Goal: Information Seeking & Learning: Learn about a topic

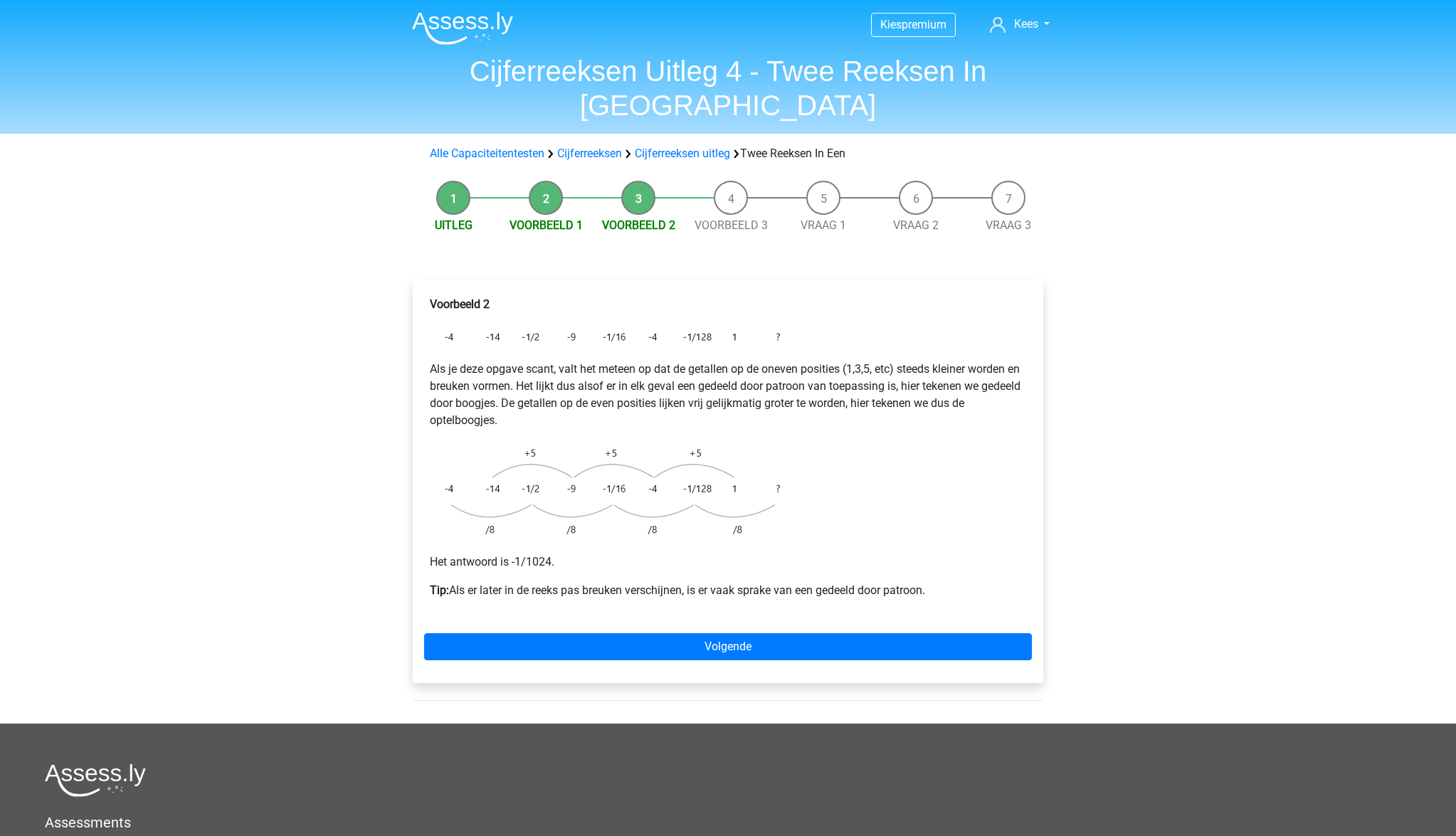
scroll to position [6, 0]
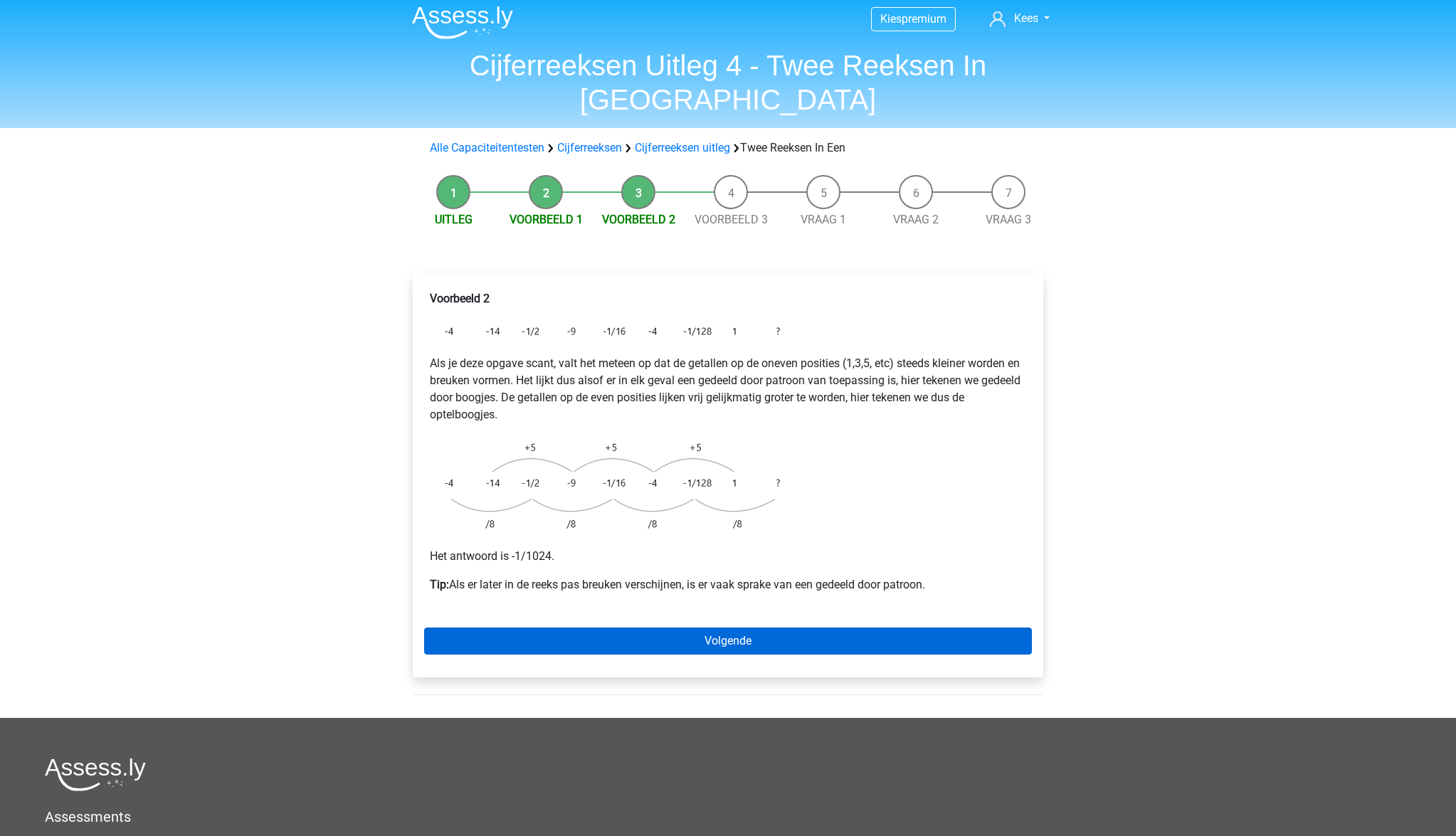
click at [724, 628] on link "Volgende" at bounding box center [728, 641] width 607 height 27
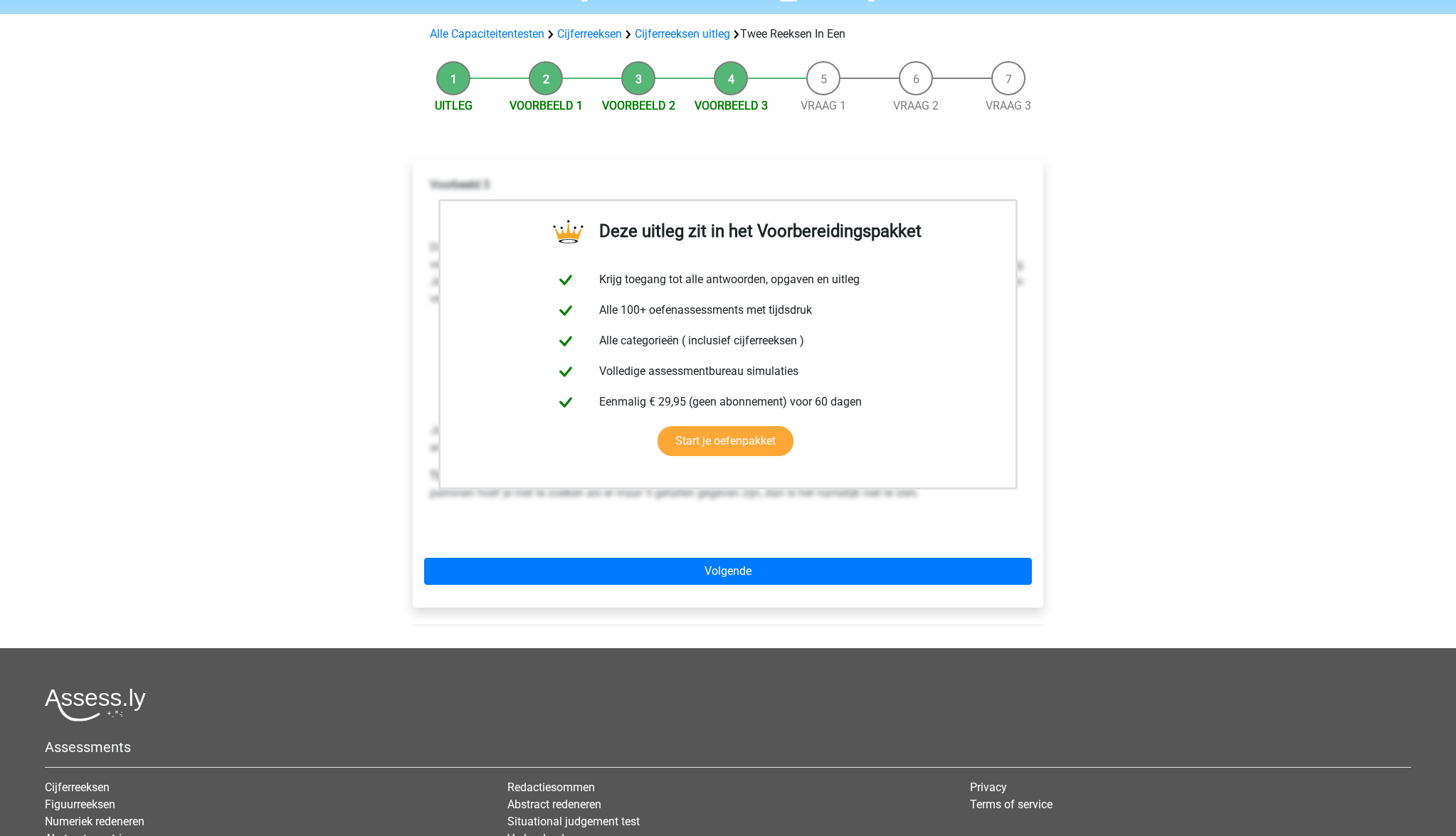
scroll to position [136, 0]
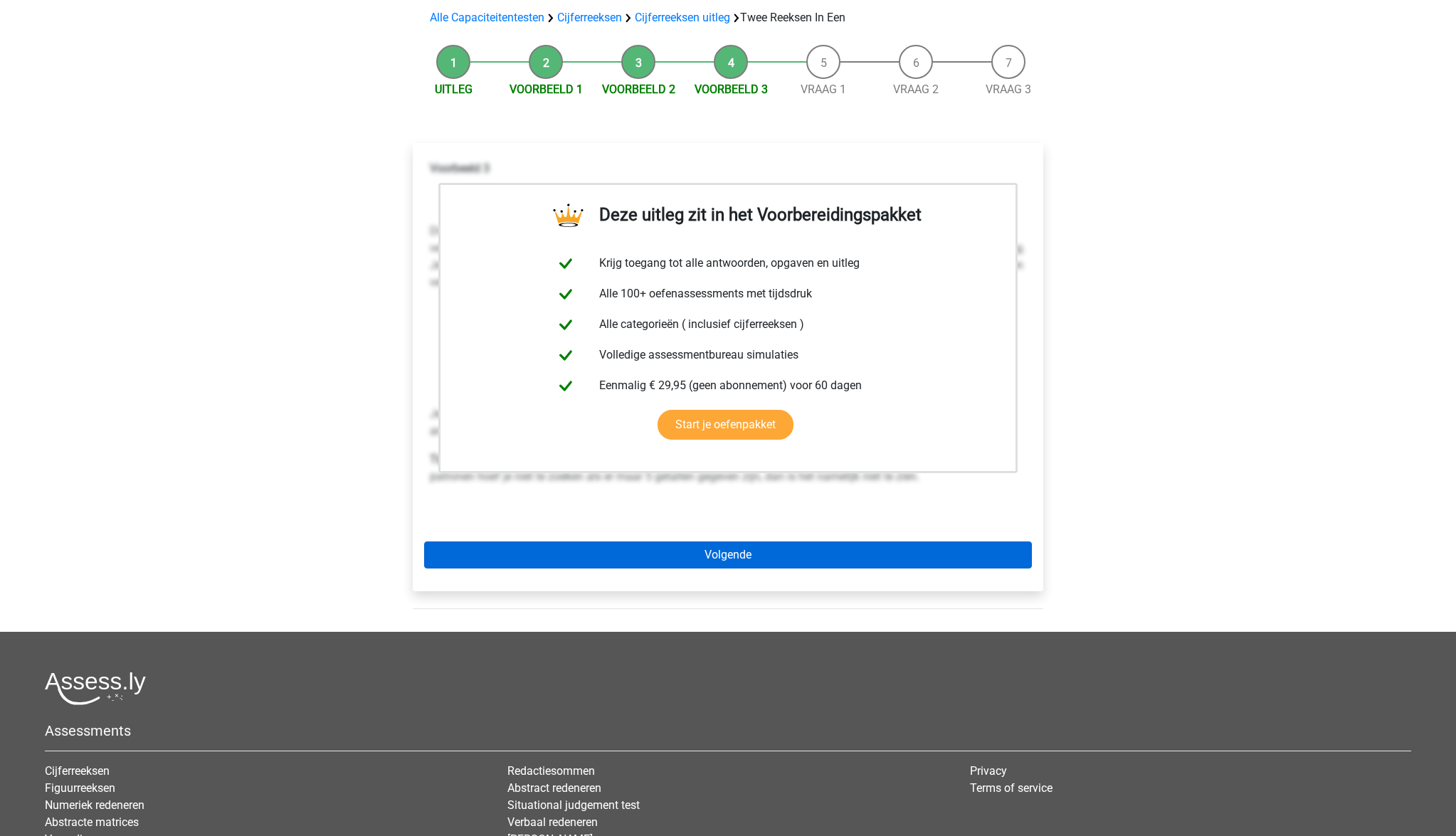
click at [745, 542] on link "Volgende" at bounding box center [728, 555] width 607 height 27
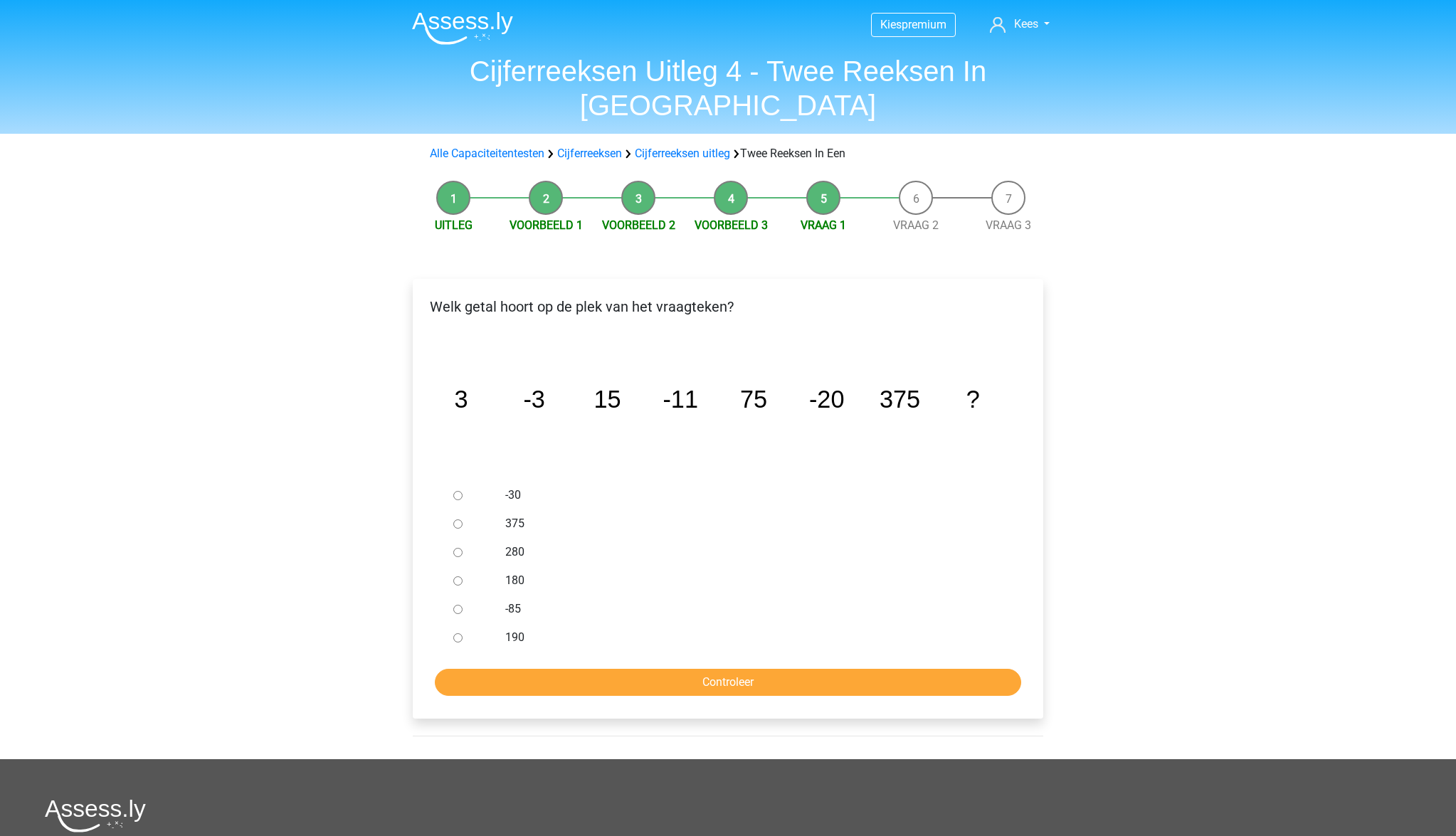
click at [518, 486] on label "-30" at bounding box center [751, 495] width 492 height 17
click at [463, 492] on input "-30" at bounding box center [458, 496] width 9 height 9
radio input "true"
click at [671, 669] on input "Controleer" at bounding box center [728, 682] width 586 height 27
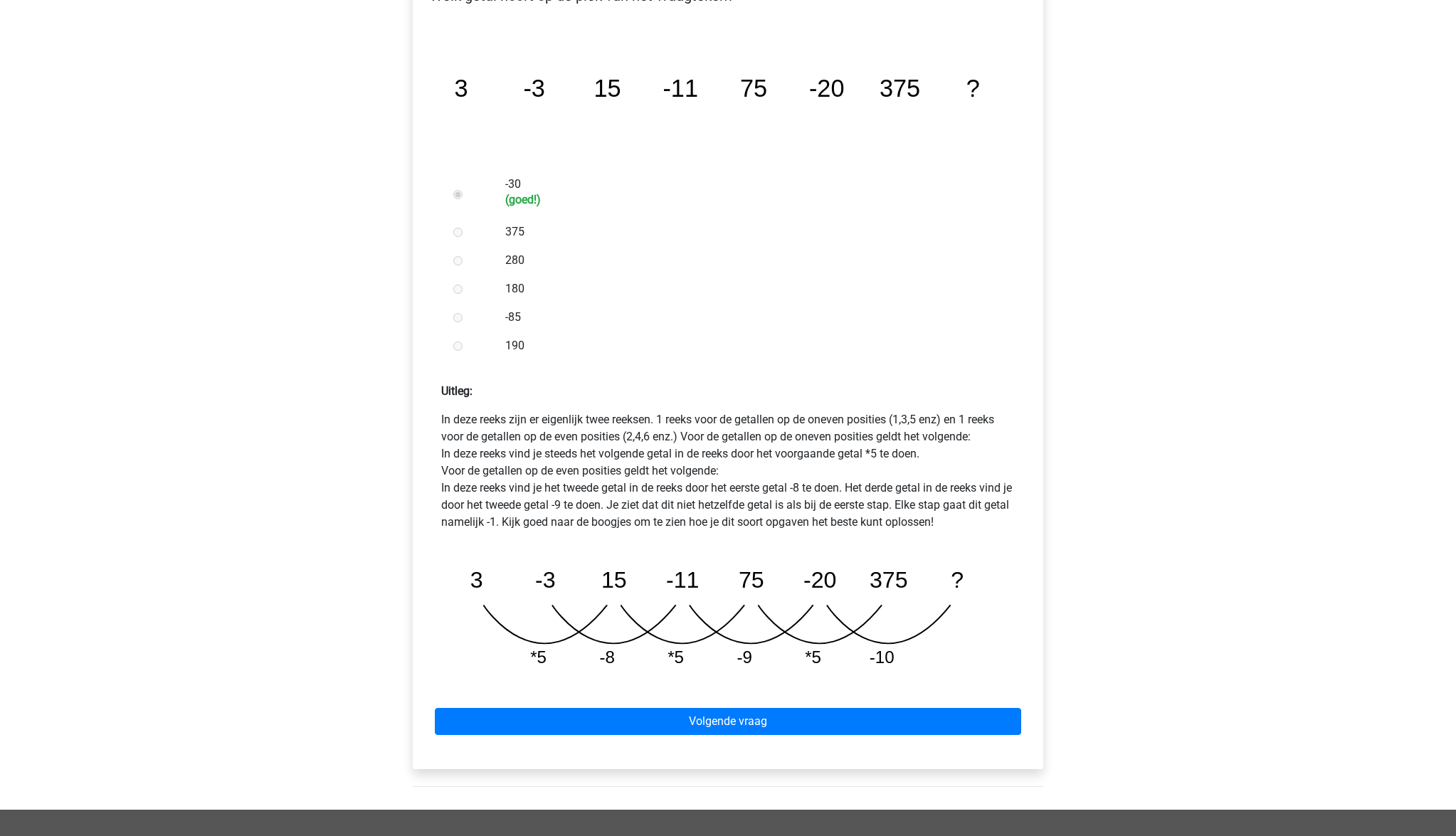
scroll to position [334, 0]
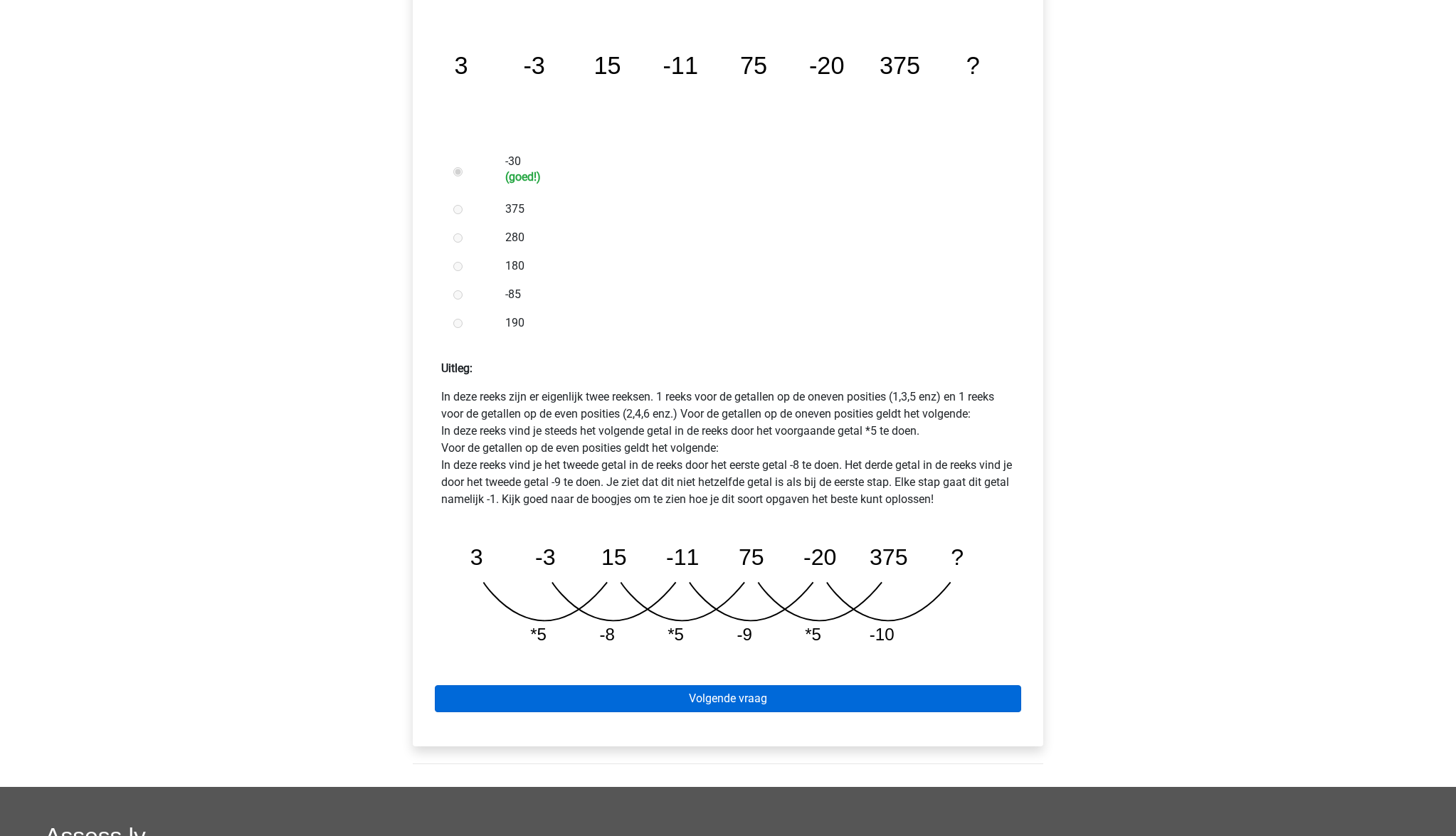
click at [747, 686] on link "Volgende vraag" at bounding box center [728, 699] width 586 height 27
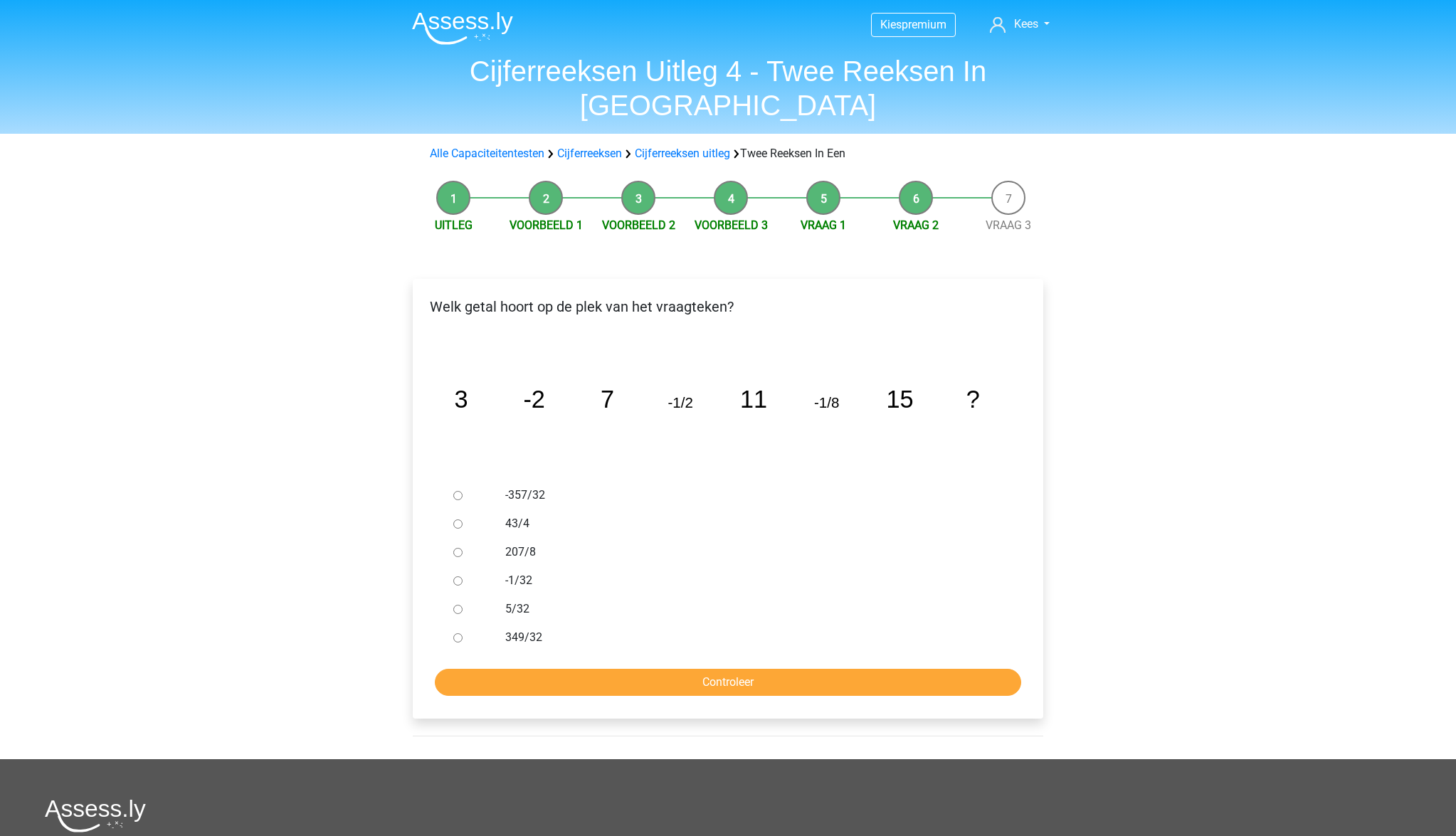
click at [519, 572] on label "-1/32" at bounding box center [751, 581] width 492 height 17
click at [463, 576] on input "-1/32" at bounding box center [458, 581] width 9 height 9
radio input "true"
click at [628, 669] on input "Controleer" at bounding box center [728, 682] width 586 height 27
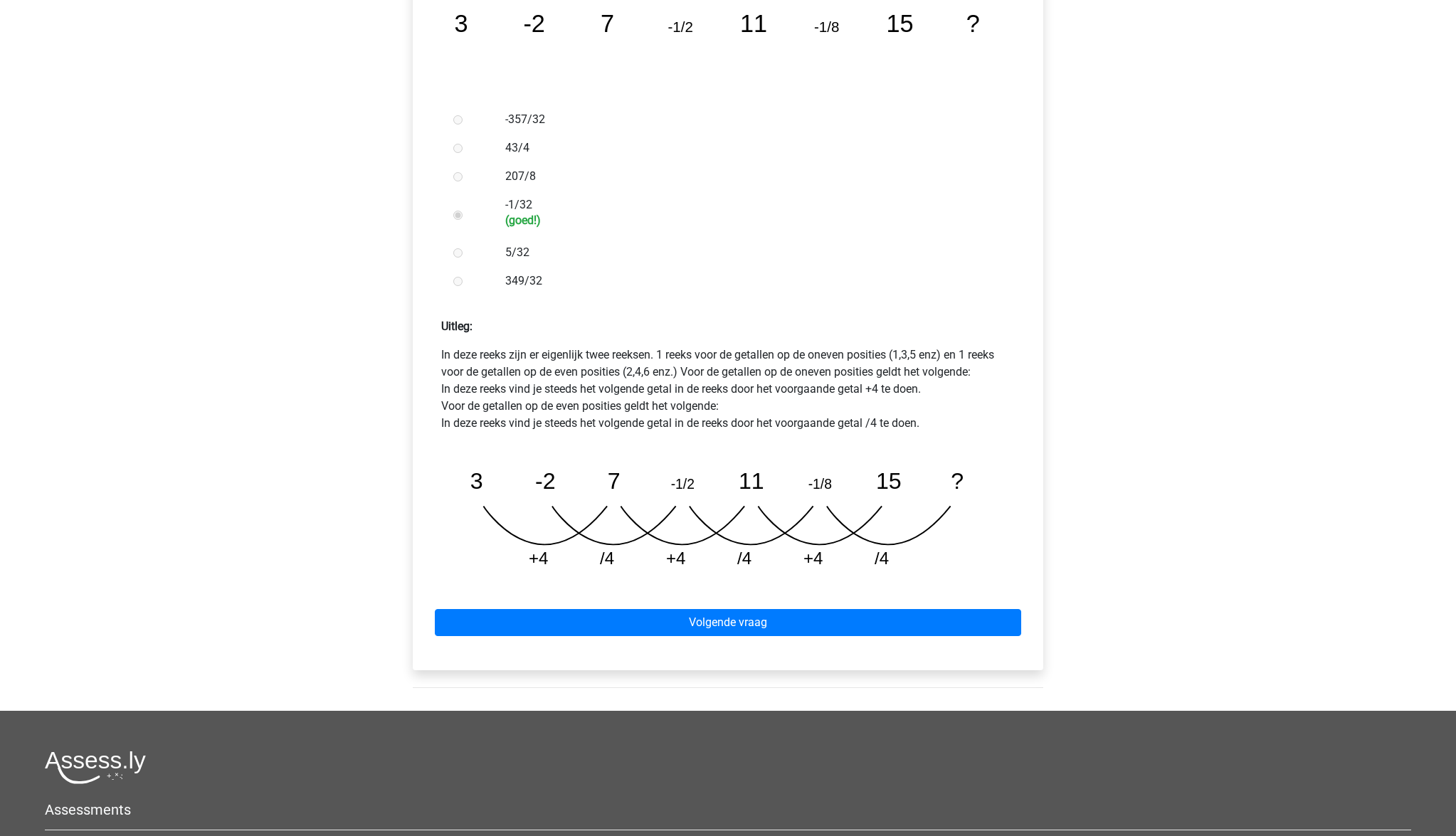
scroll to position [377, 0]
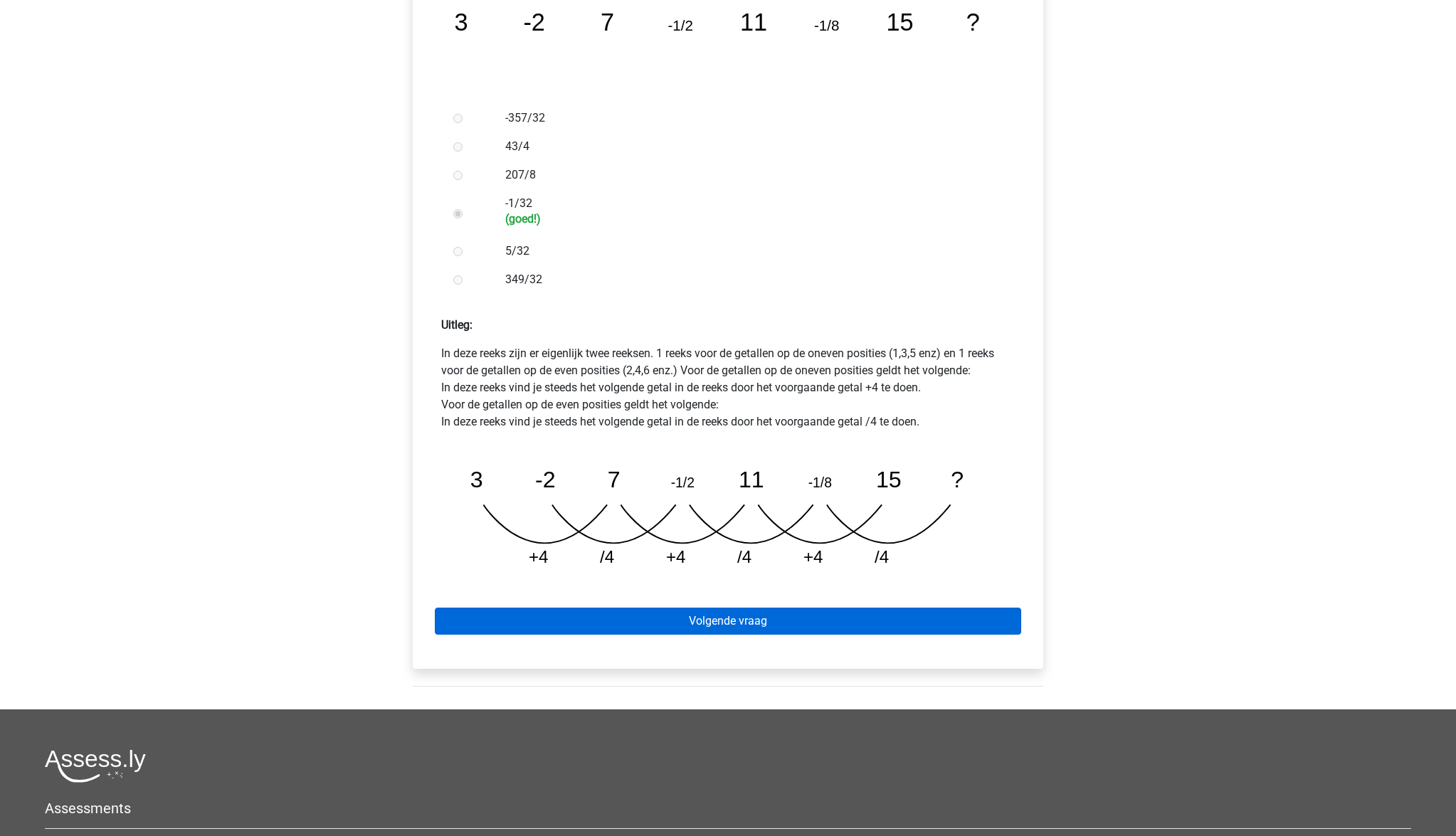
click at [741, 607] on link "Volgende vraag" at bounding box center [728, 621] width 586 height 27
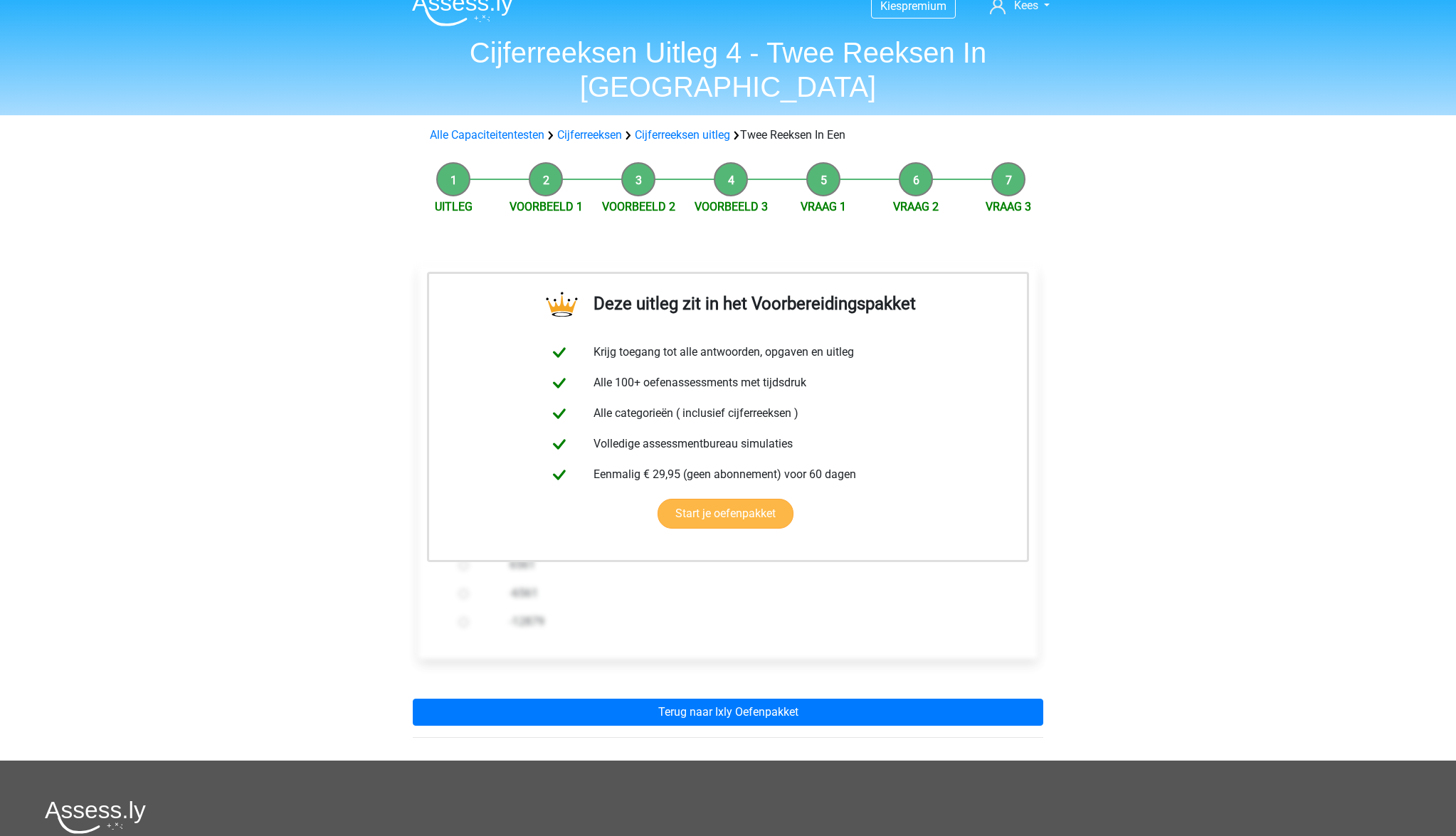
scroll to position [33, 0]
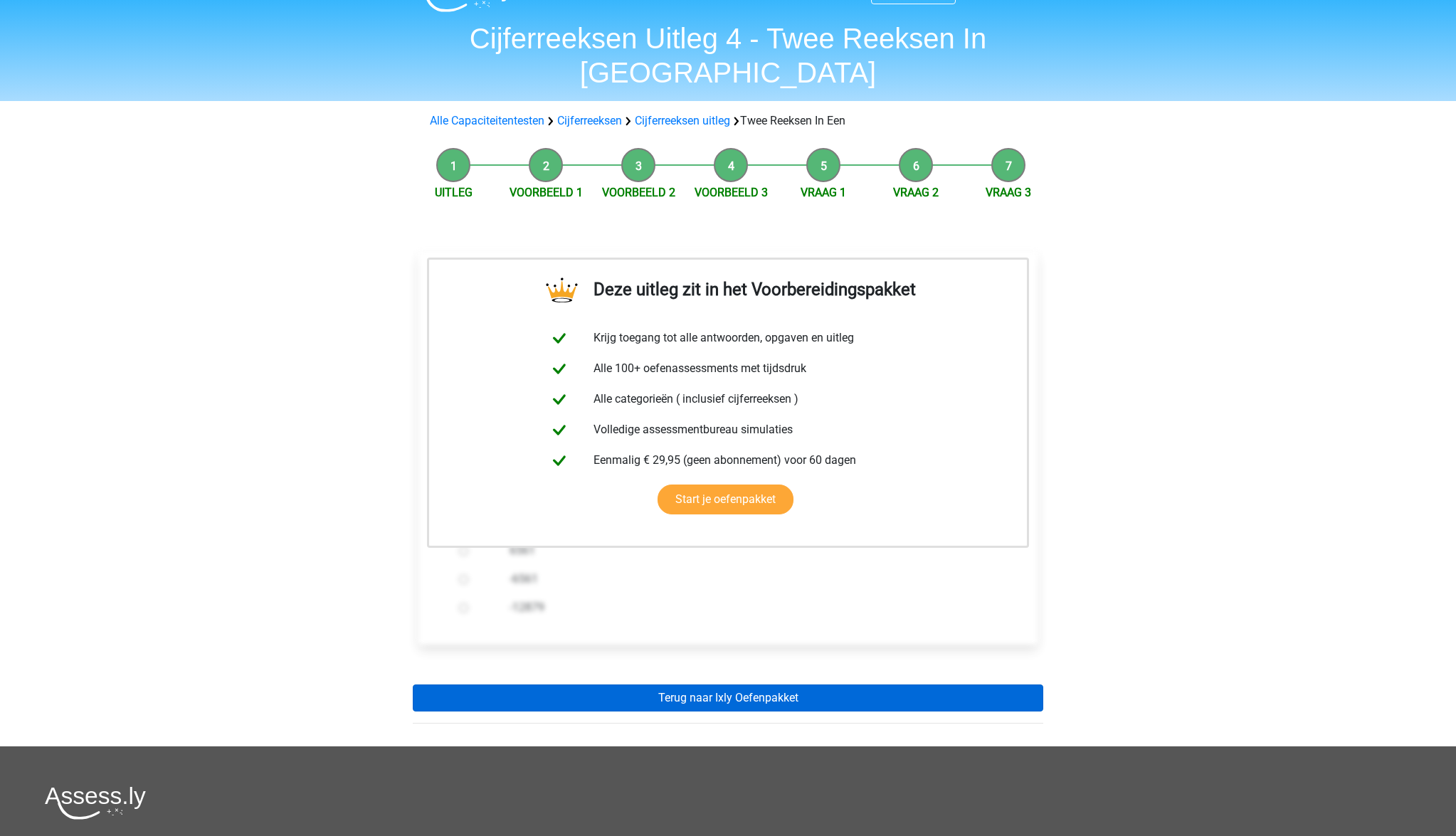
click at [705, 685] on link "Terug naar Ixly Oefenpakket" at bounding box center [728, 698] width 631 height 27
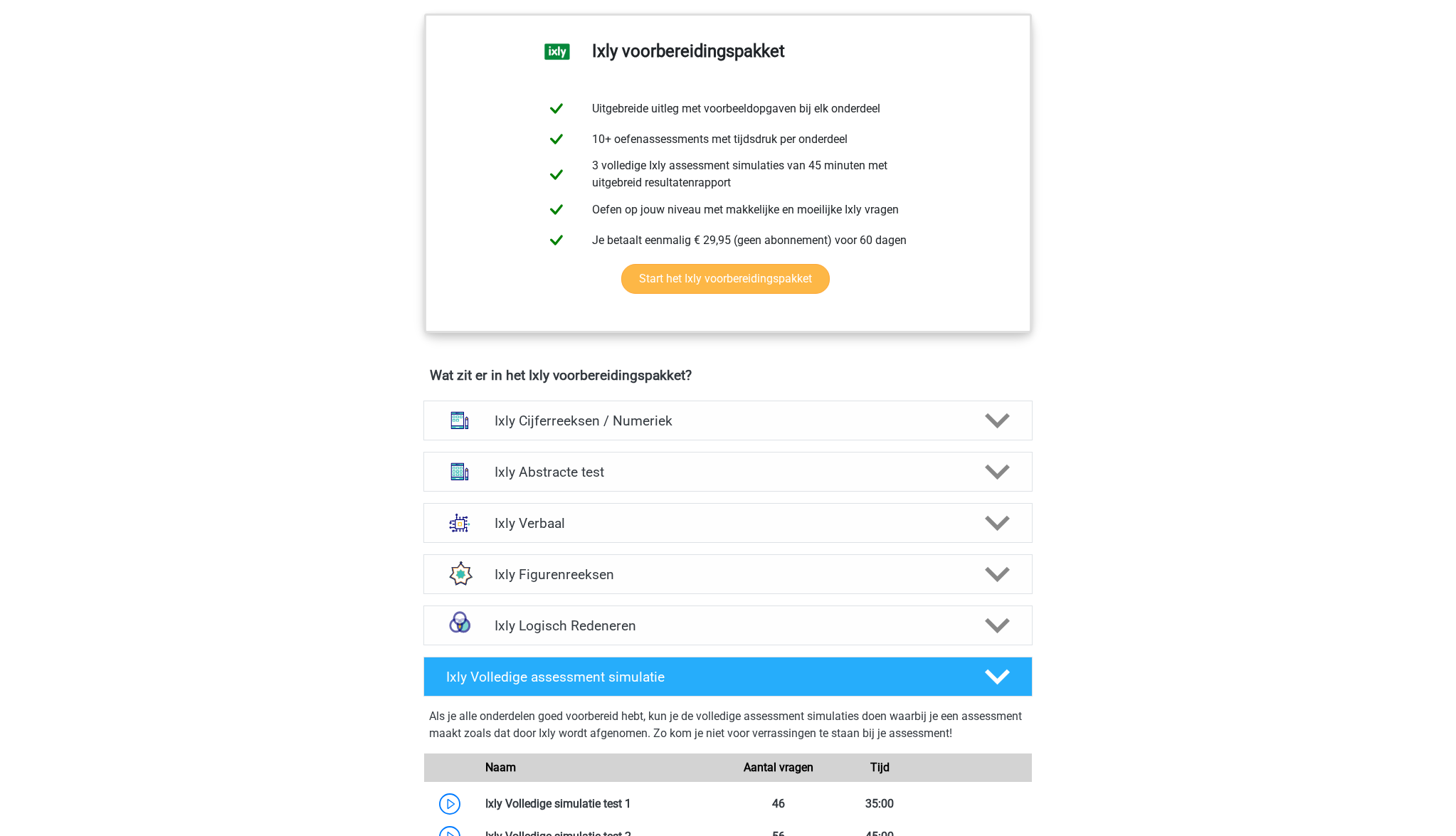
scroll to position [594, 0]
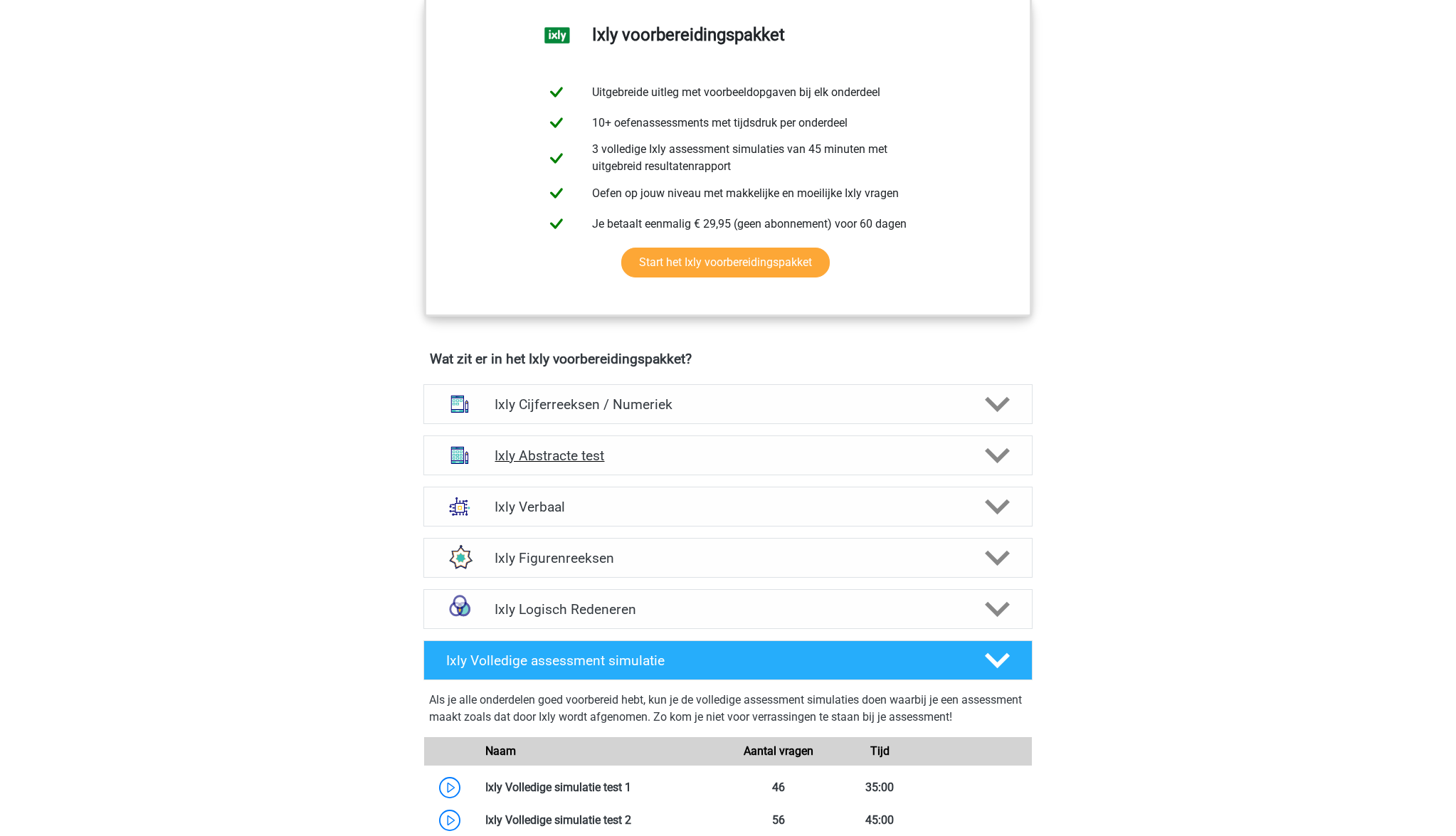
click at [999, 452] on icon at bounding box center [997, 456] width 25 height 25
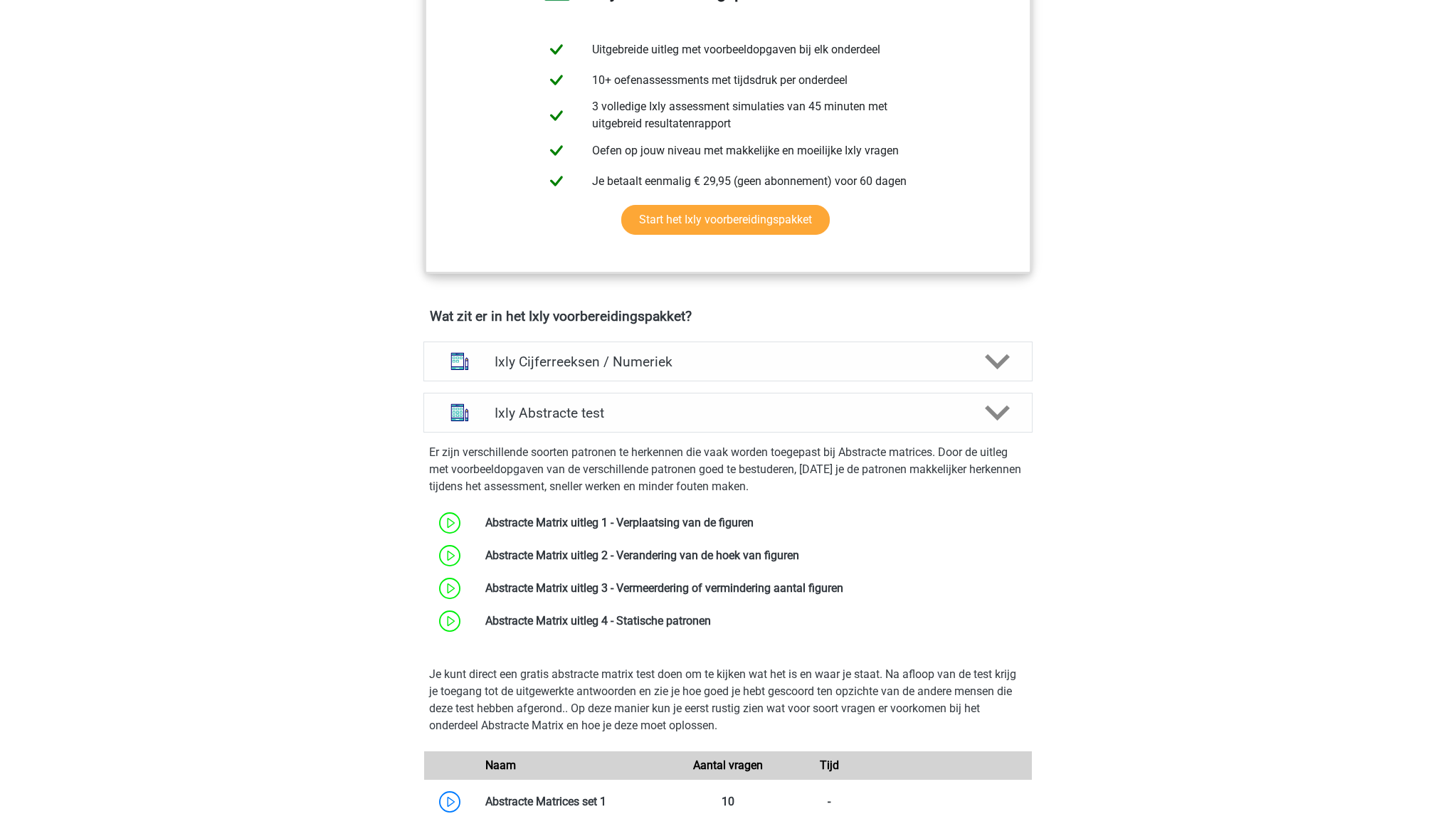
scroll to position [628, 0]
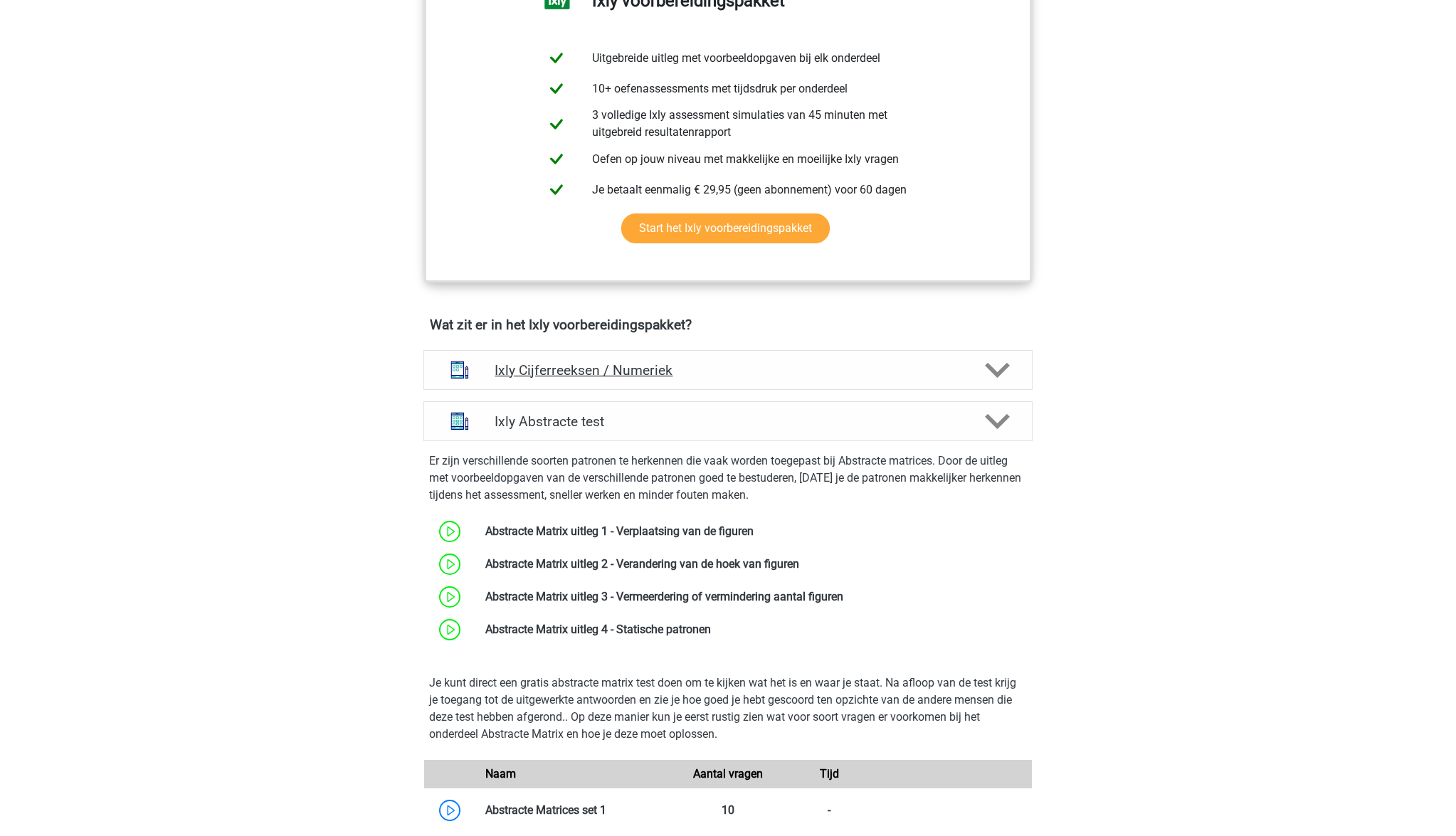
click at [699, 382] on div "Ixly Cijferreeksen / Numeriek" at bounding box center [728, 370] width 609 height 39
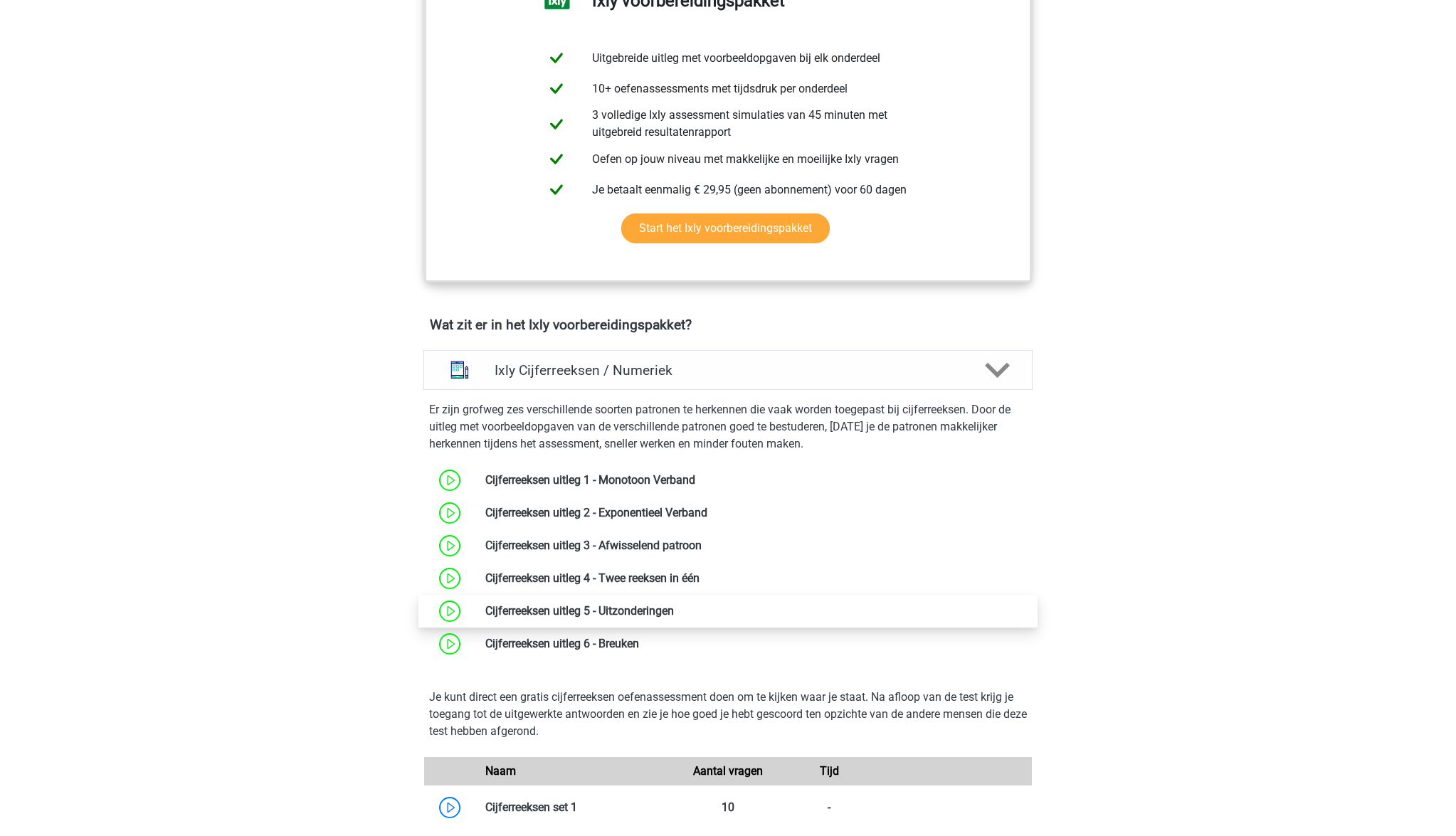
click at [674, 610] on link at bounding box center [674, 611] width 0 height 13
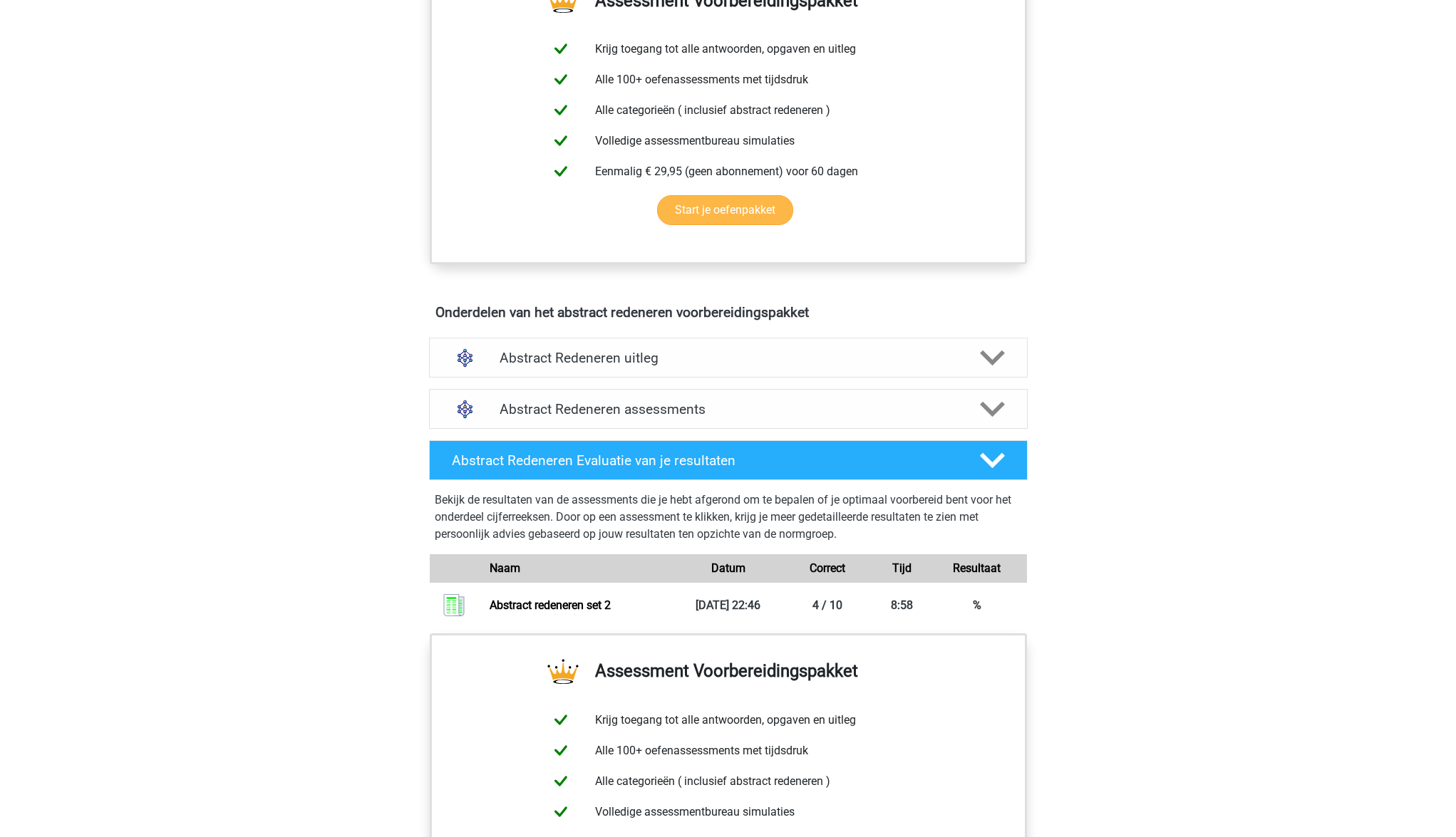
scroll to position [564, 0]
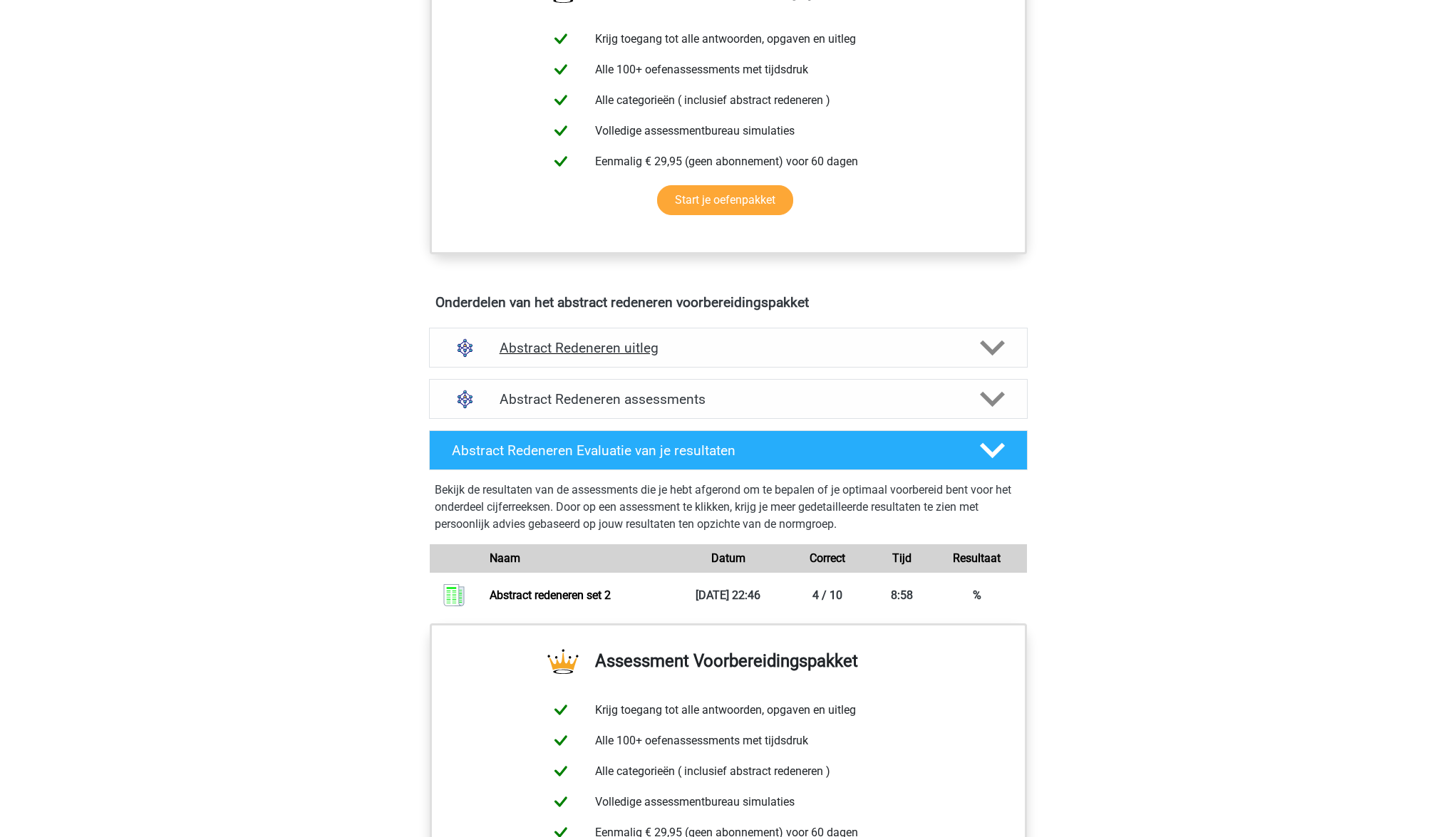
click at [987, 343] on icon at bounding box center [993, 348] width 25 height 25
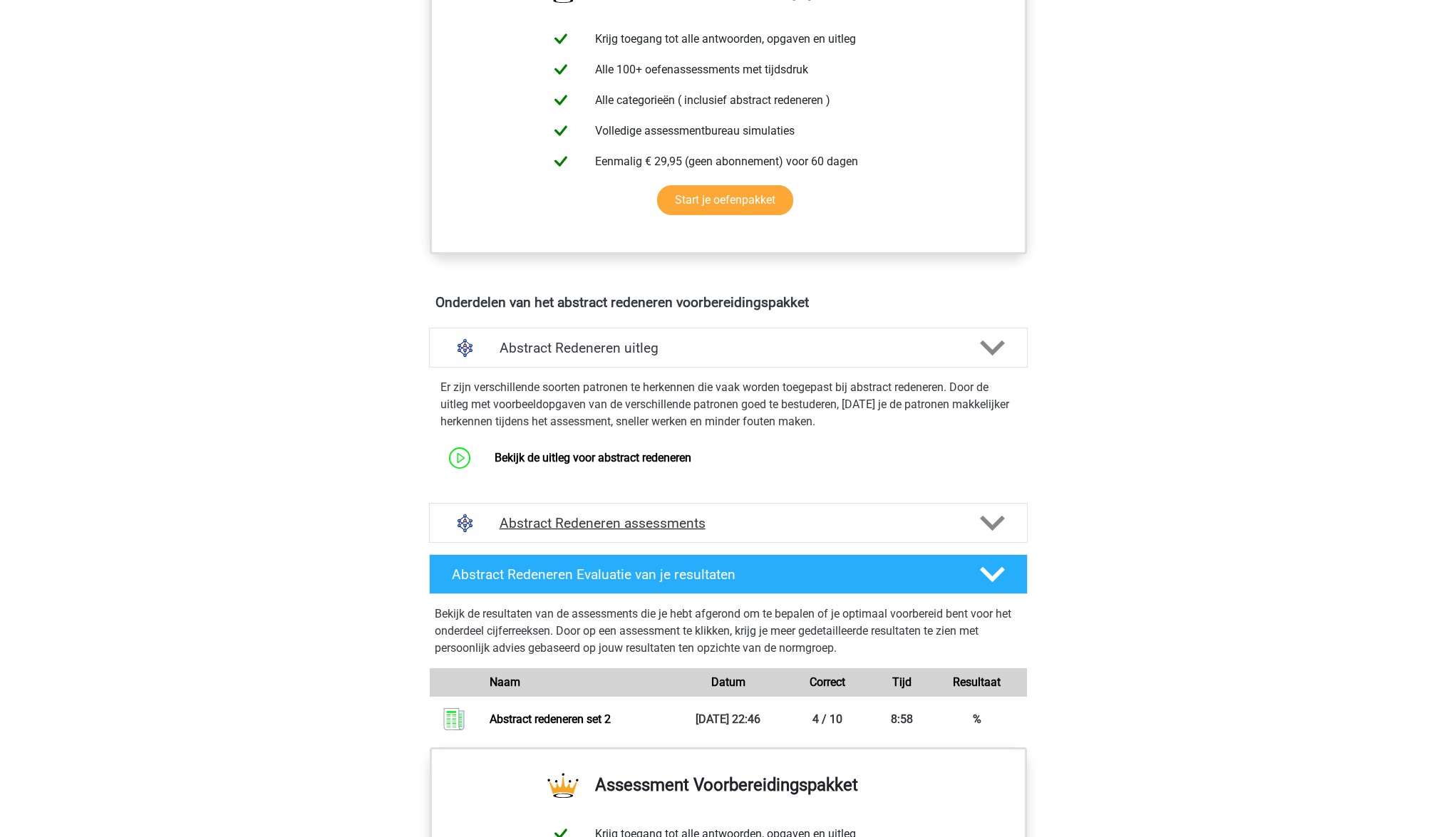
click at [991, 520] on icon at bounding box center [993, 523] width 25 height 25
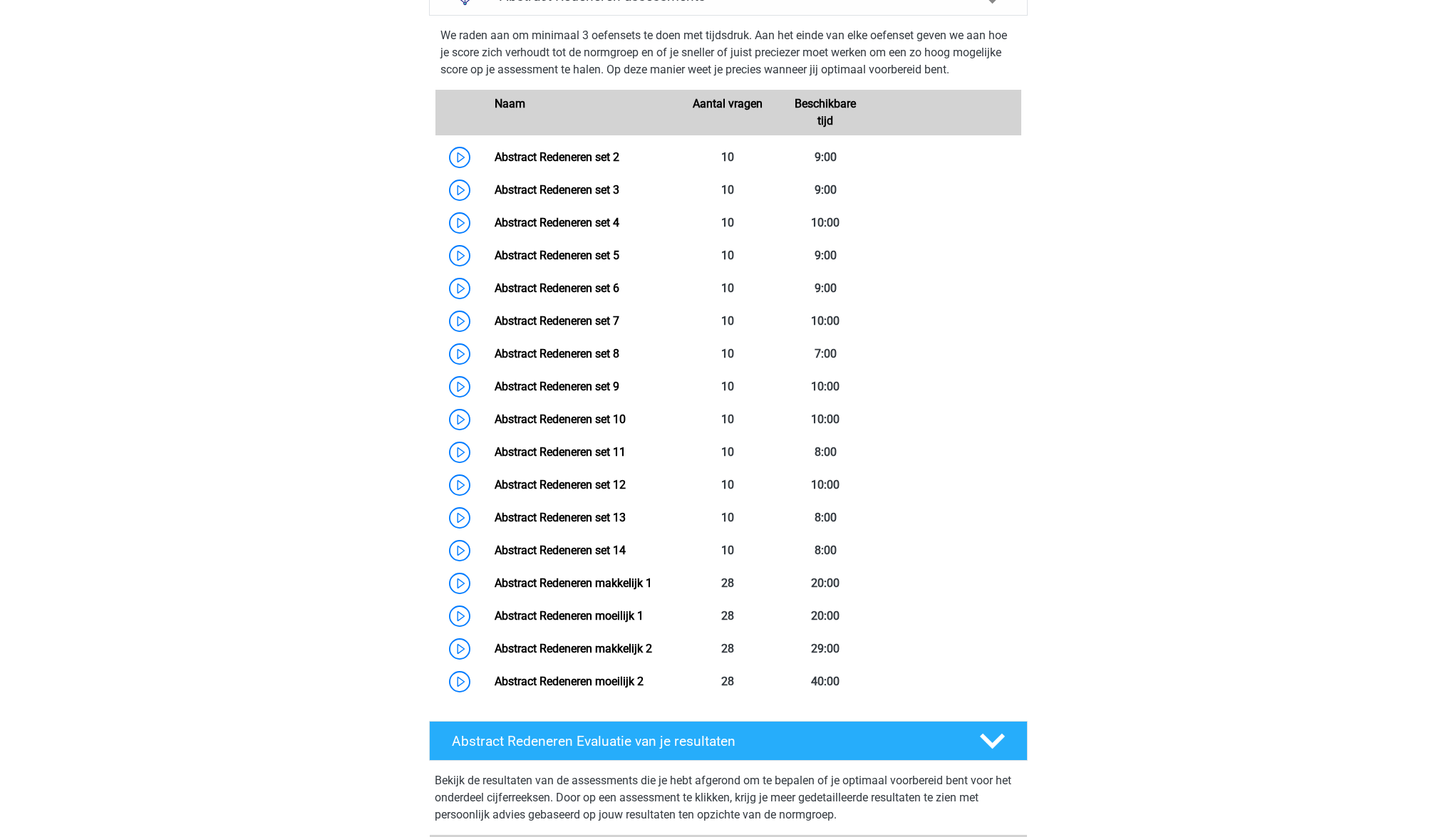
scroll to position [1088, 0]
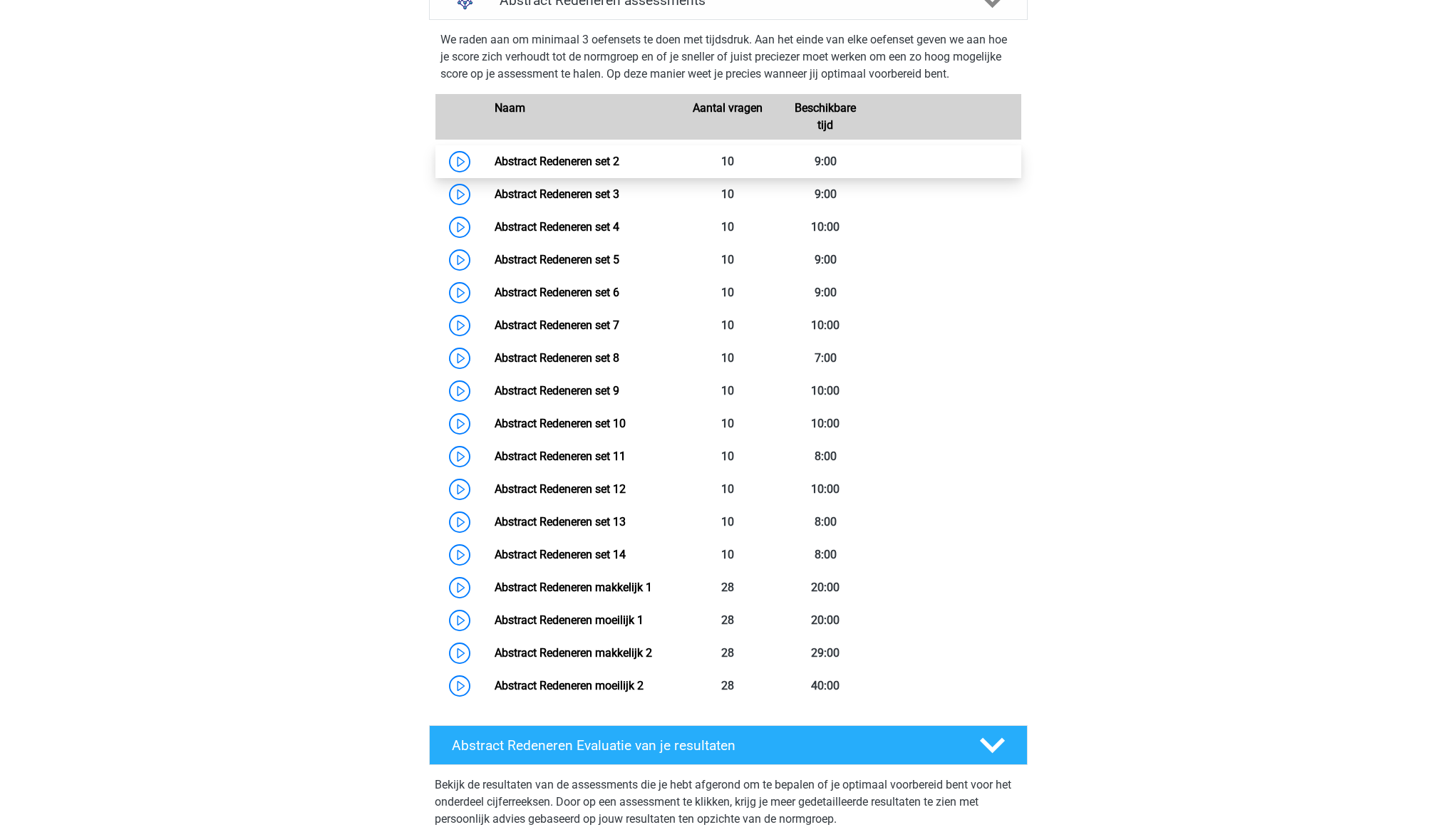
click at [609, 165] on link "Abstract Redeneren set 2" at bounding box center [557, 162] width 124 height 13
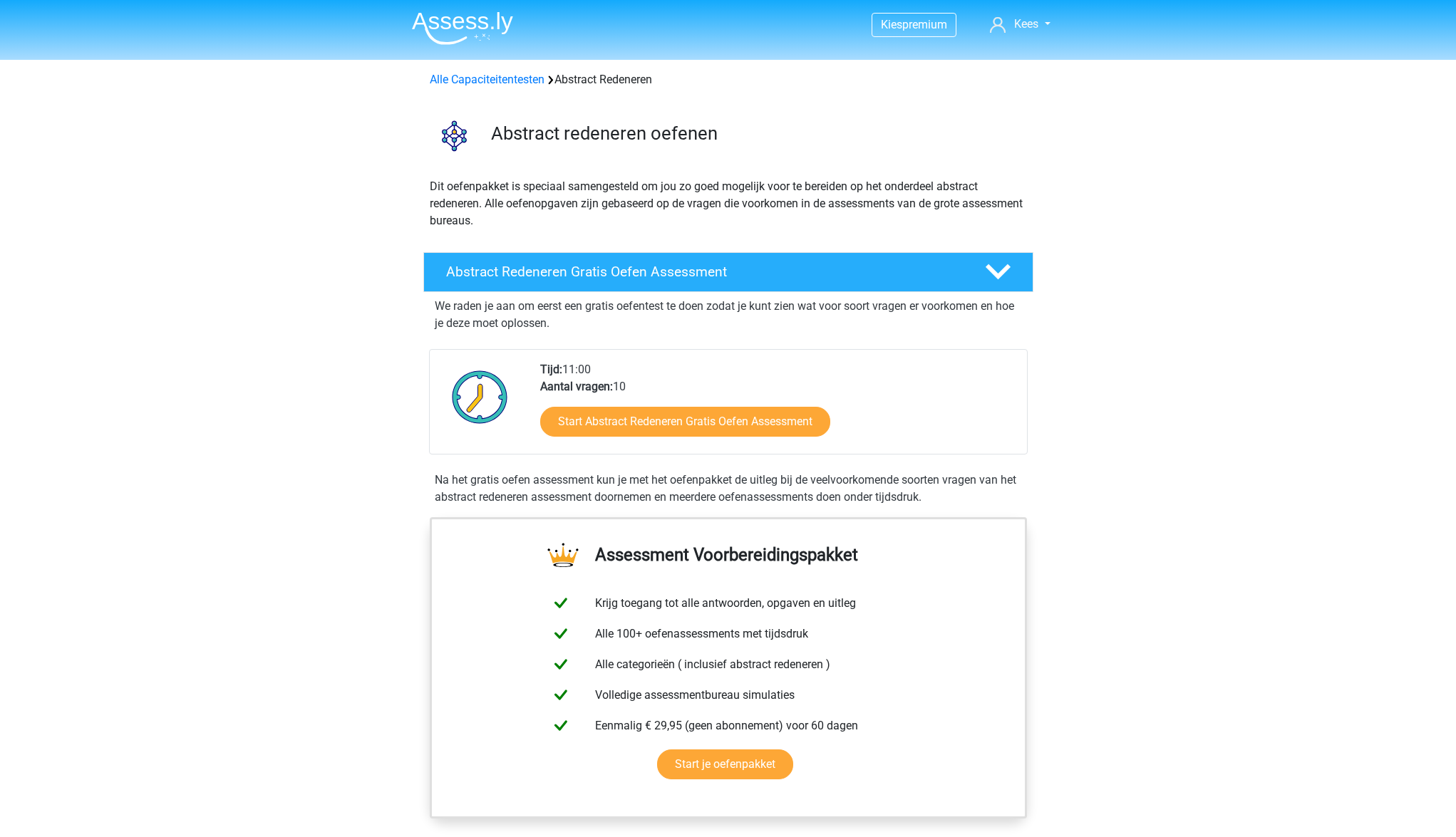
scroll to position [0, 0]
click at [483, 79] on link "Alle Capaciteitentesten" at bounding box center [487, 79] width 114 height 13
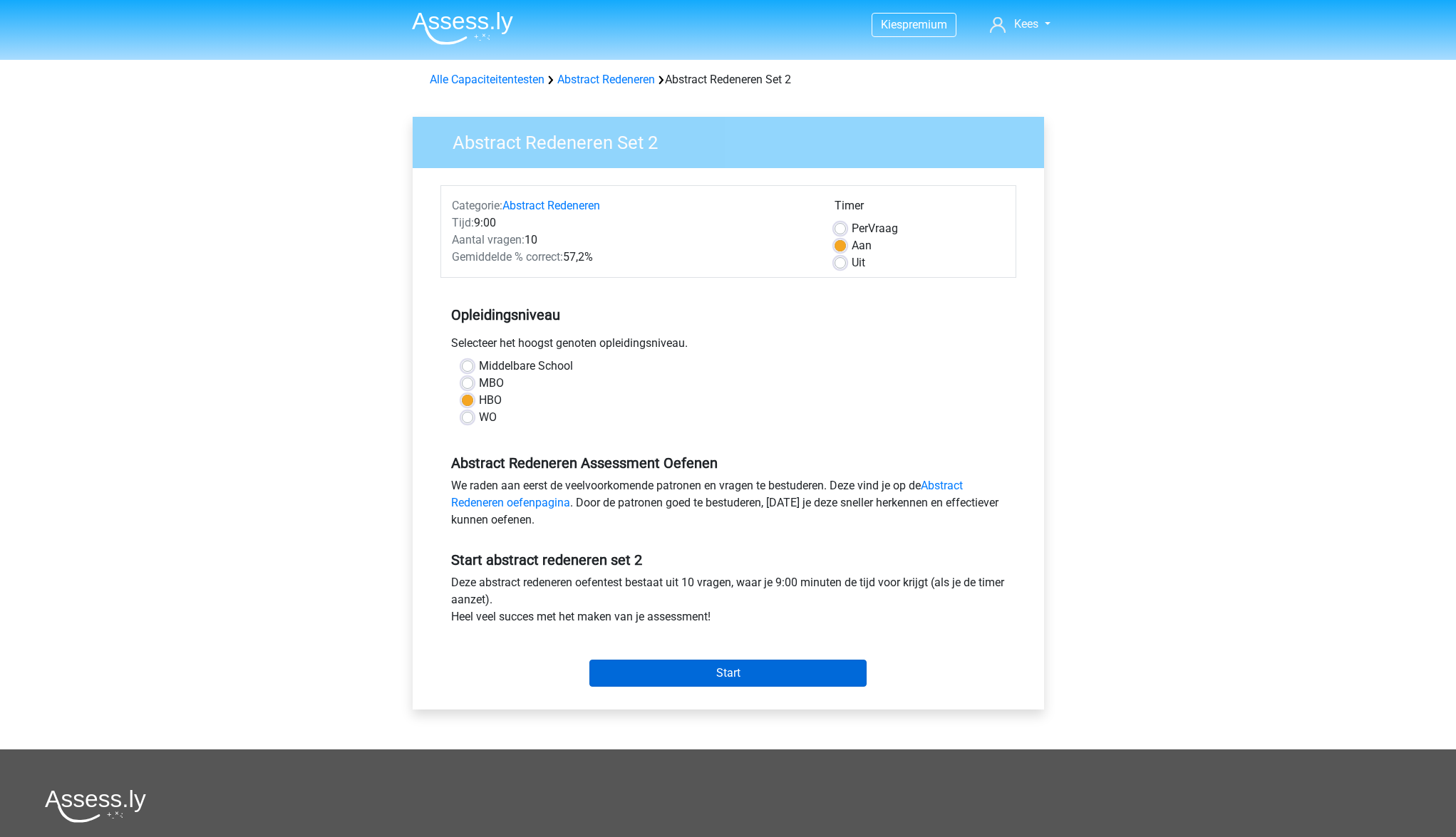
click at [776, 678] on input "Start" at bounding box center [728, 673] width 278 height 27
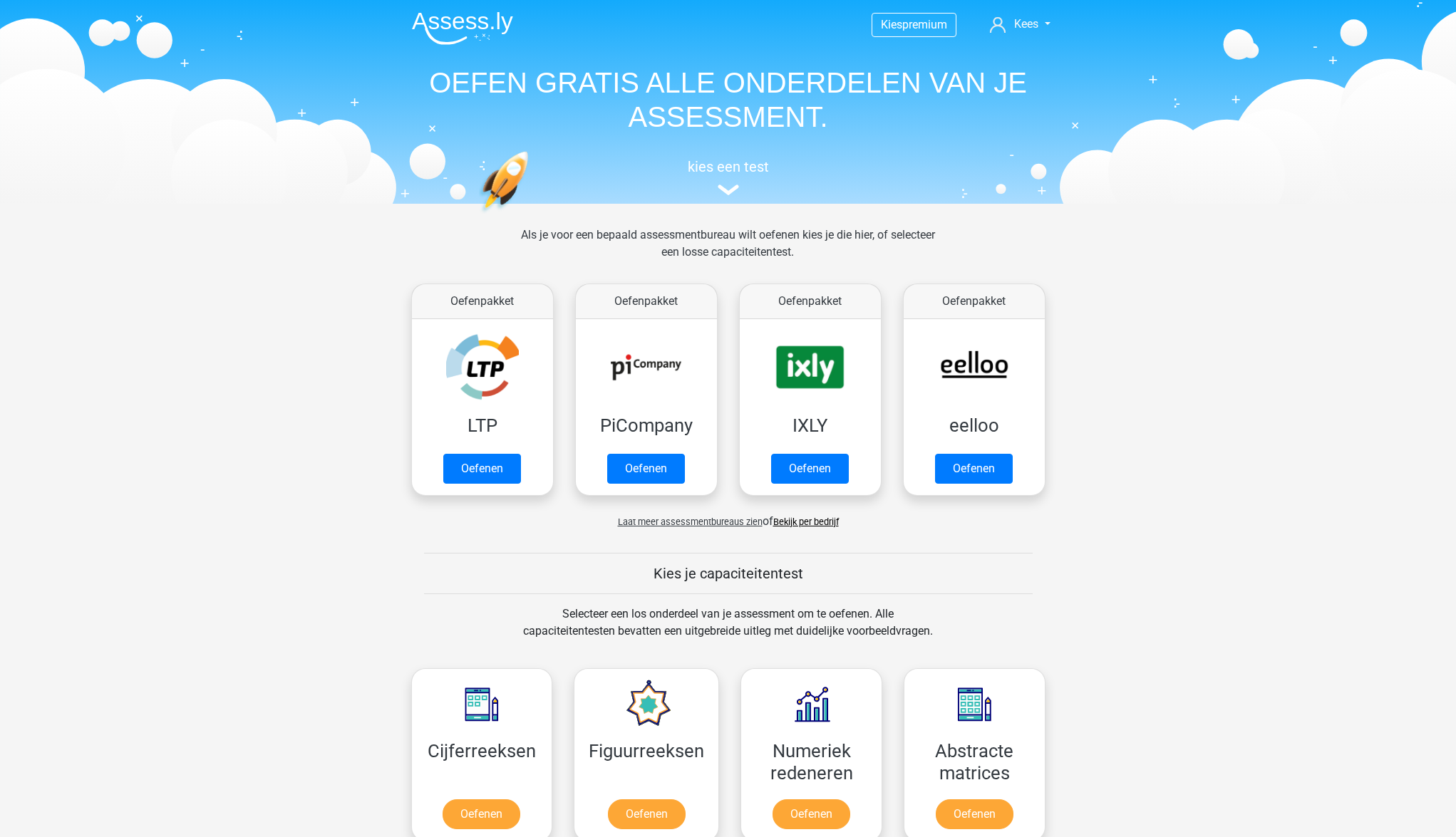
scroll to position [605, 0]
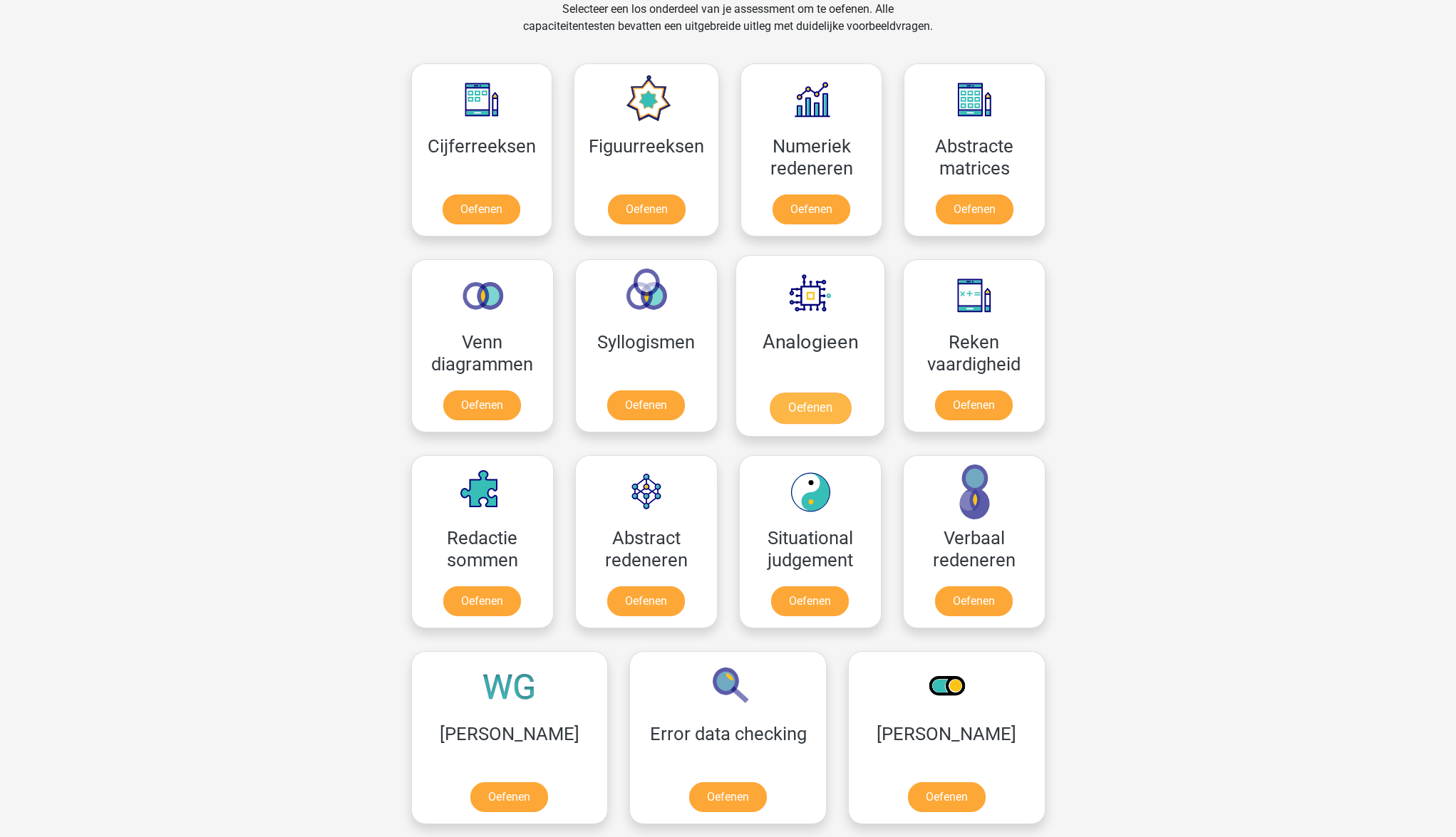
click at [797, 411] on link "Oefenen" at bounding box center [809, 408] width 82 height 31
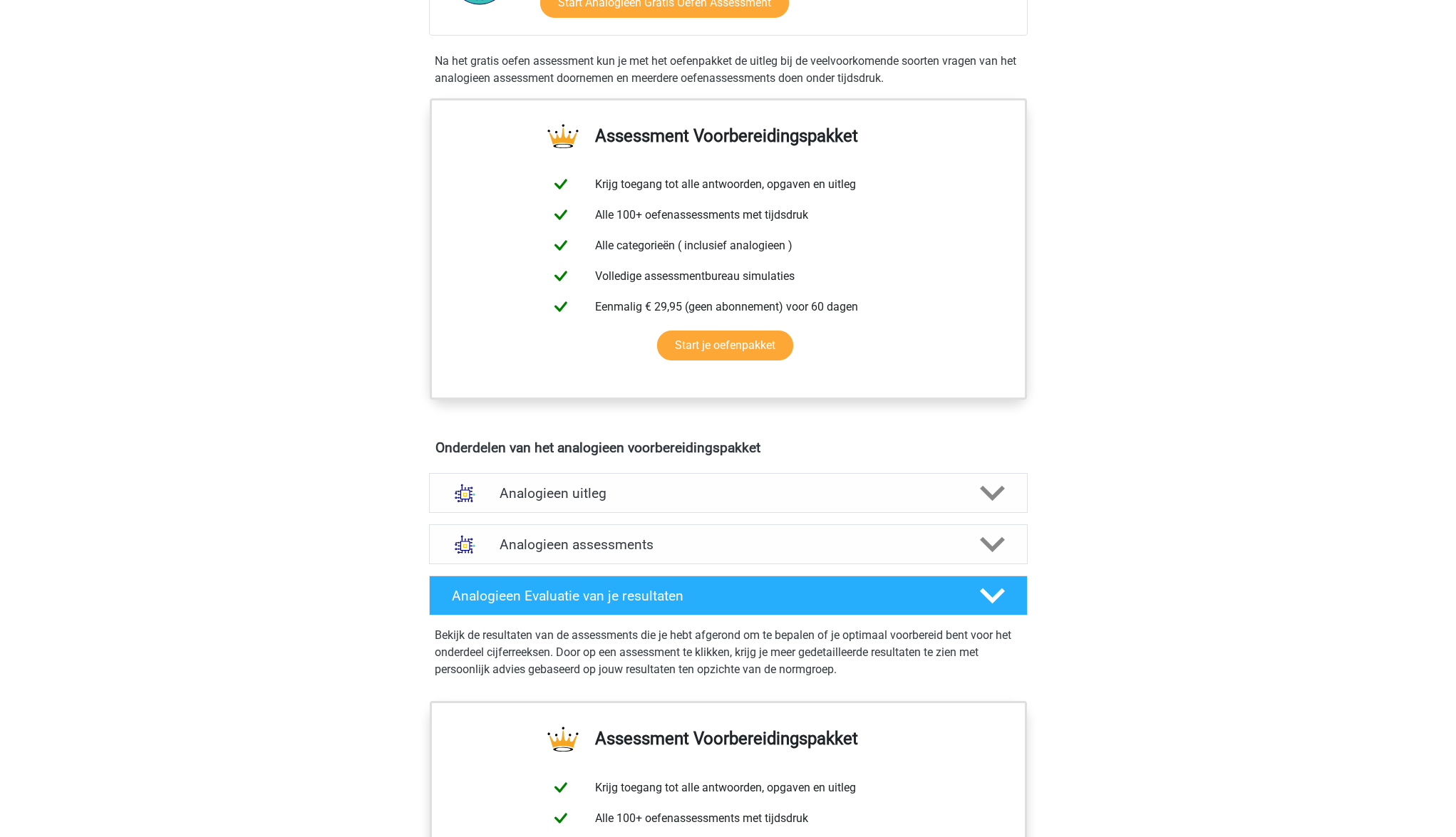
scroll to position [402, 0]
click at [985, 493] on polygon at bounding box center [993, 493] width 25 height 16
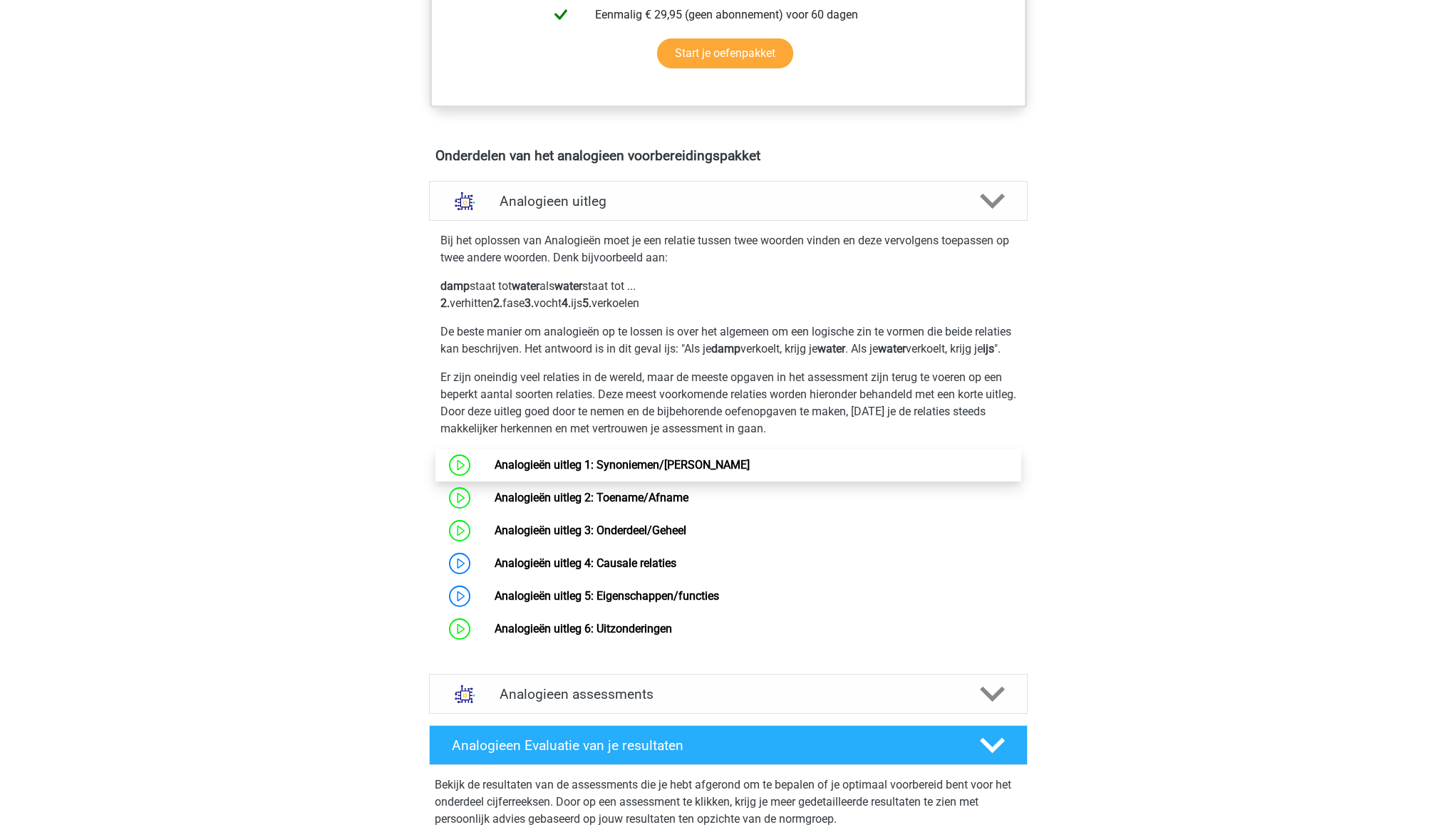
scroll to position [695, 0]
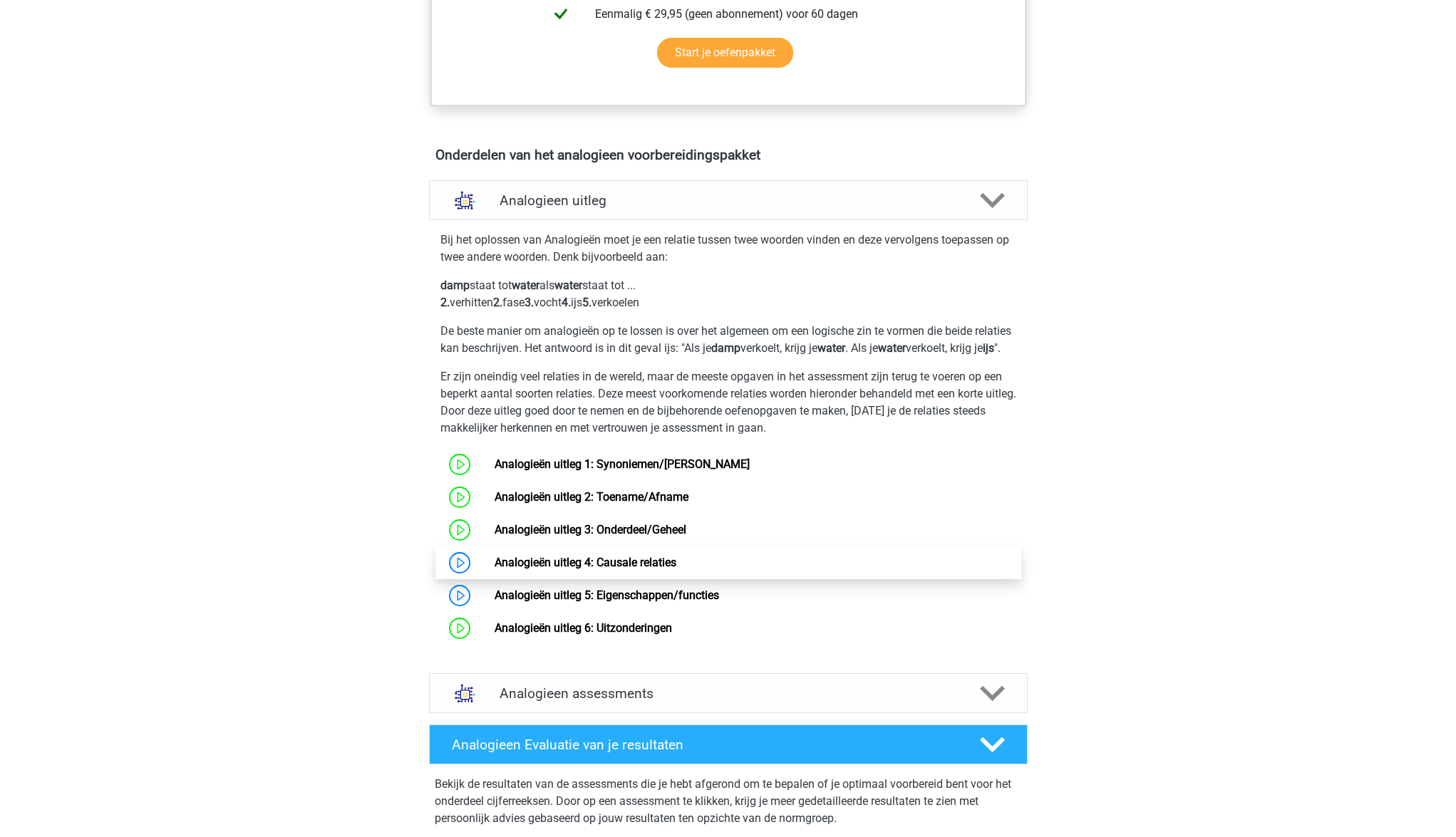
click at [656, 569] on link "Analogieën uitleg 4: Causale relaties" at bounding box center [585, 563] width 182 height 13
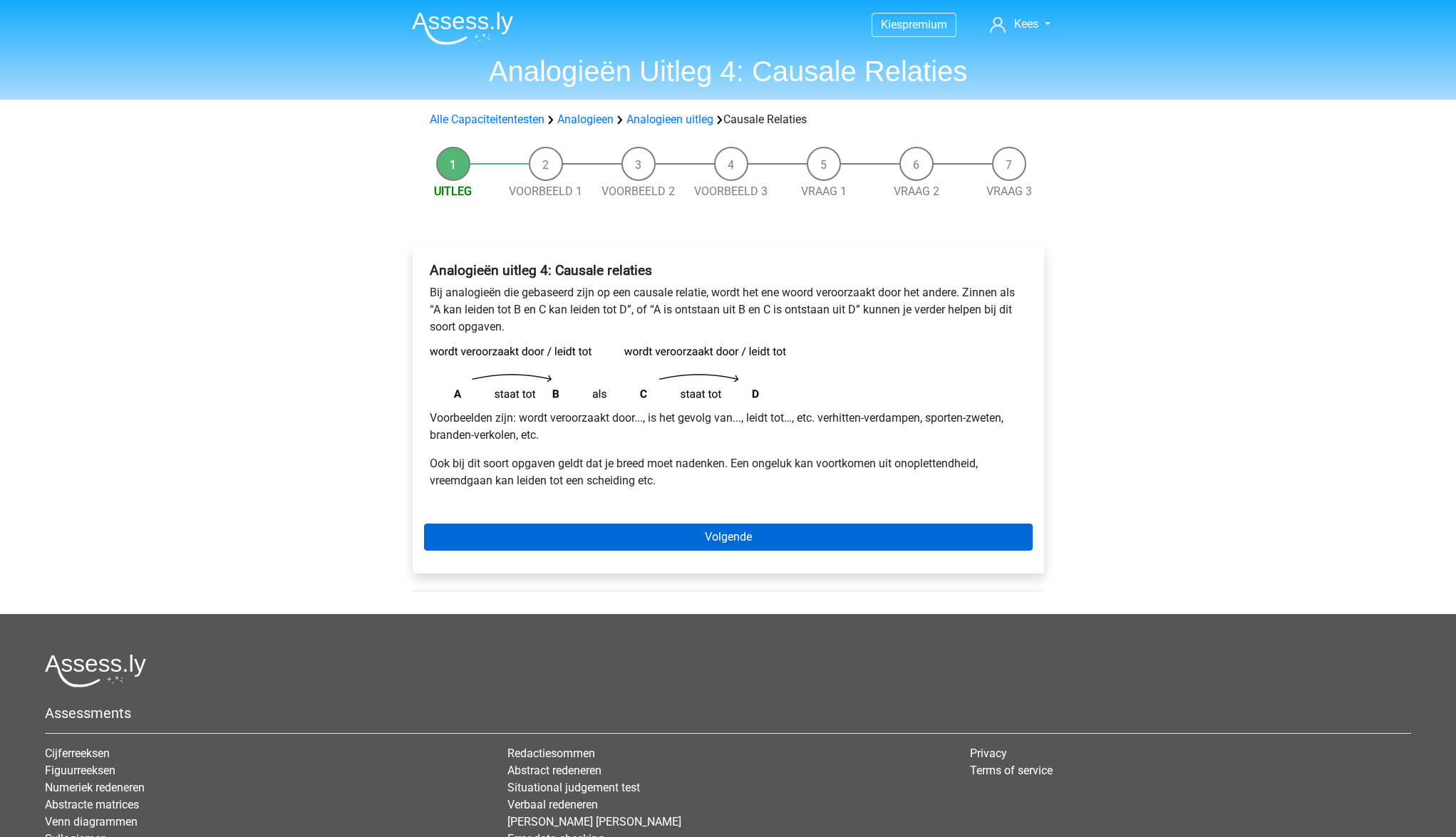
click at [658, 535] on link "Volgende" at bounding box center [728, 538] width 608 height 27
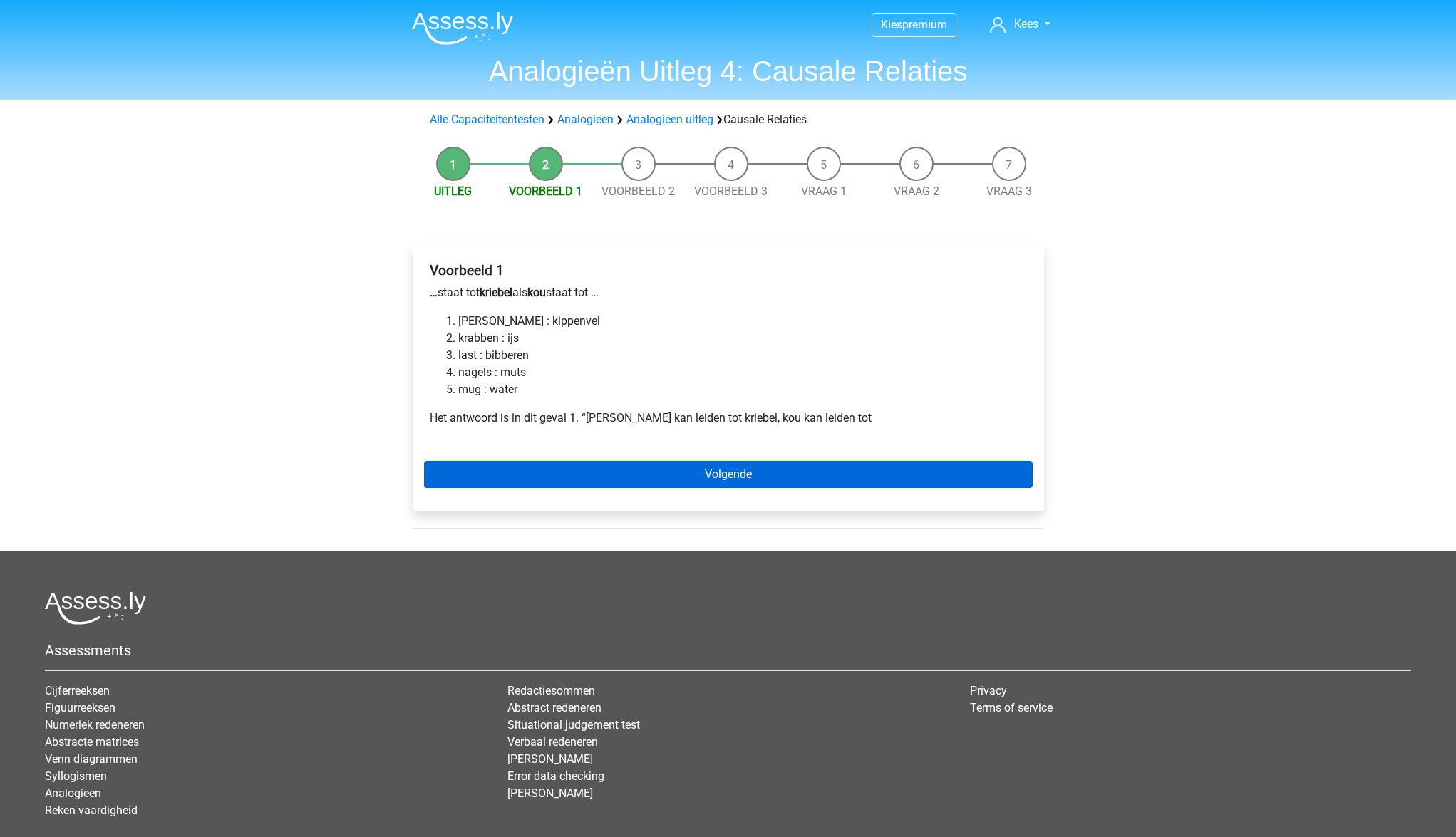
click at [664, 469] on link "Volgende" at bounding box center [728, 474] width 608 height 27
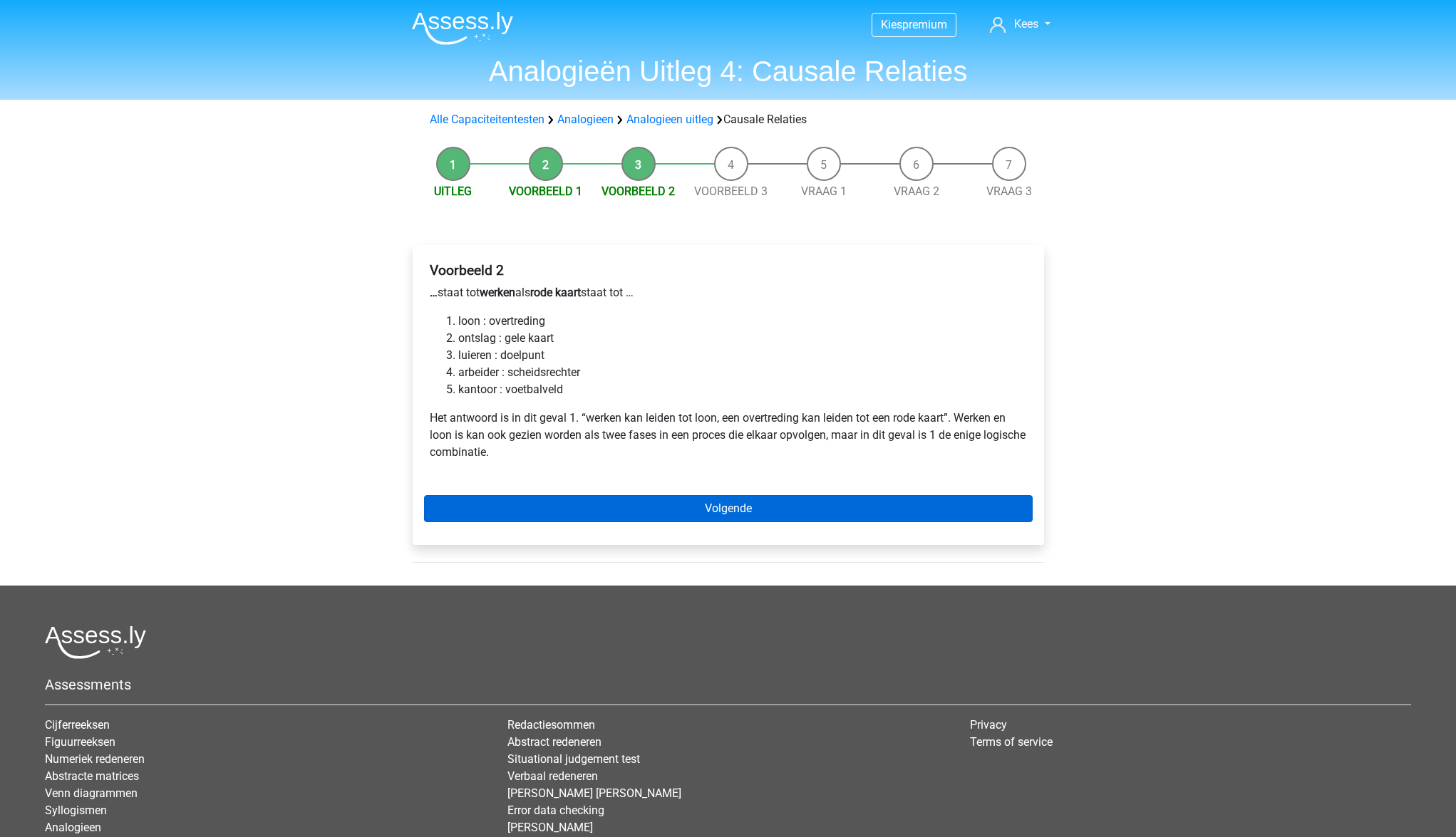
click at [733, 509] on link "Volgende" at bounding box center [728, 509] width 608 height 27
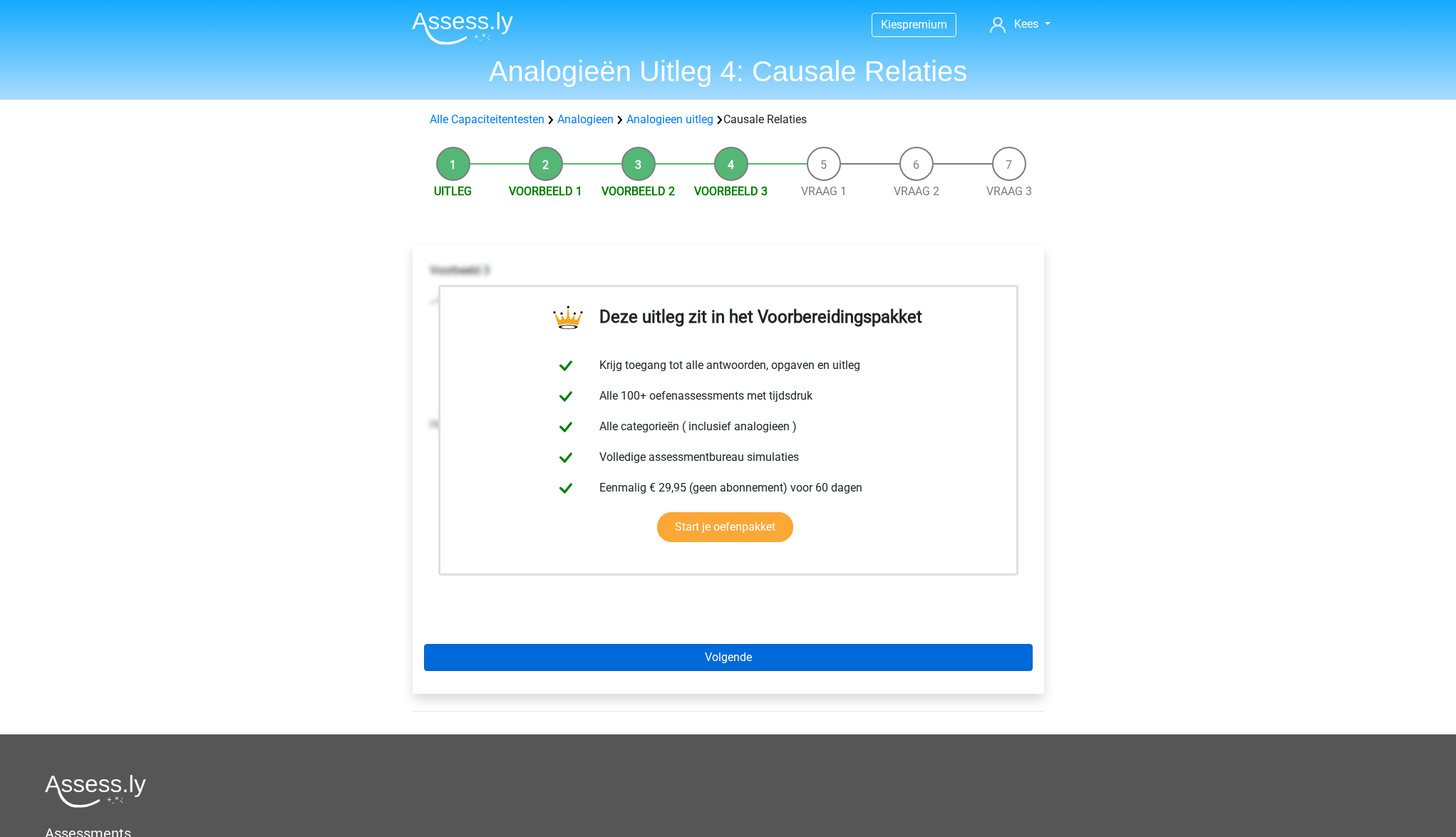
click at [749, 660] on link "Volgende" at bounding box center [728, 658] width 608 height 27
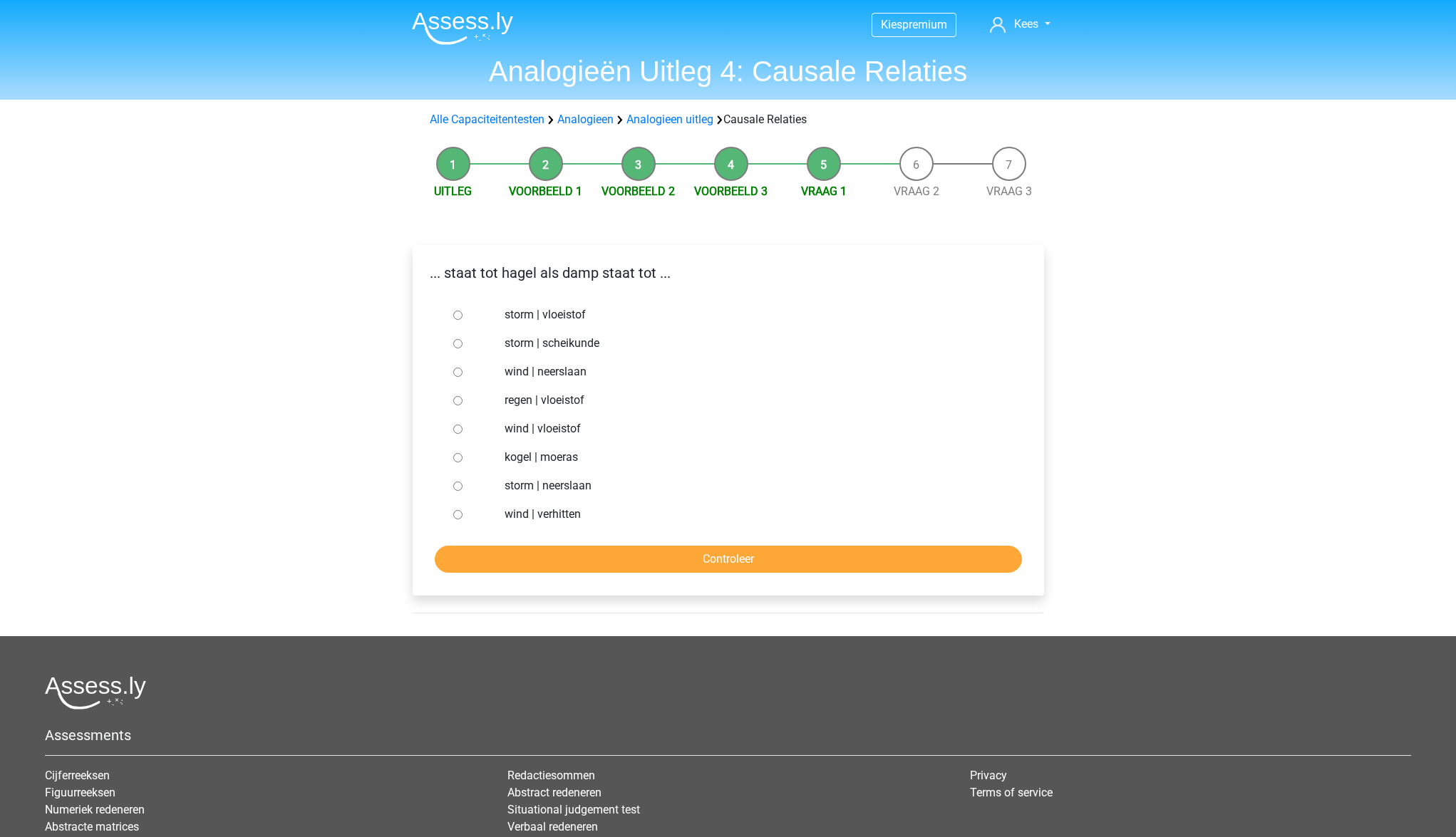
click at [456, 400] on input "regen | vloeistof" at bounding box center [458, 400] width 9 height 9
radio input "true"
click at [655, 562] on input "Controleer" at bounding box center [728, 559] width 587 height 27
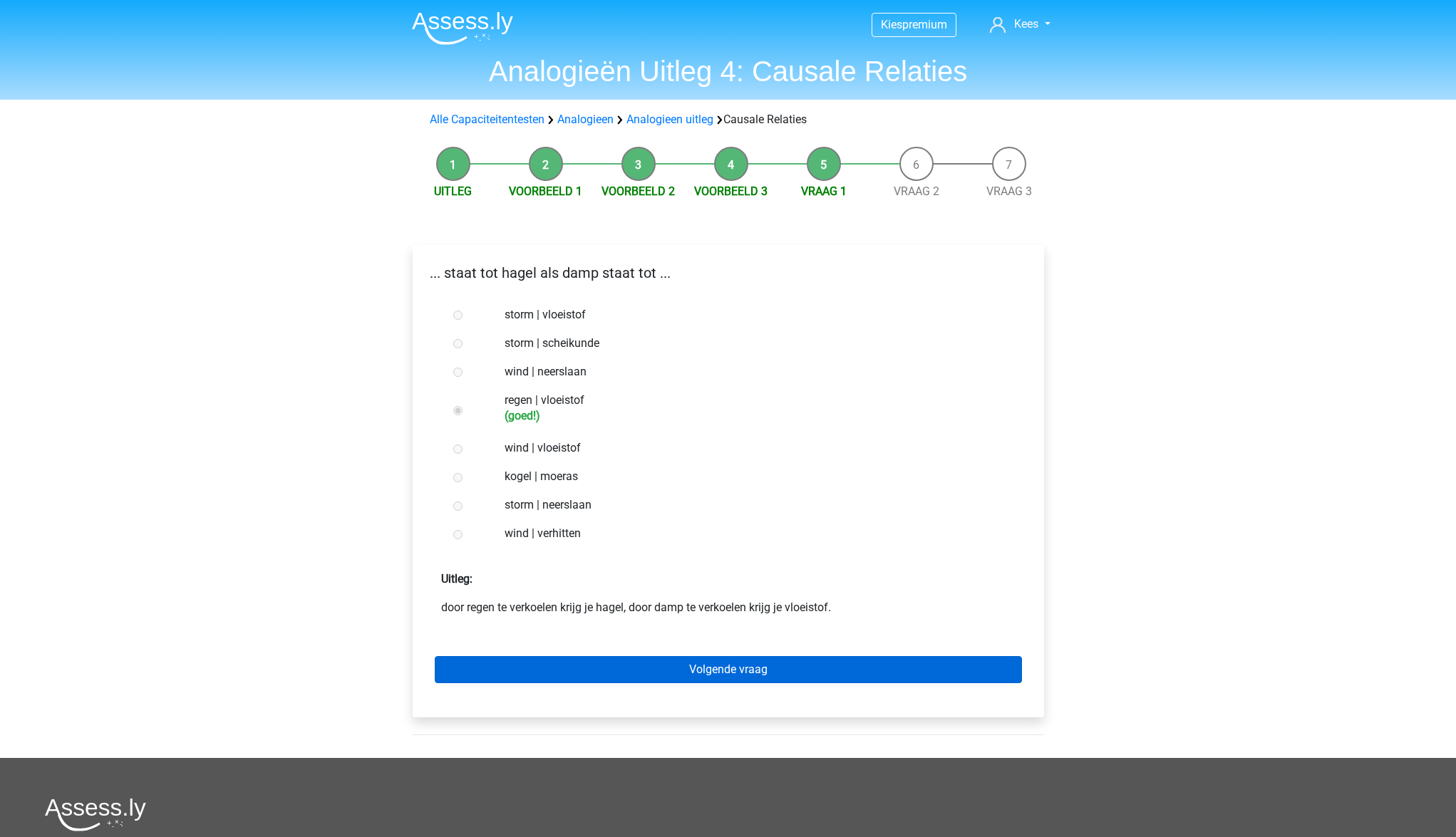
click at [672, 675] on link "Volgende vraag" at bounding box center [728, 670] width 587 height 27
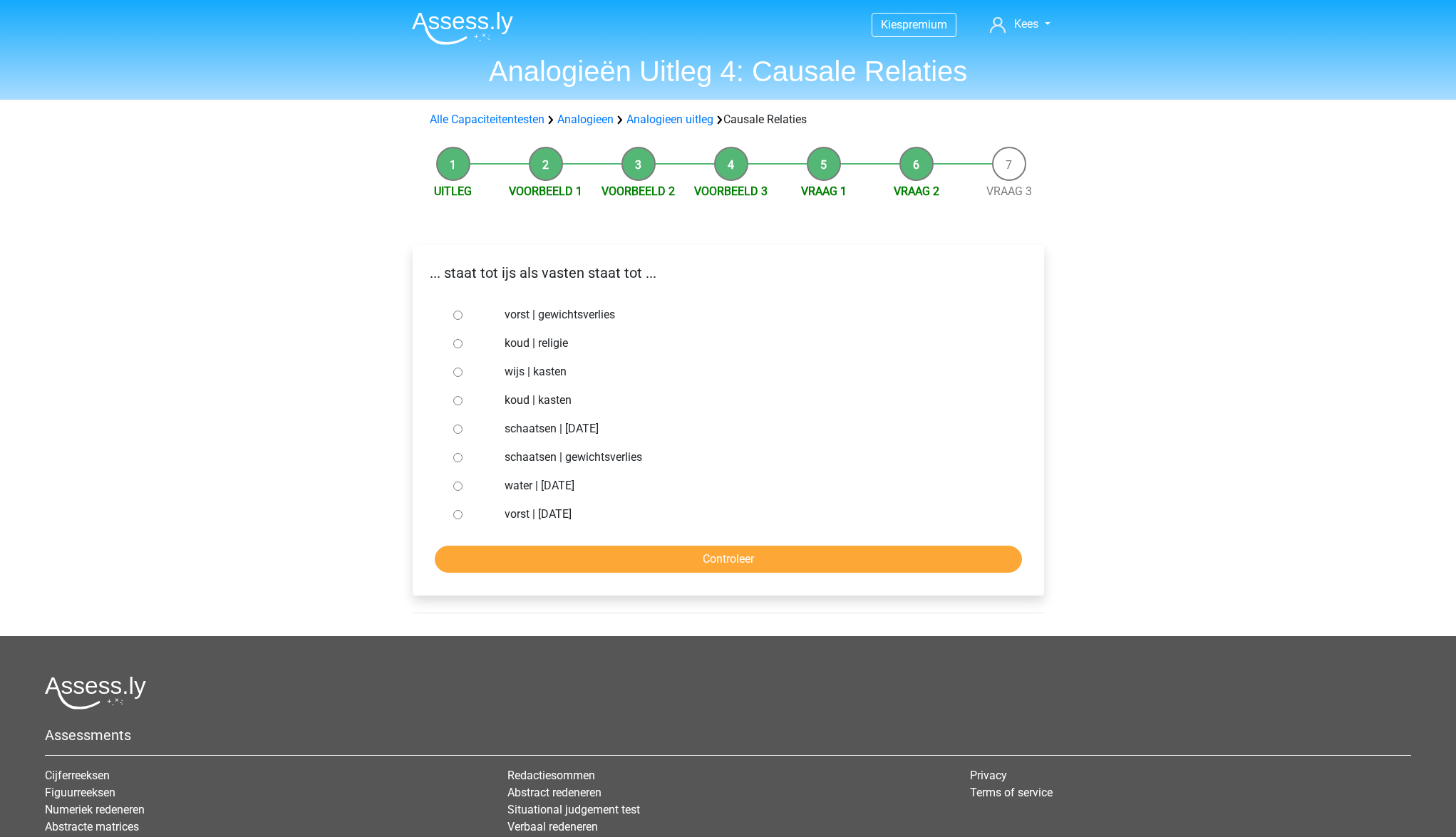
click at [457, 456] on input "schaatsen | gewichtsverlies" at bounding box center [458, 458] width 9 height 9
radio input "true"
click at [616, 562] on input "Controleer" at bounding box center [728, 559] width 587 height 27
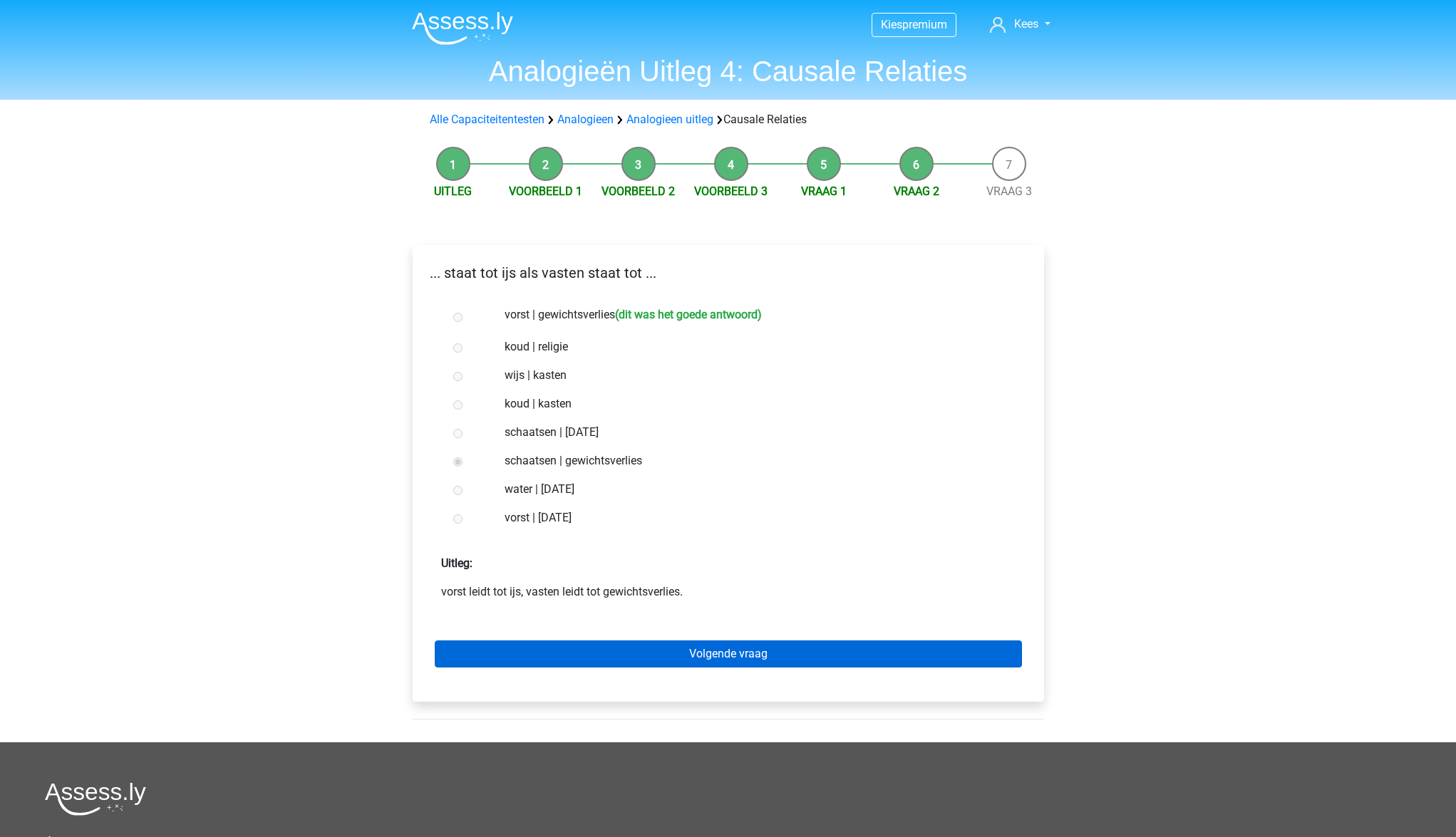
click at [668, 660] on link "Volgende vraag" at bounding box center [728, 654] width 587 height 27
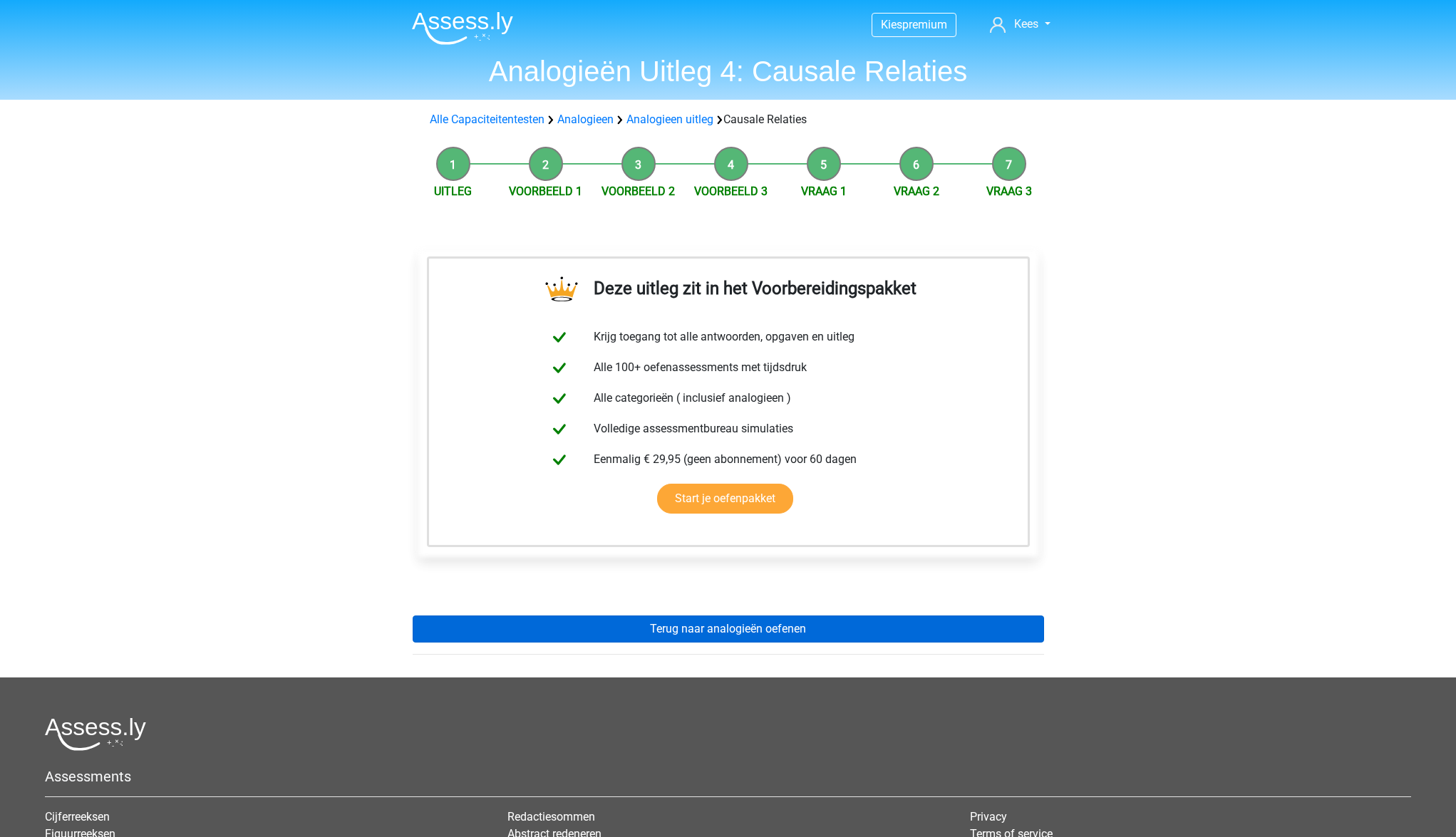
click at [669, 636] on link "Terug naar analogieën oefenen" at bounding box center [728, 629] width 632 height 27
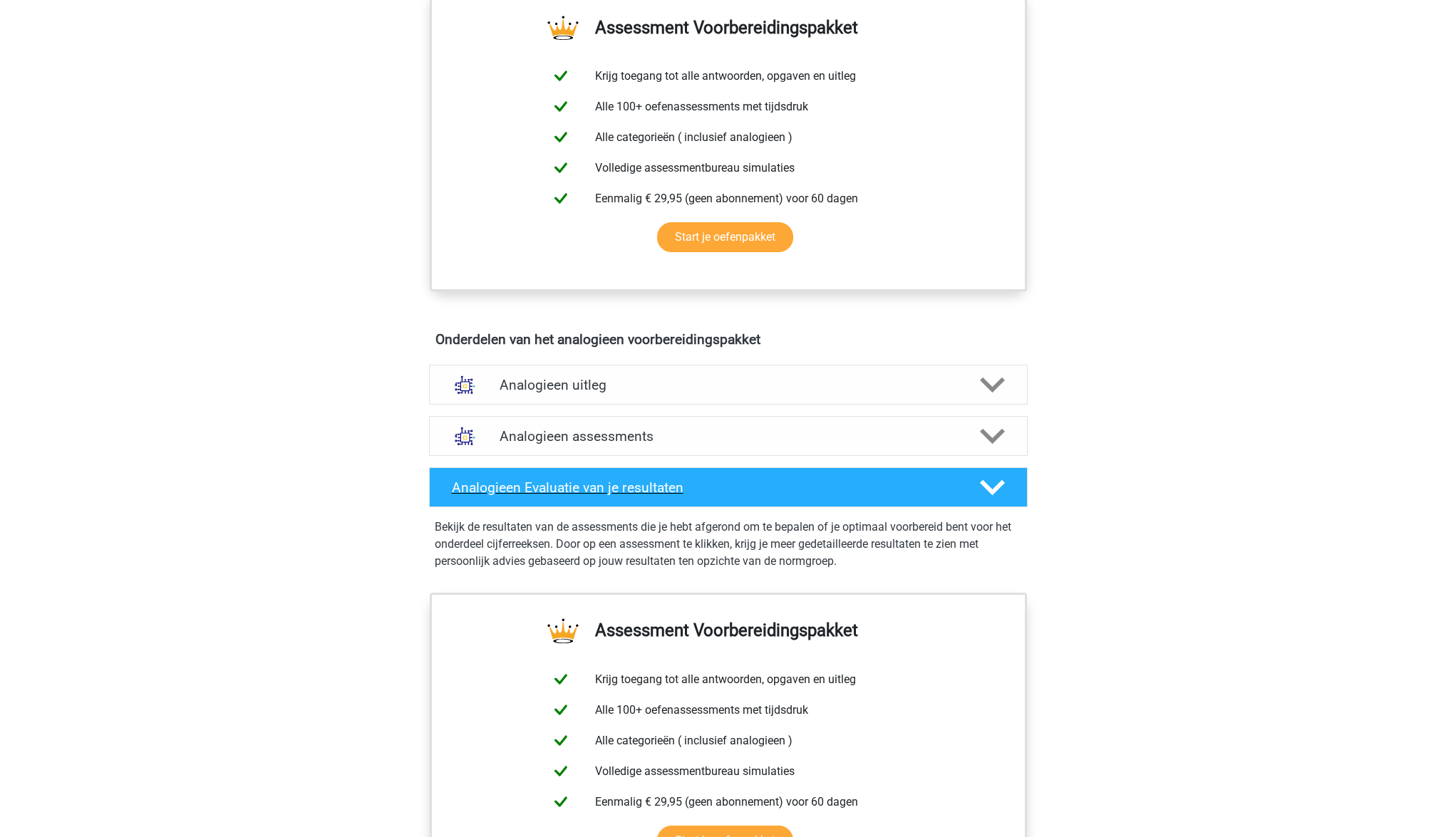
scroll to position [513, 0]
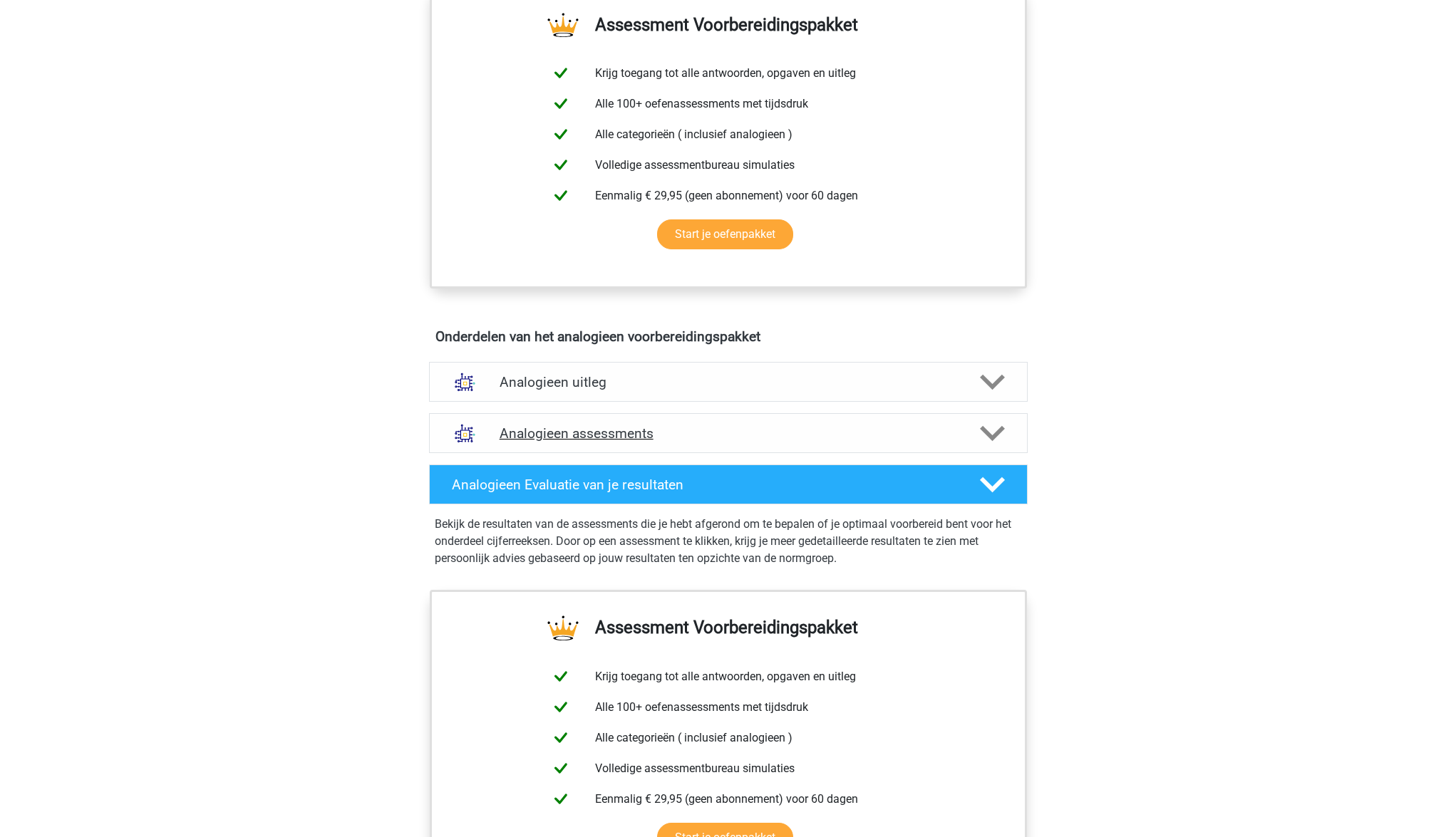
click at [646, 437] on h4 "Analogieen assessments" at bounding box center [728, 433] width 458 height 16
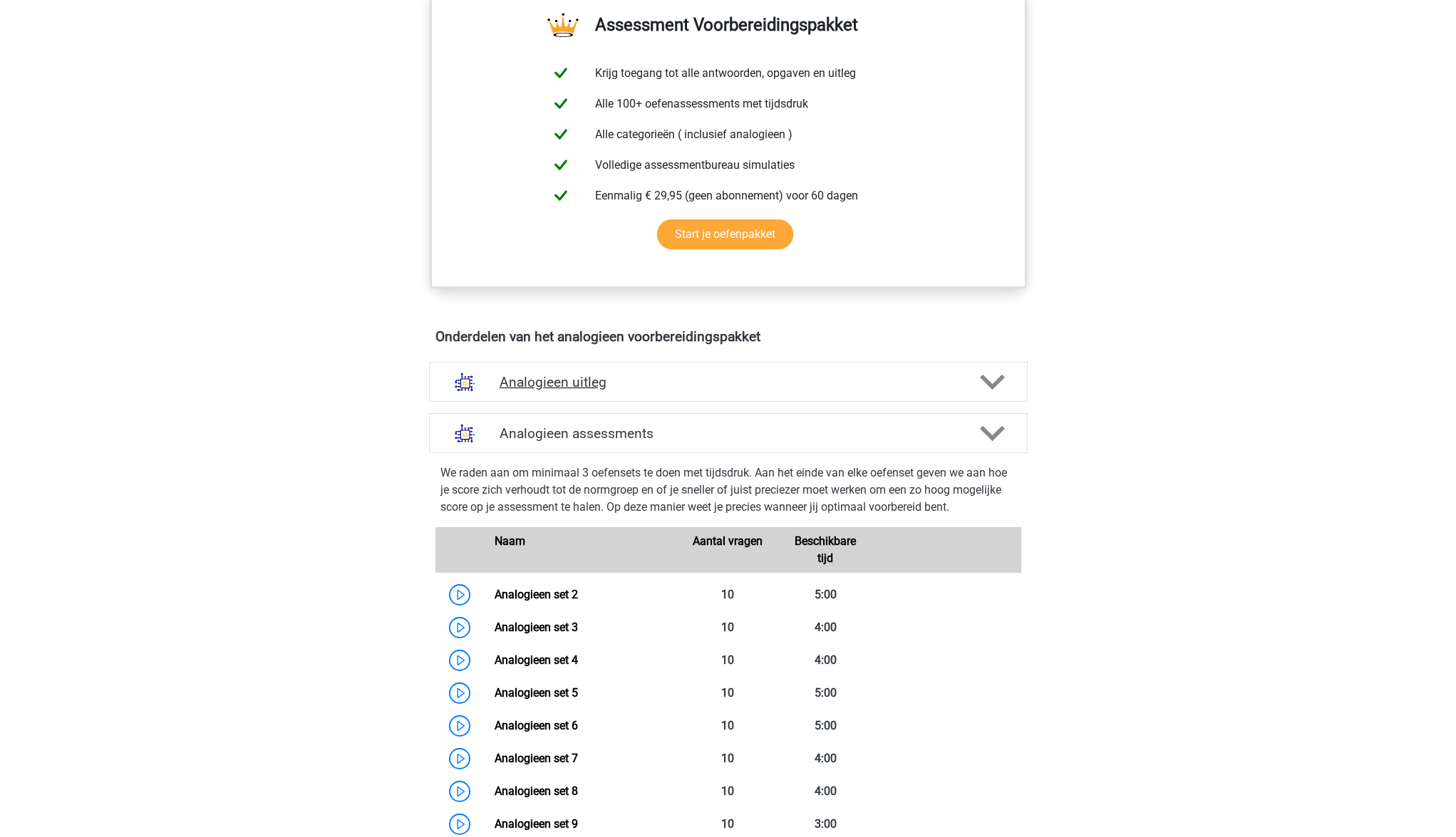
click at [596, 384] on h4 "Analogieen uitleg" at bounding box center [728, 382] width 458 height 16
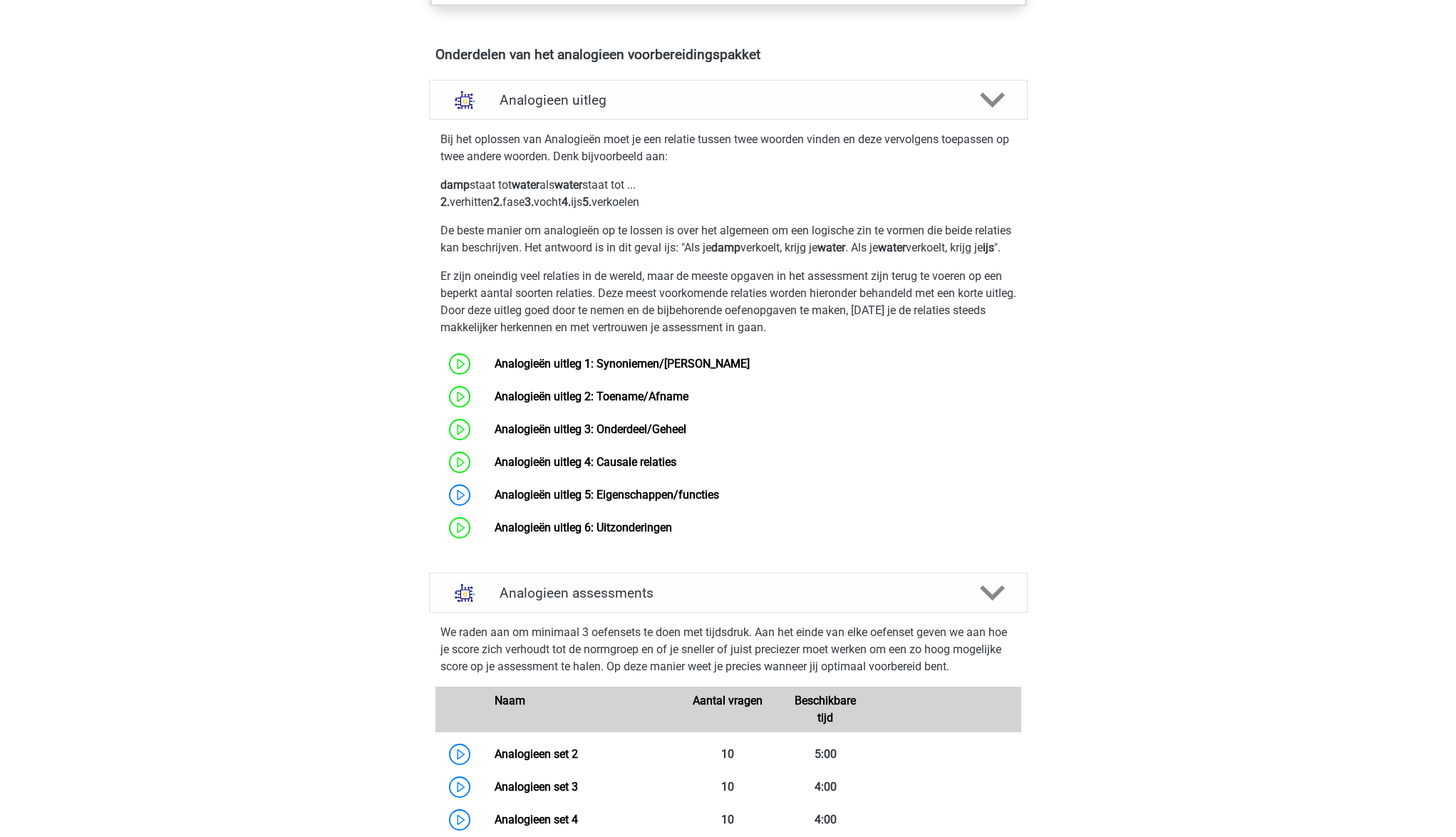
scroll to position [797, 0]
click at [629, 501] on link "Analogieën uitleg 5: Eigenschappen/functies" at bounding box center [606, 494] width 225 height 13
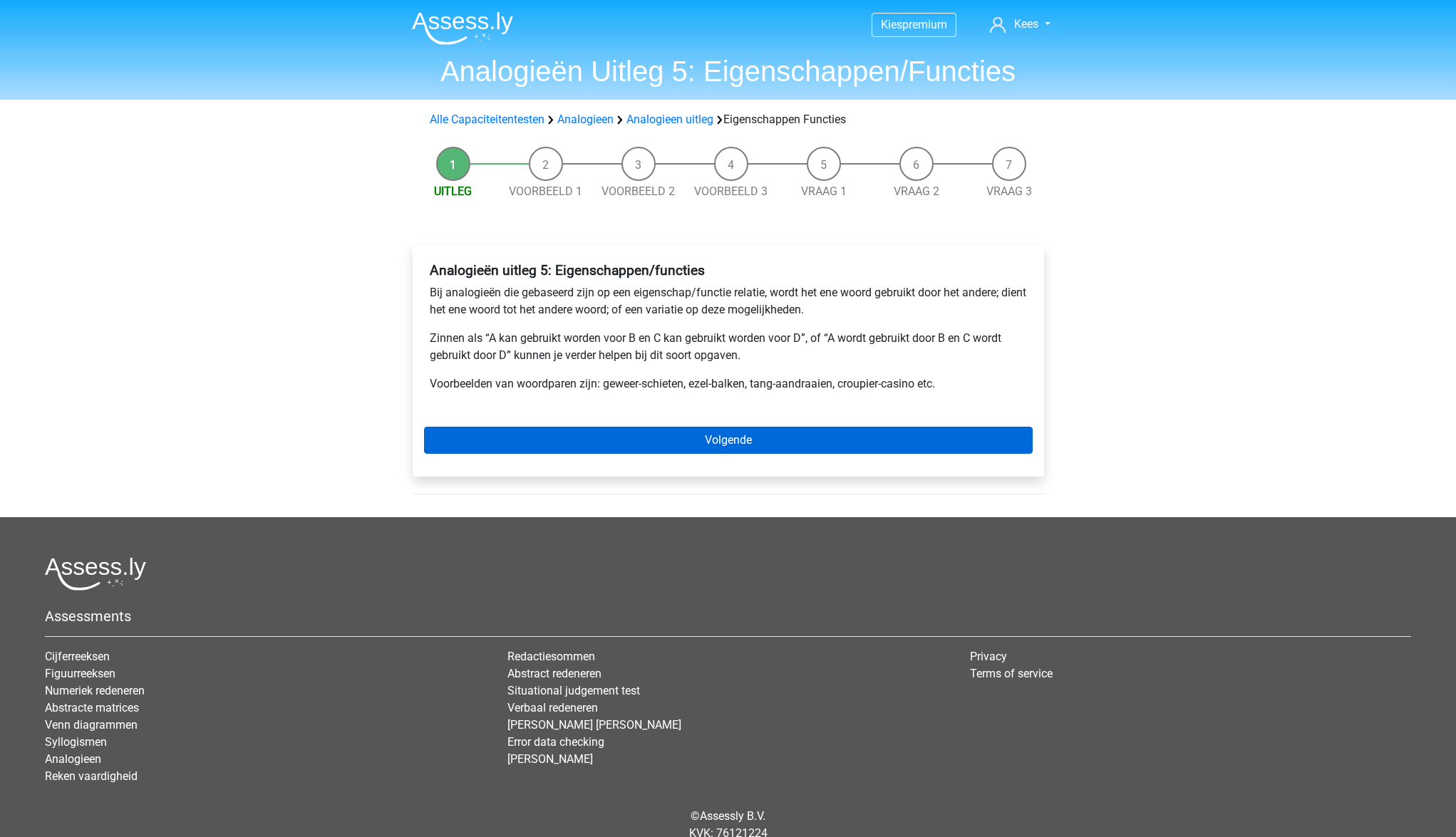
click at [688, 439] on link "Volgende" at bounding box center [728, 440] width 608 height 27
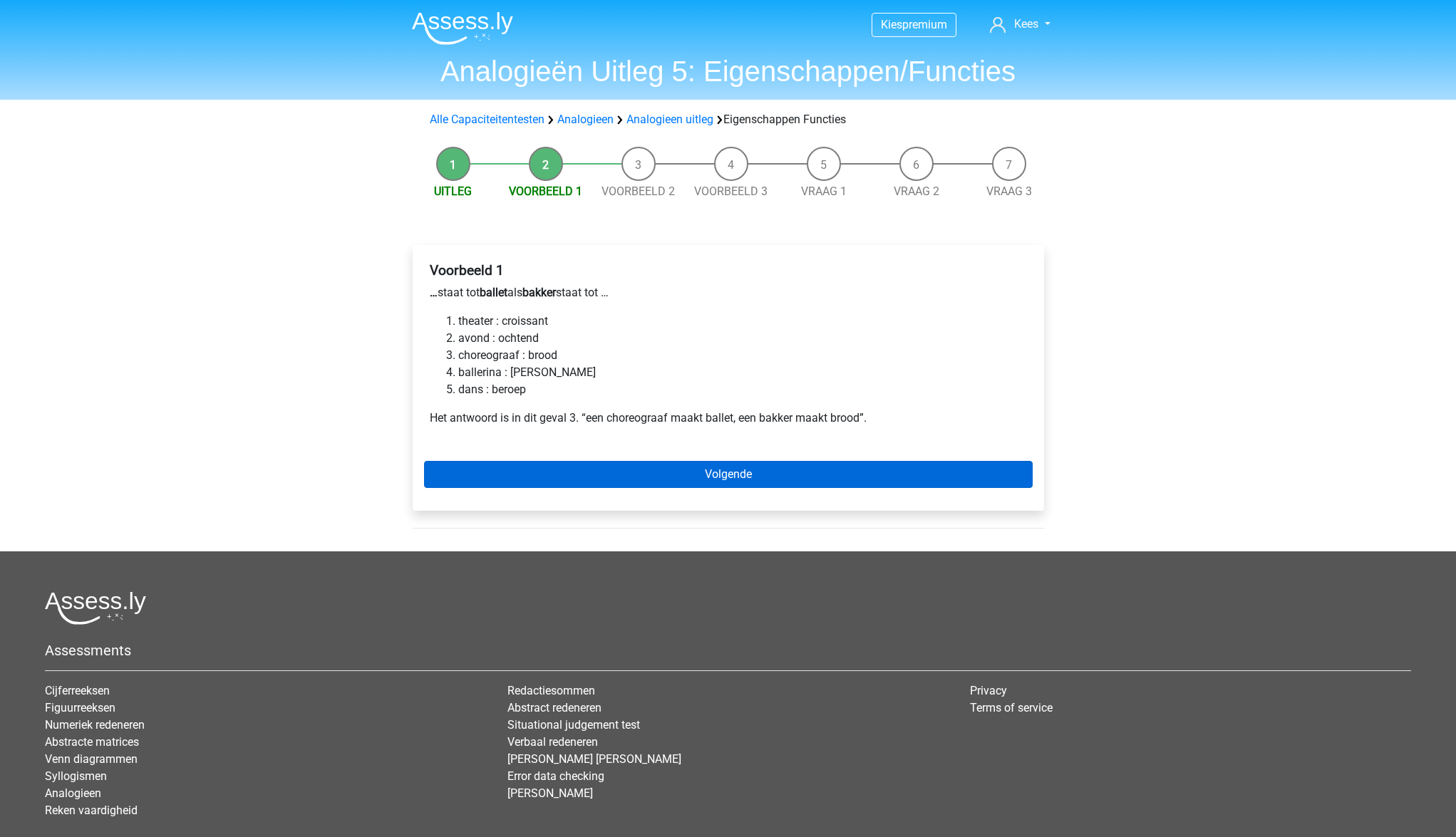
click at [620, 475] on link "Volgende" at bounding box center [728, 474] width 608 height 27
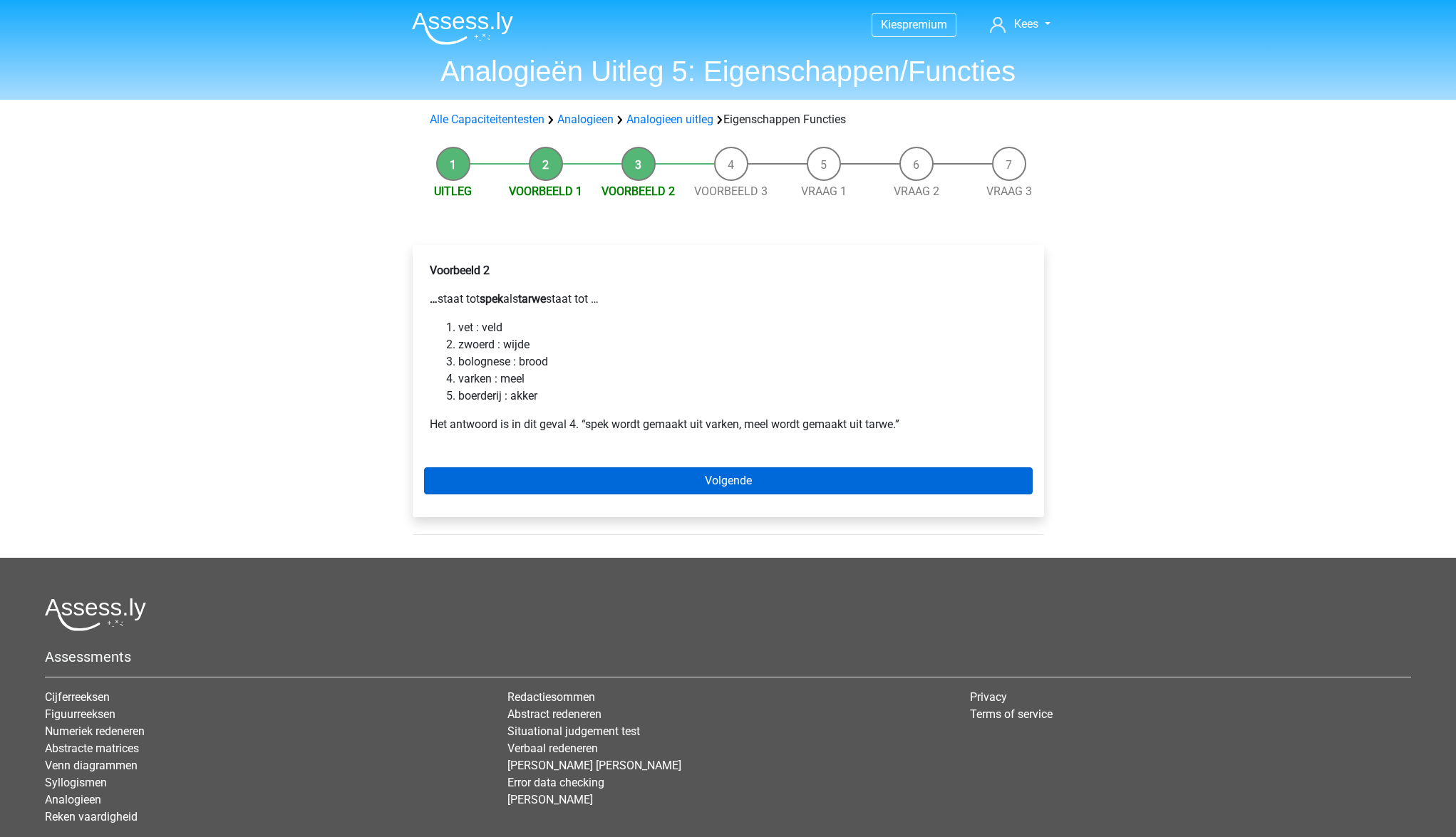
click at [569, 476] on link "Volgende" at bounding box center [728, 481] width 608 height 27
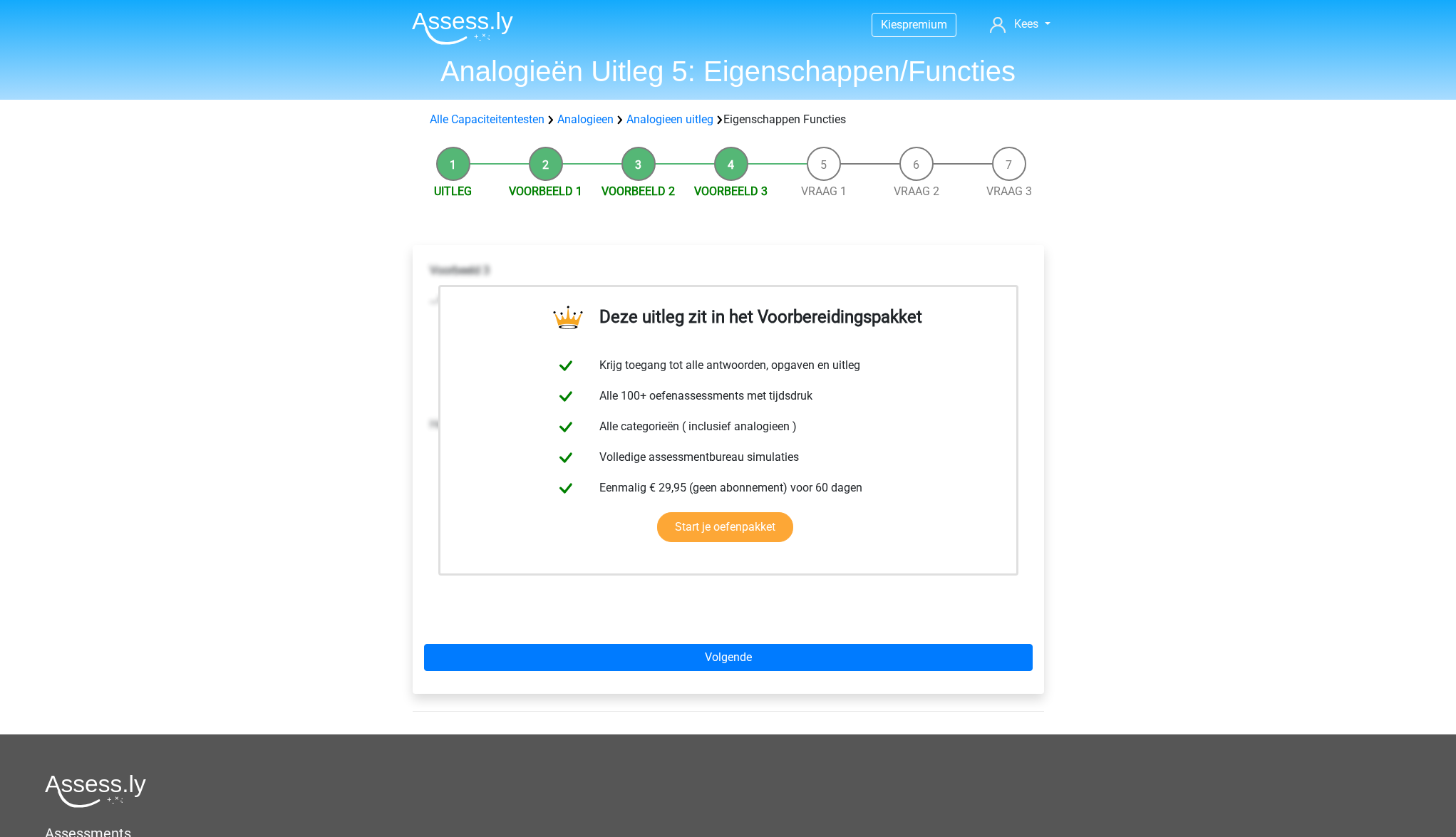
click at [714, 674] on div "Deze uitleg zit in het Voorbereidingspakket Krijg toegang tot alle antwoorden, …" at bounding box center [728, 469] width 632 height 449
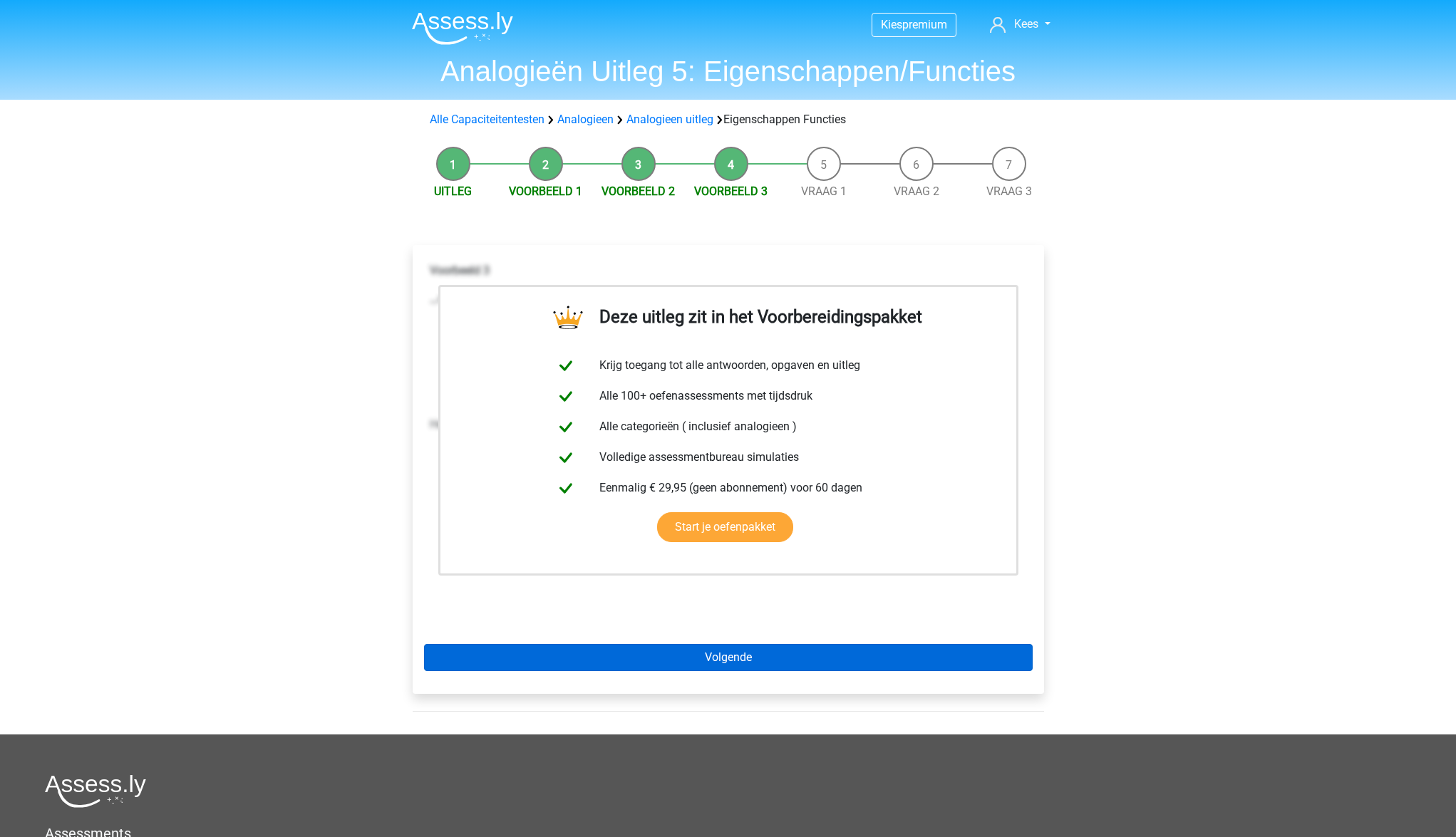
click at [711, 665] on link "Volgende" at bounding box center [728, 658] width 608 height 27
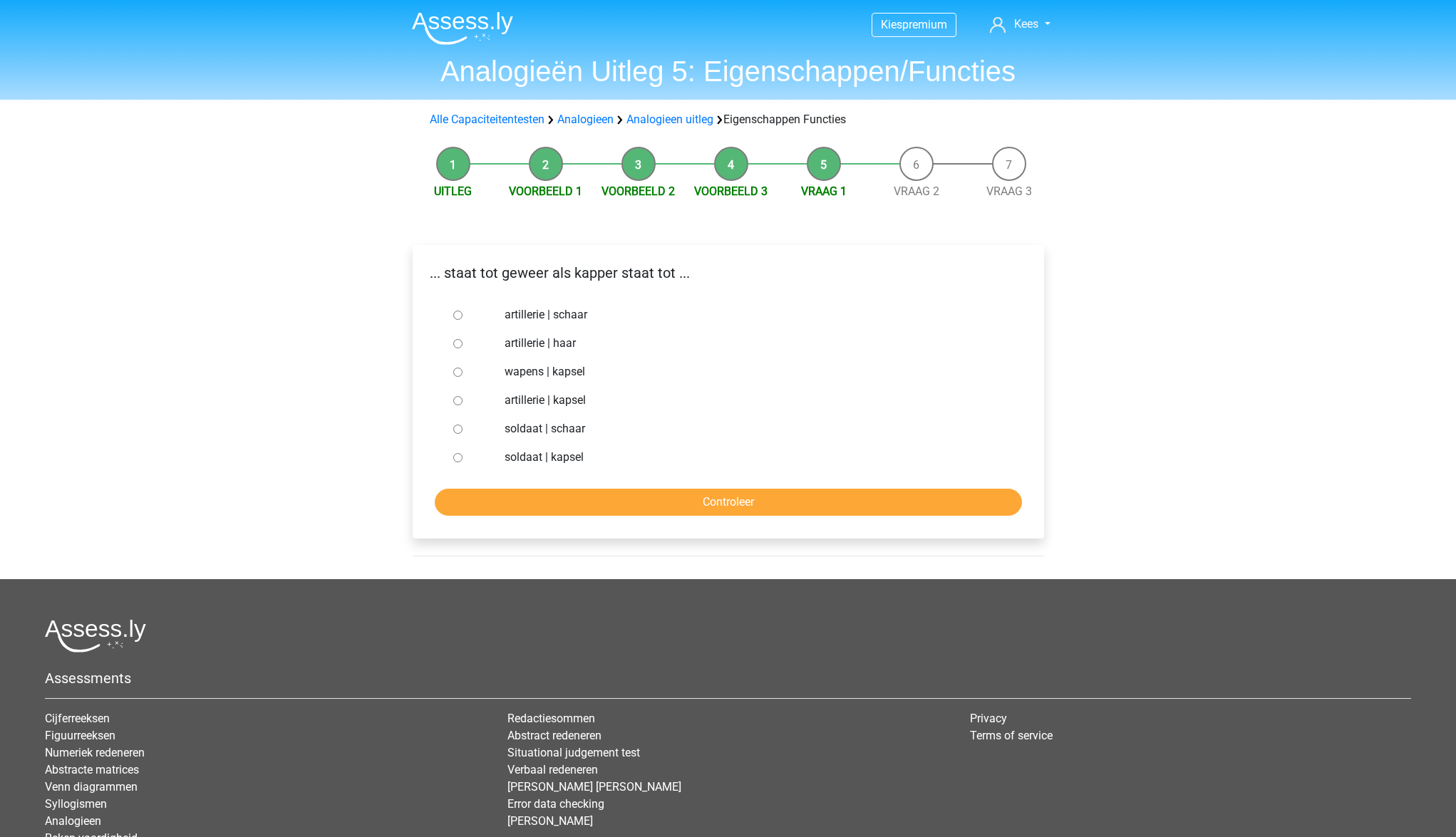
click at [457, 426] on input "soldaat | schaar" at bounding box center [458, 429] width 9 height 9
radio input "true"
click at [535, 496] on input "Controleer" at bounding box center [728, 502] width 587 height 27
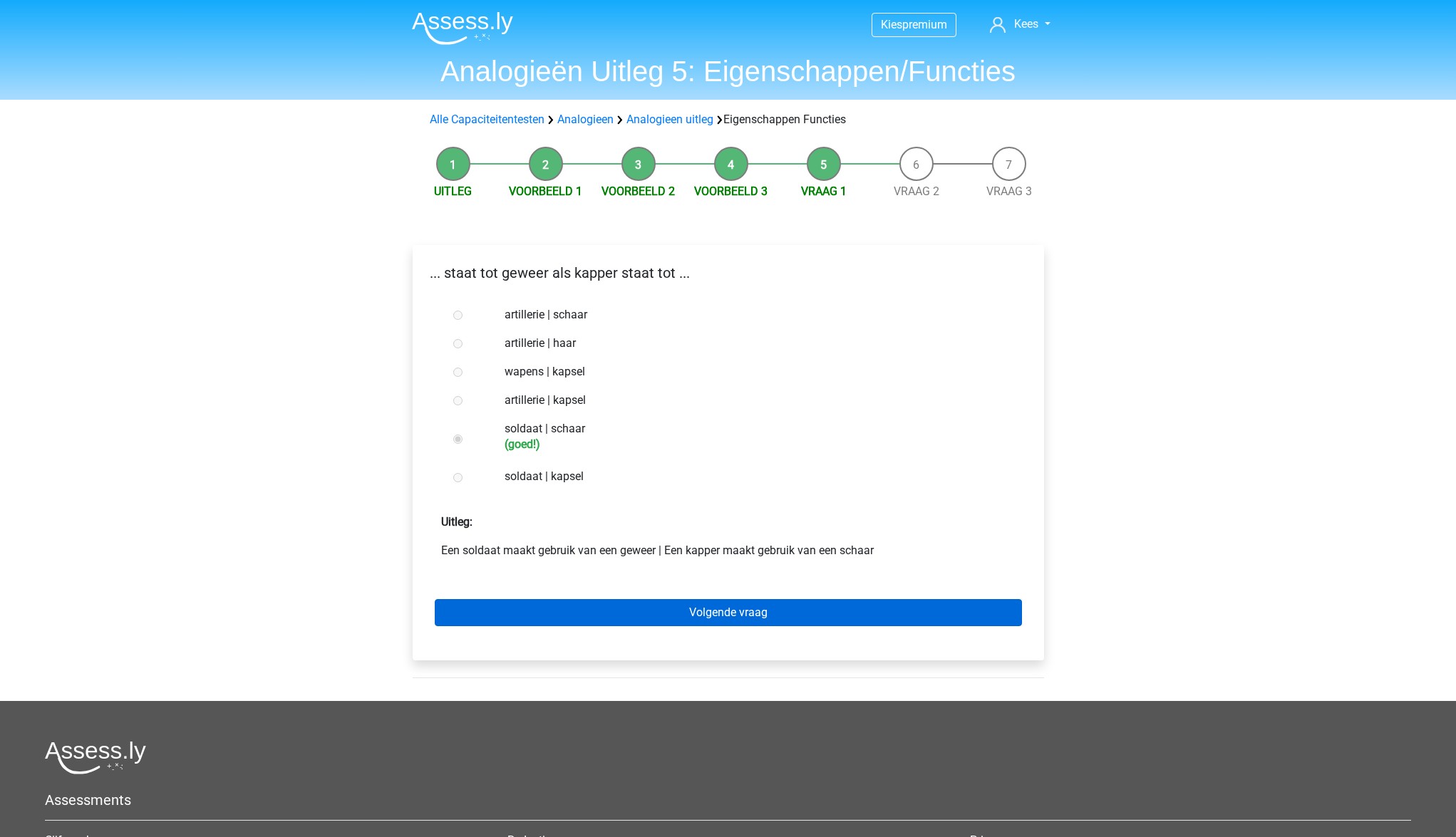
click at [659, 619] on link "Volgende vraag" at bounding box center [728, 612] width 587 height 27
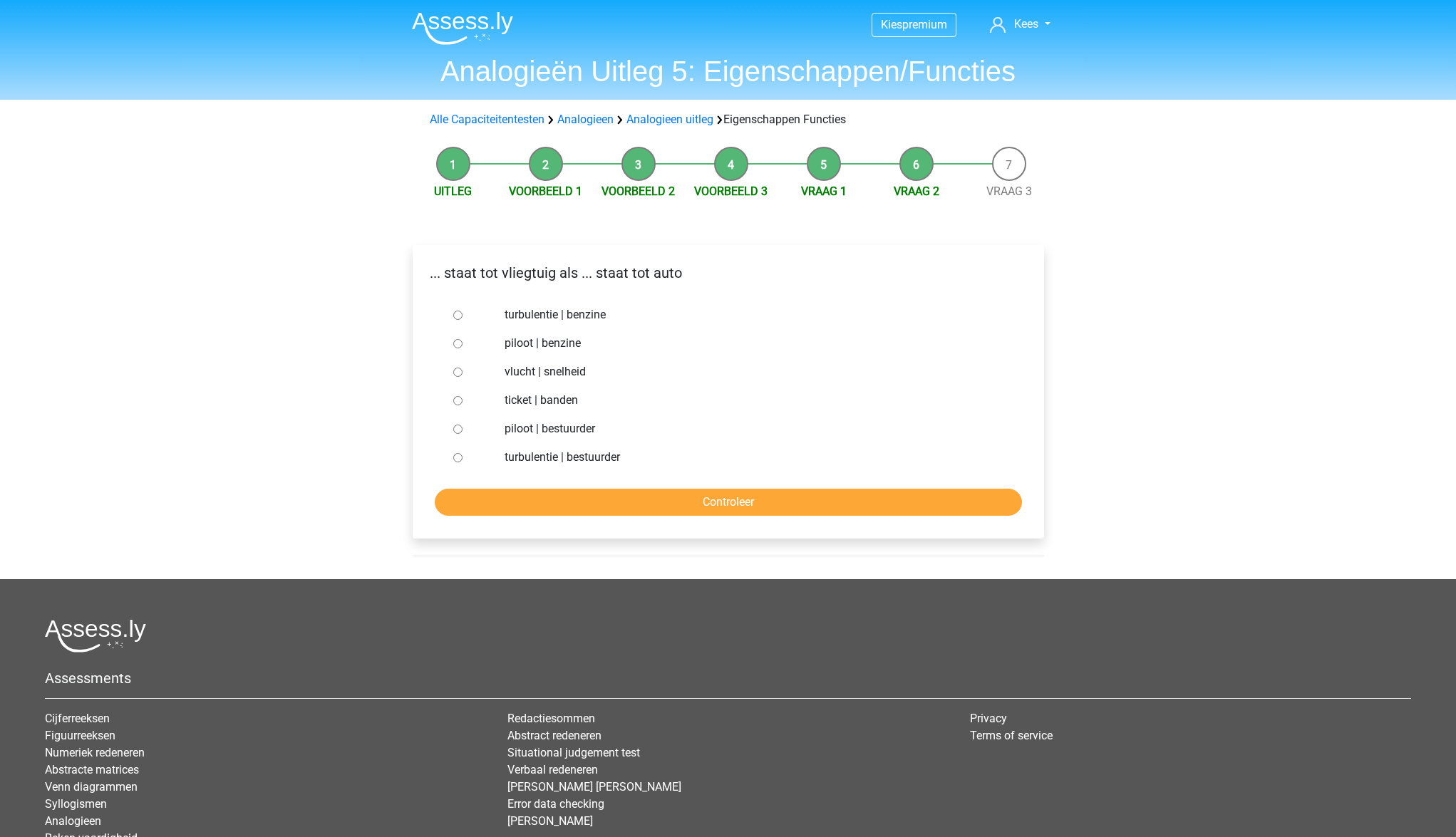
click at [460, 432] on input "piloot | bestuurder" at bounding box center [458, 429] width 9 height 9
radio input "true"
click at [596, 511] on input "Controleer" at bounding box center [728, 502] width 587 height 27
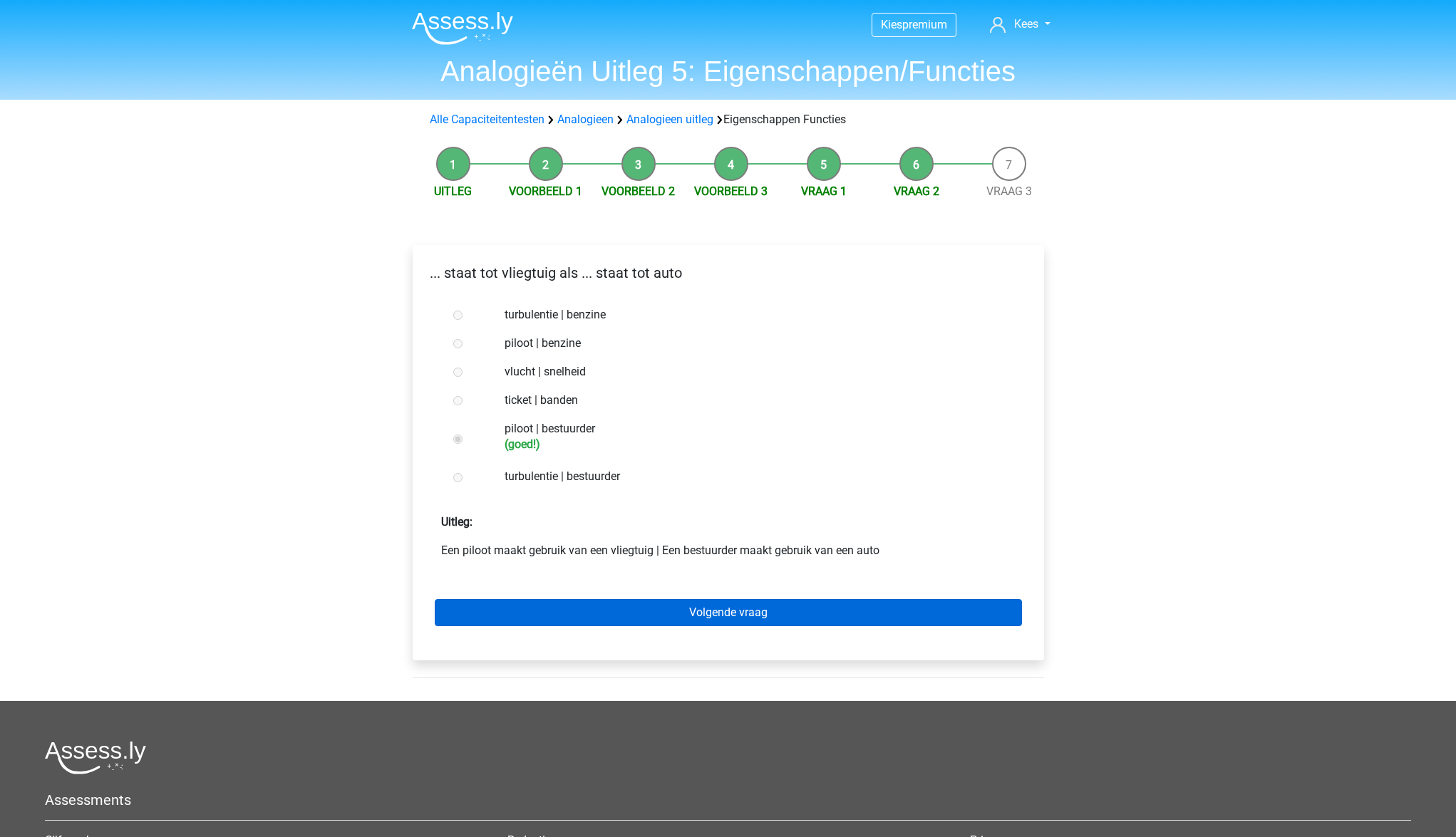
click at [678, 612] on link "Volgende vraag" at bounding box center [728, 612] width 587 height 27
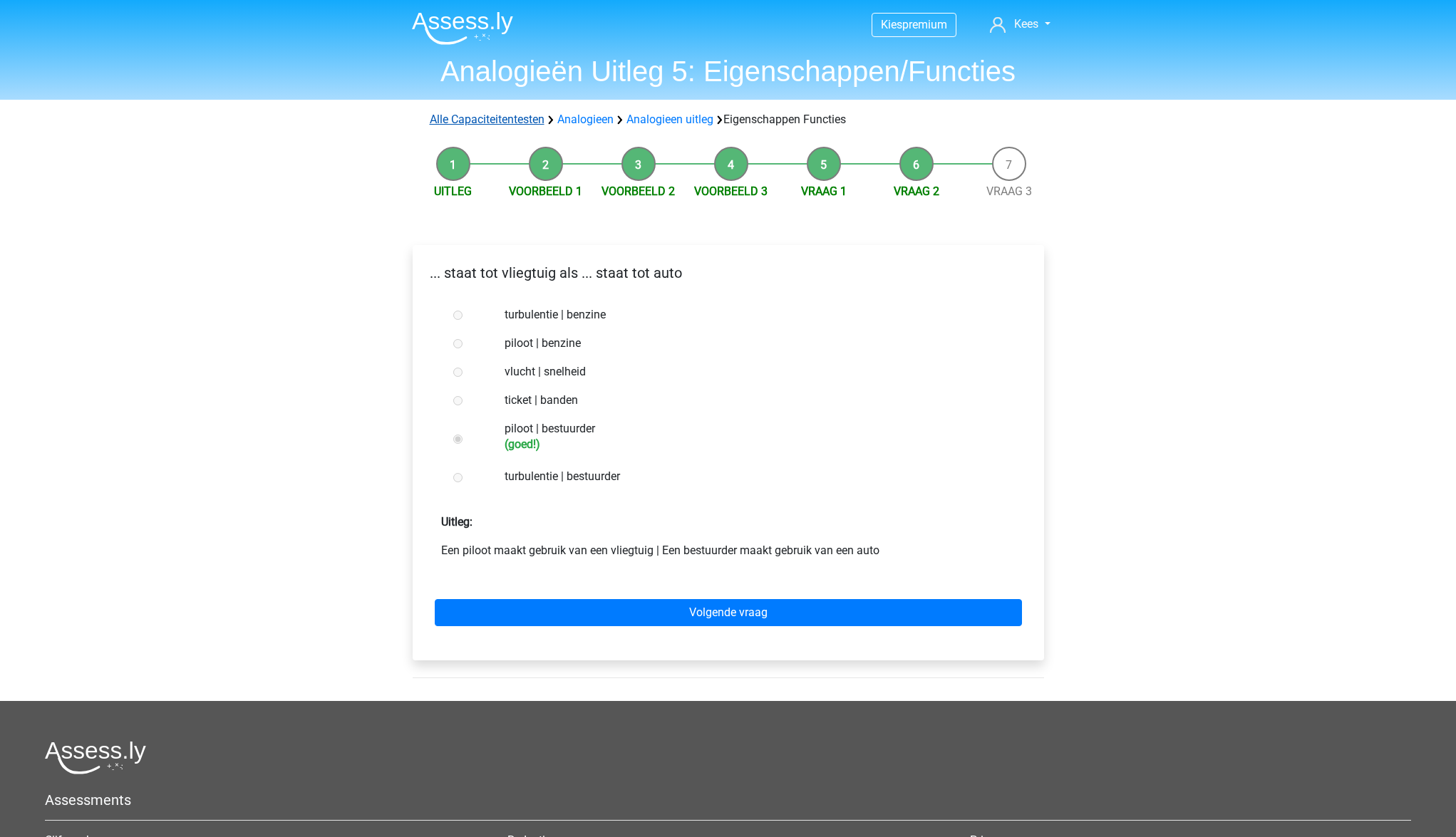
click at [522, 117] on link "Alle Capaciteitentesten" at bounding box center [487, 119] width 114 height 13
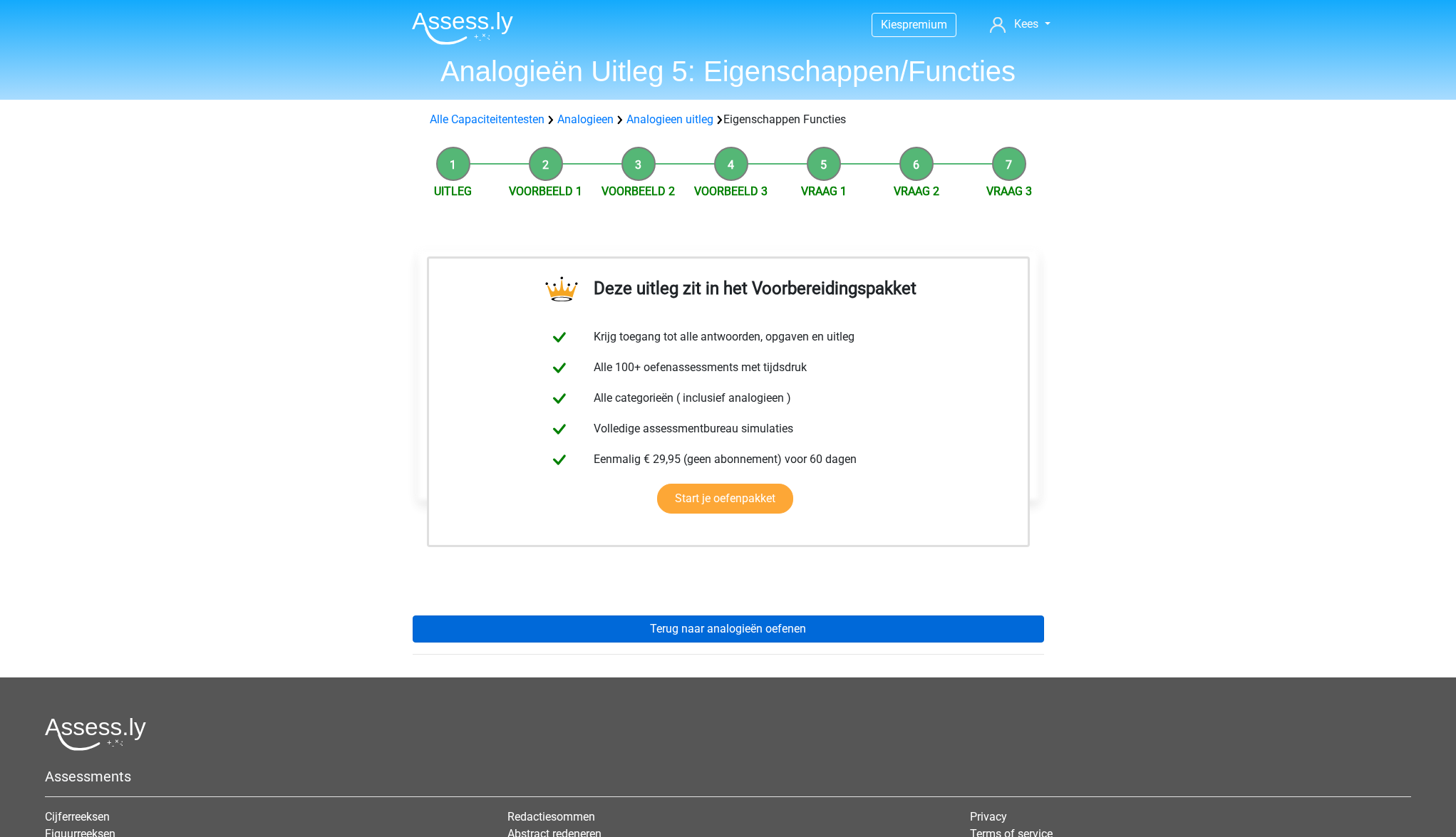
click at [655, 620] on link "Terug naar analogieën oefenen" at bounding box center [728, 629] width 632 height 27
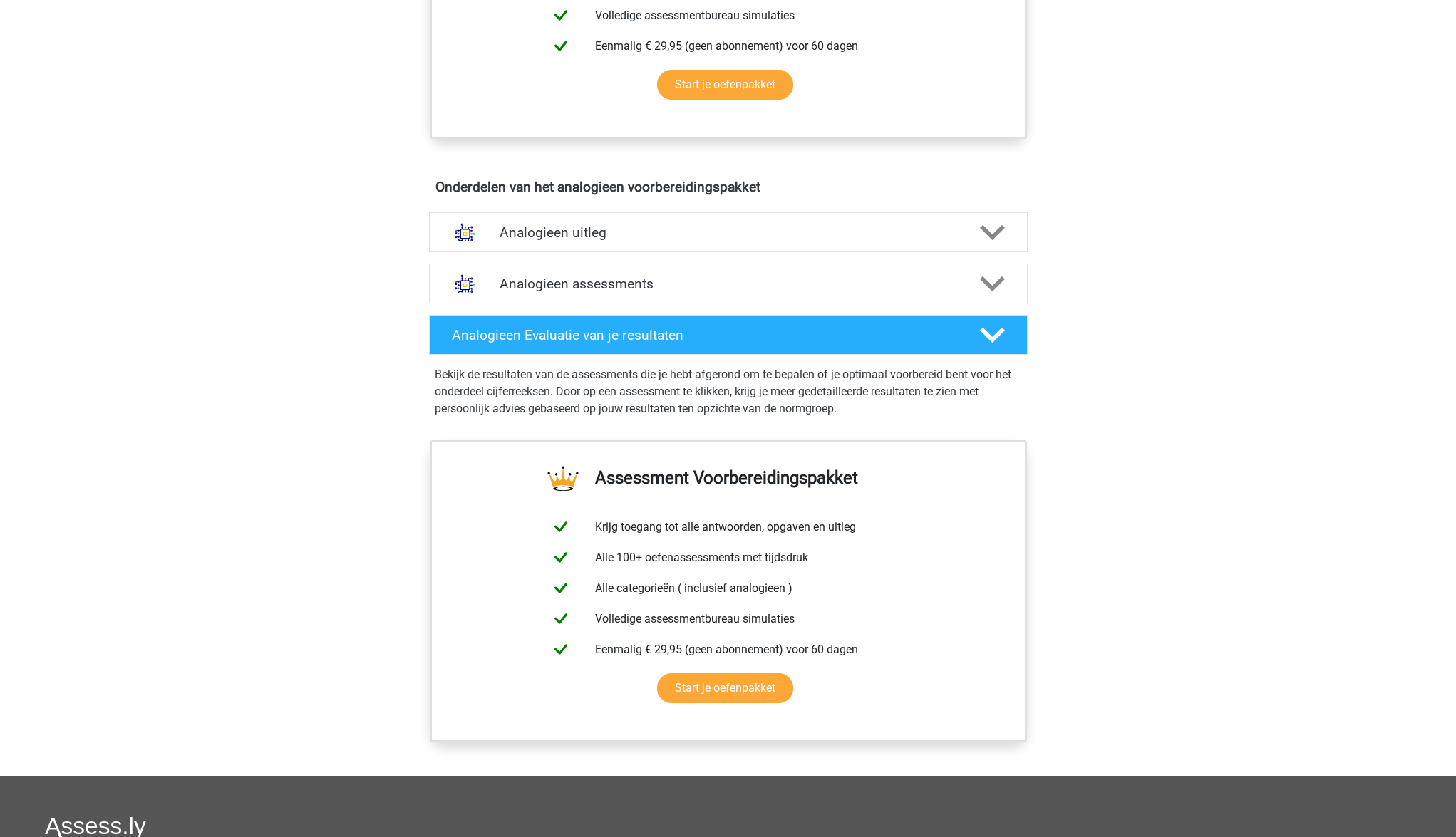
scroll to position [623, 0]
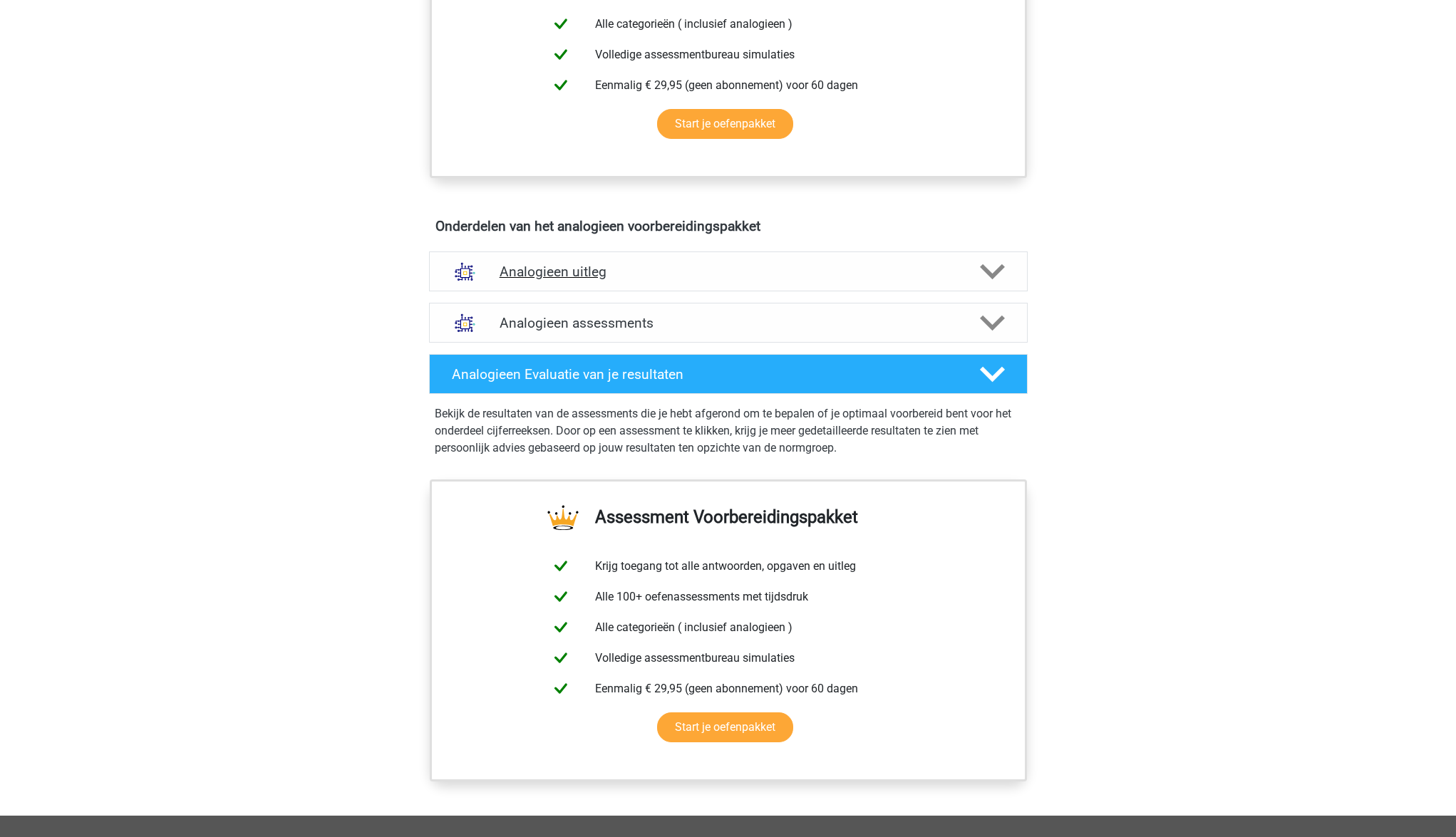
click at [975, 268] on div at bounding box center [991, 272] width 48 height 25
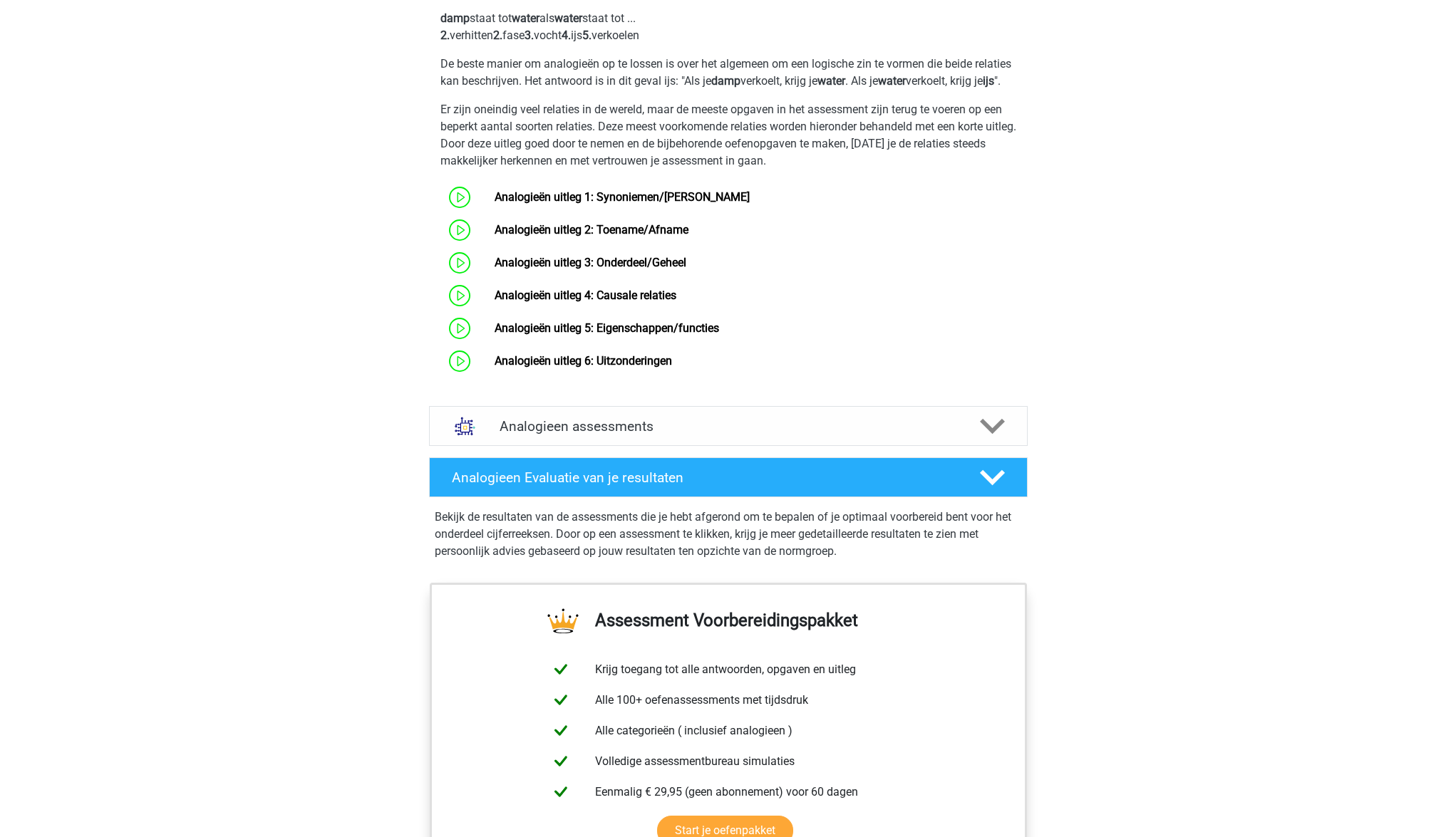
scroll to position [963, 0]
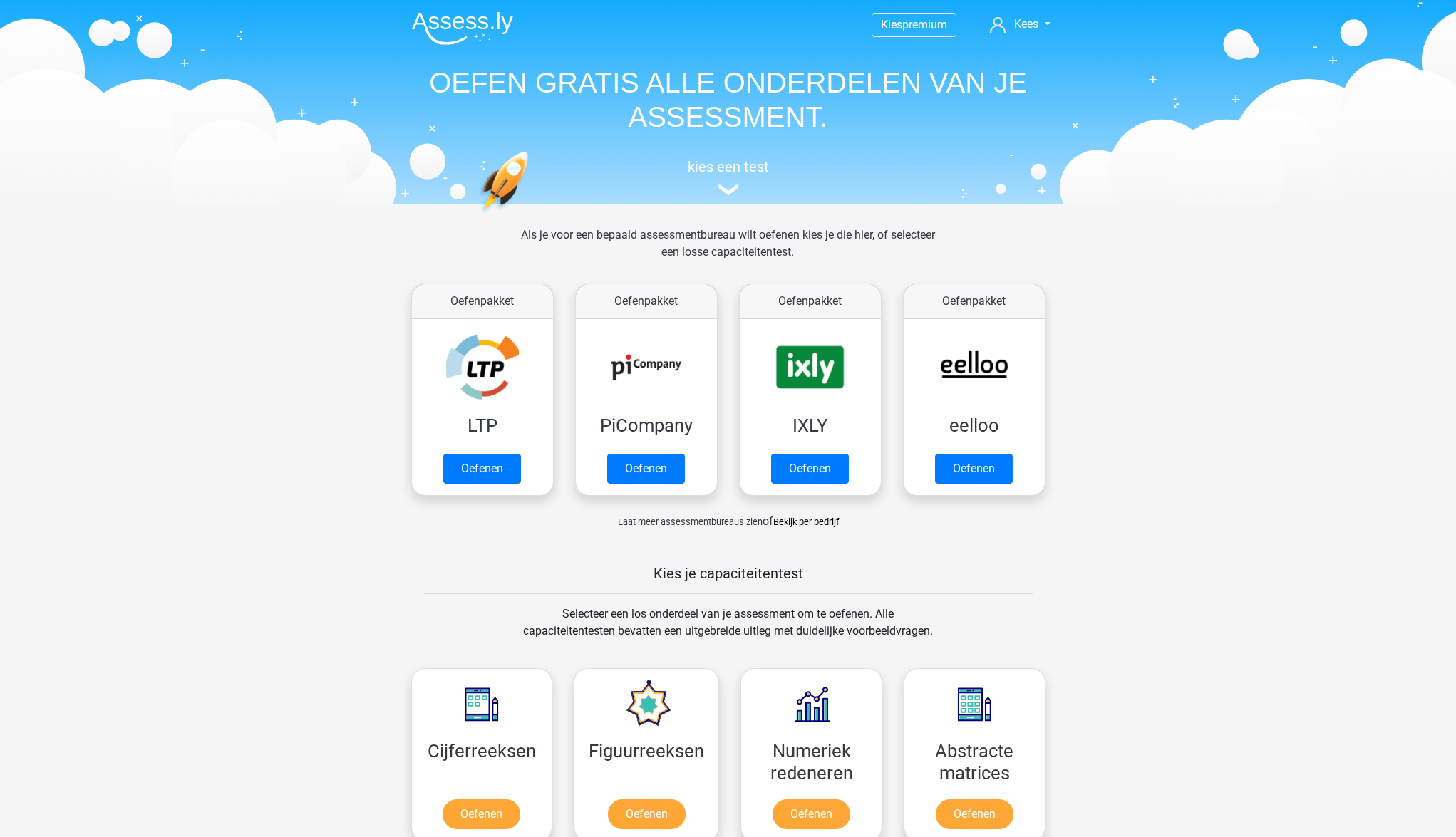
scroll to position [605, 0]
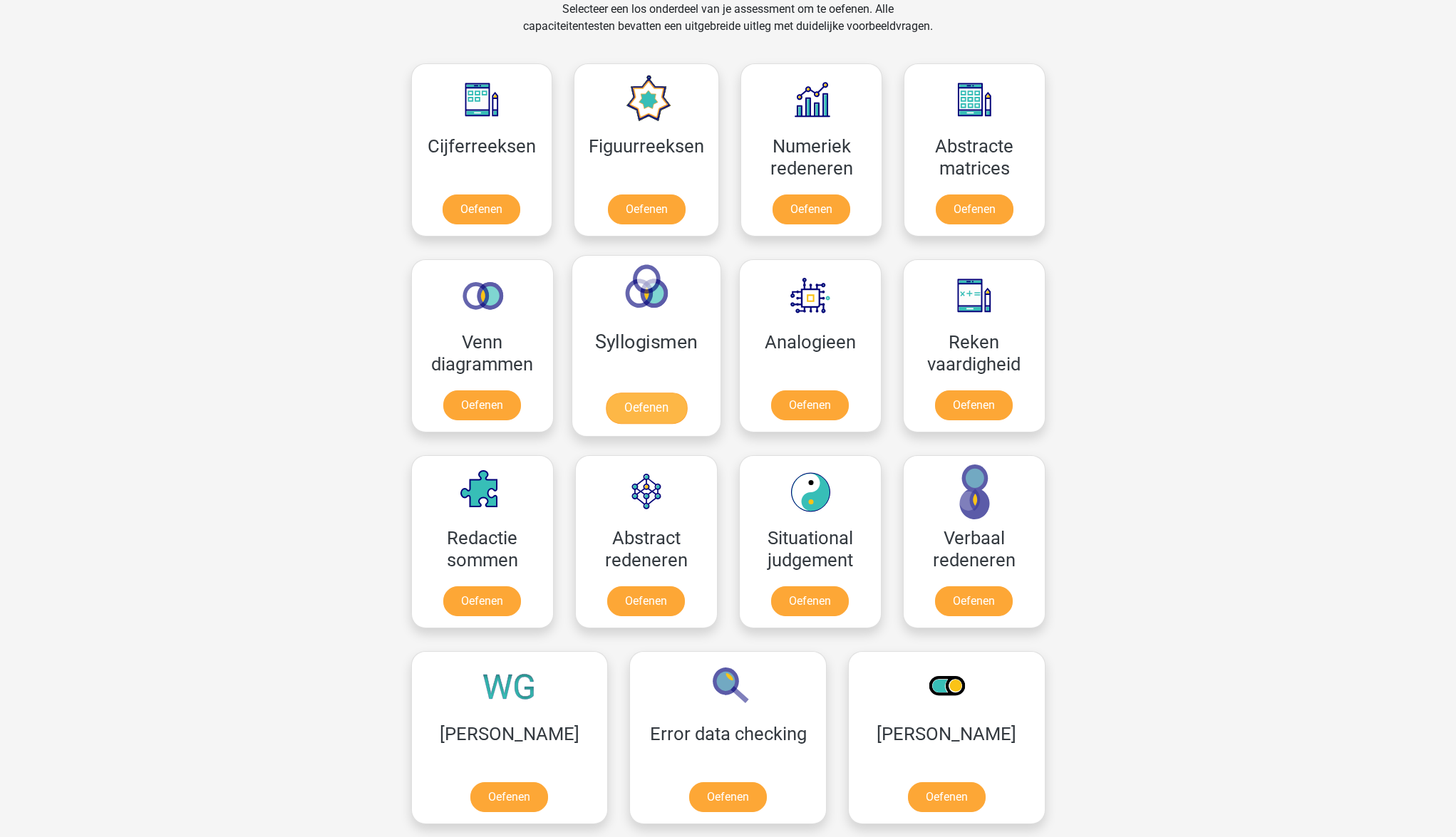
click at [637, 409] on link "Oefenen" at bounding box center [645, 408] width 82 height 31
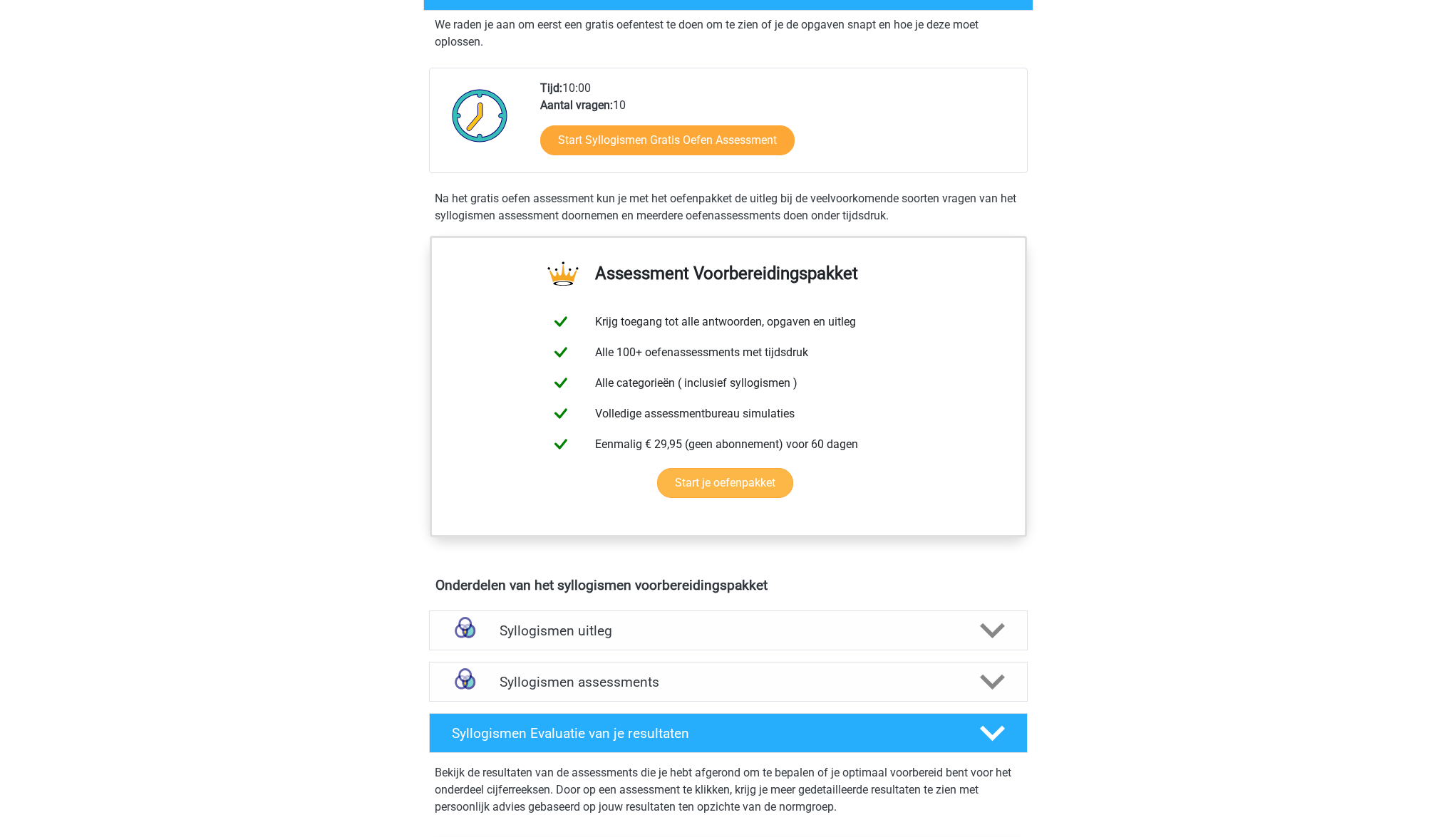
scroll to position [276, 0]
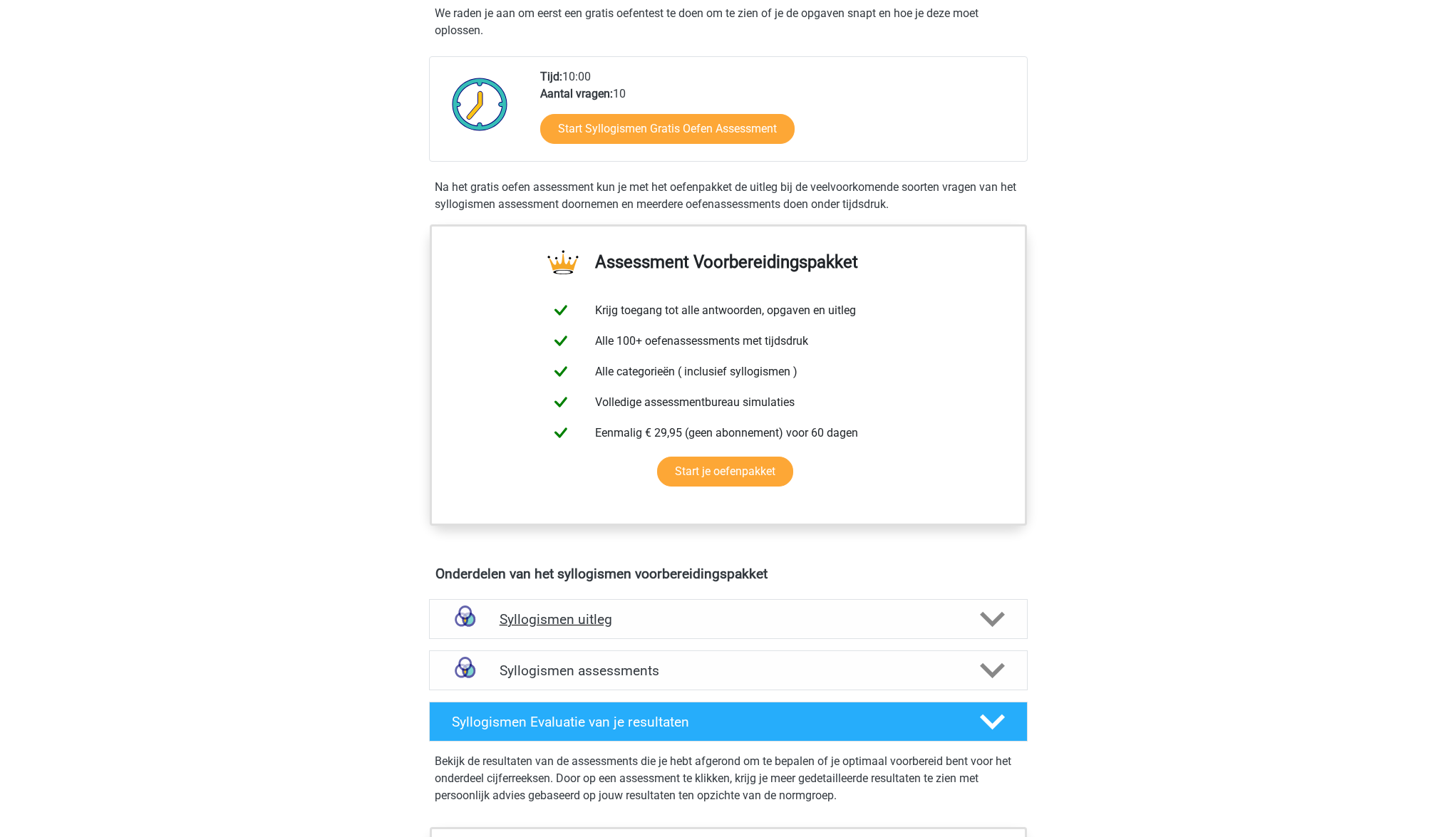
click at [659, 617] on h4 "Syllogismen uitleg" at bounding box center [728, 619] width 458 height 16
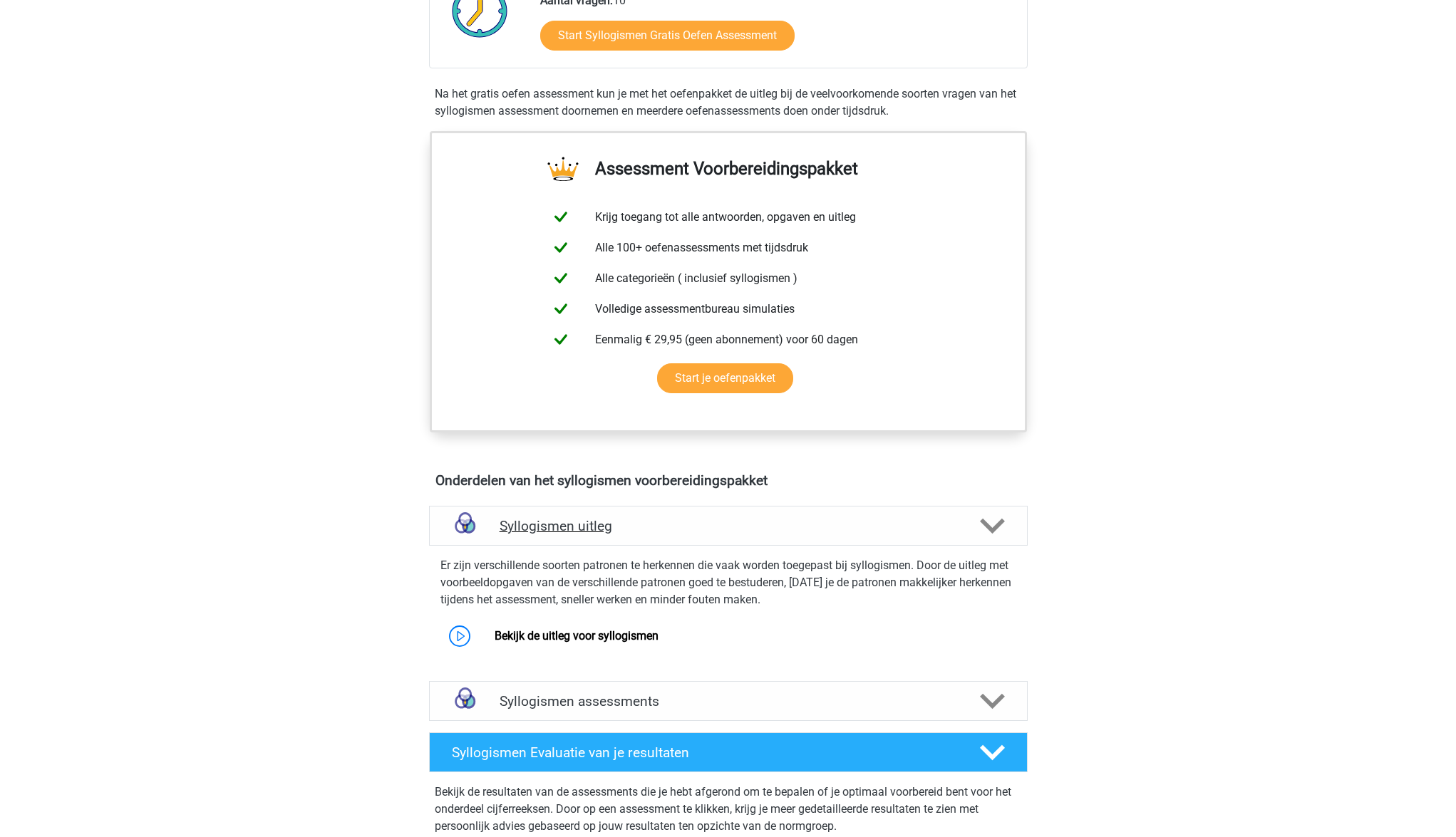
scroll to position [376, 0]
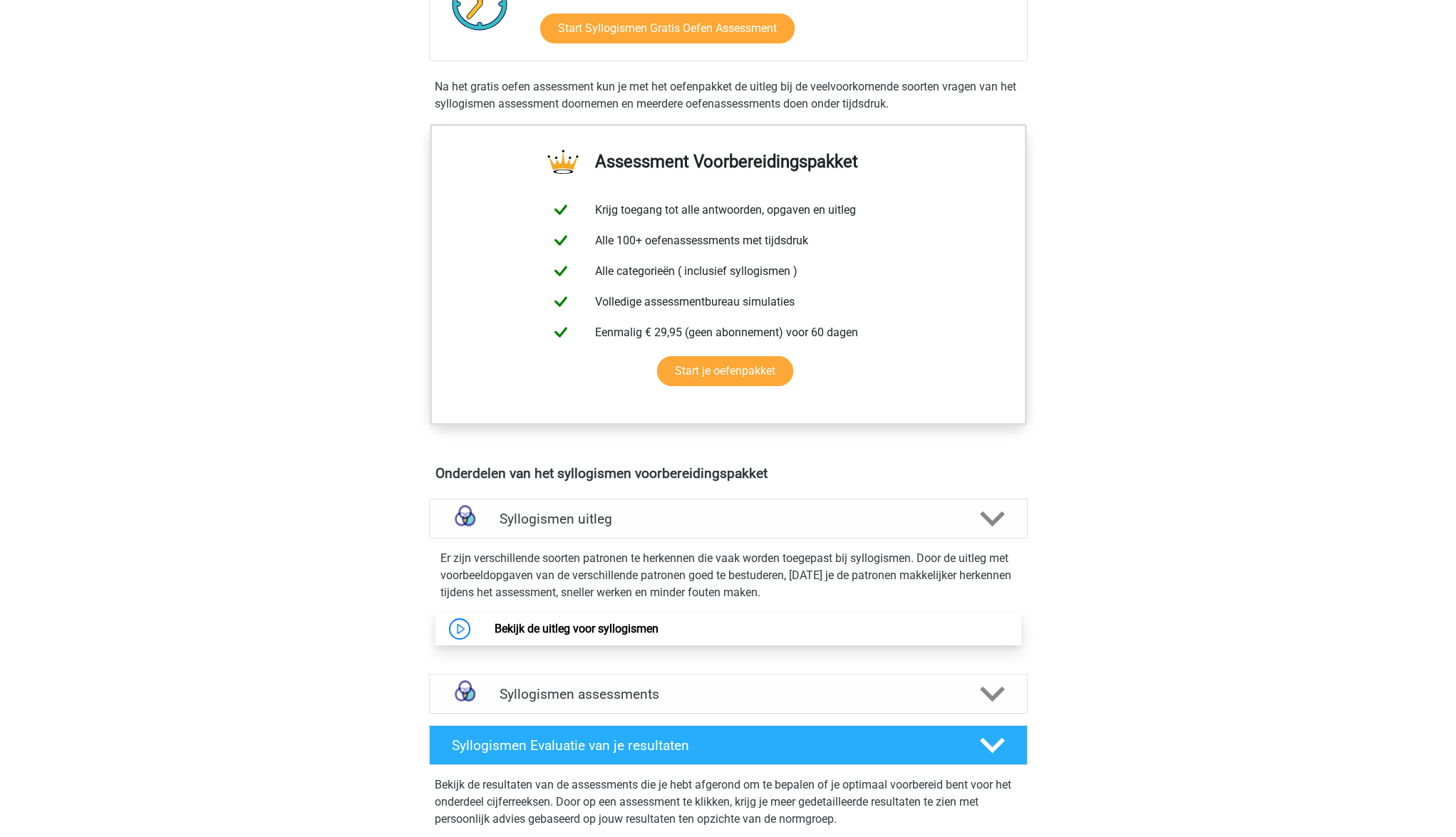
click at [636, 630] on link "Bekijk de uitleg voor syllogismen" at bounding box center [576, 629] width 164 height 13
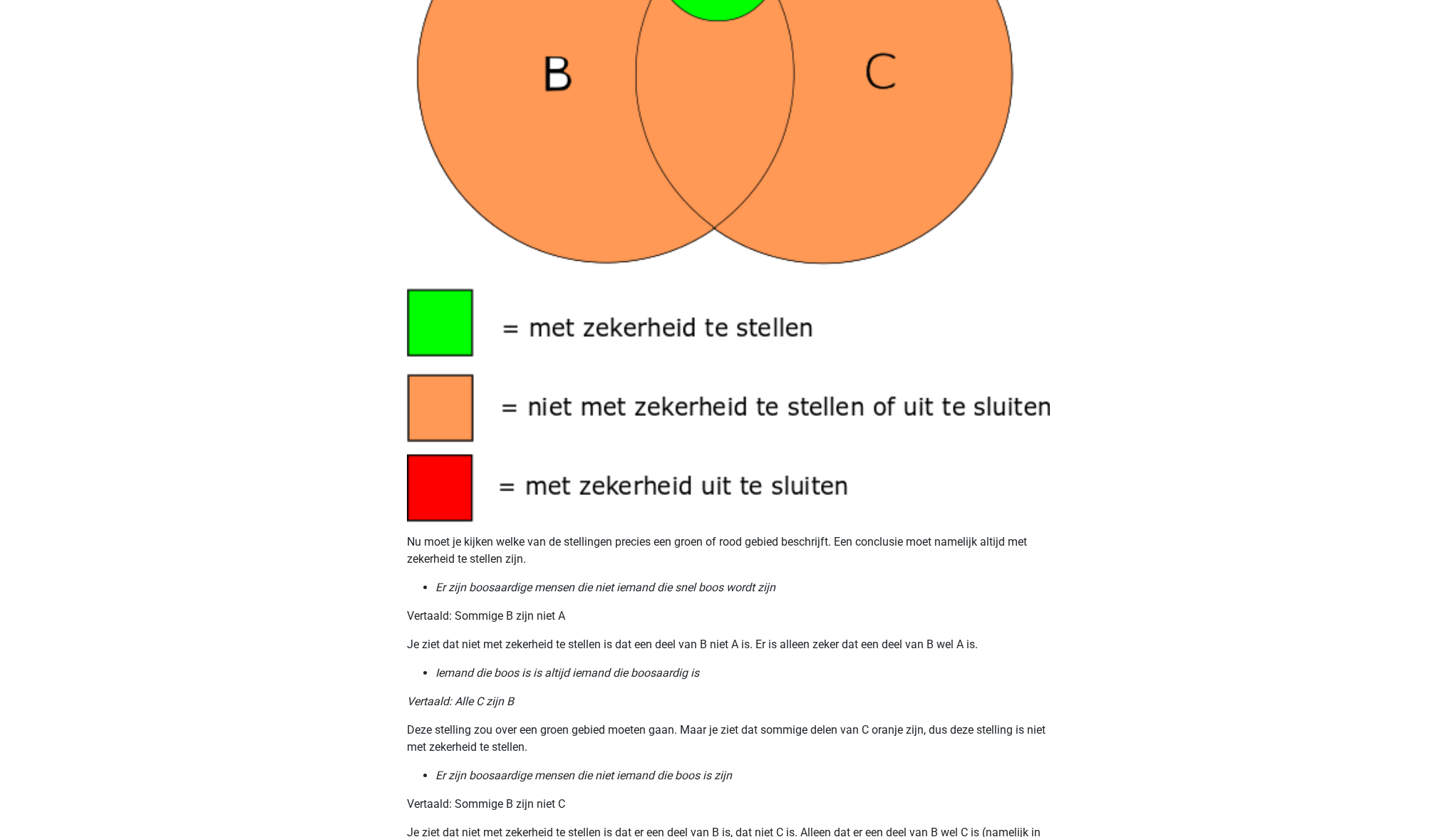
scroll to position [1076, 0]
